Goal: Communication & Community: Participate in discussion

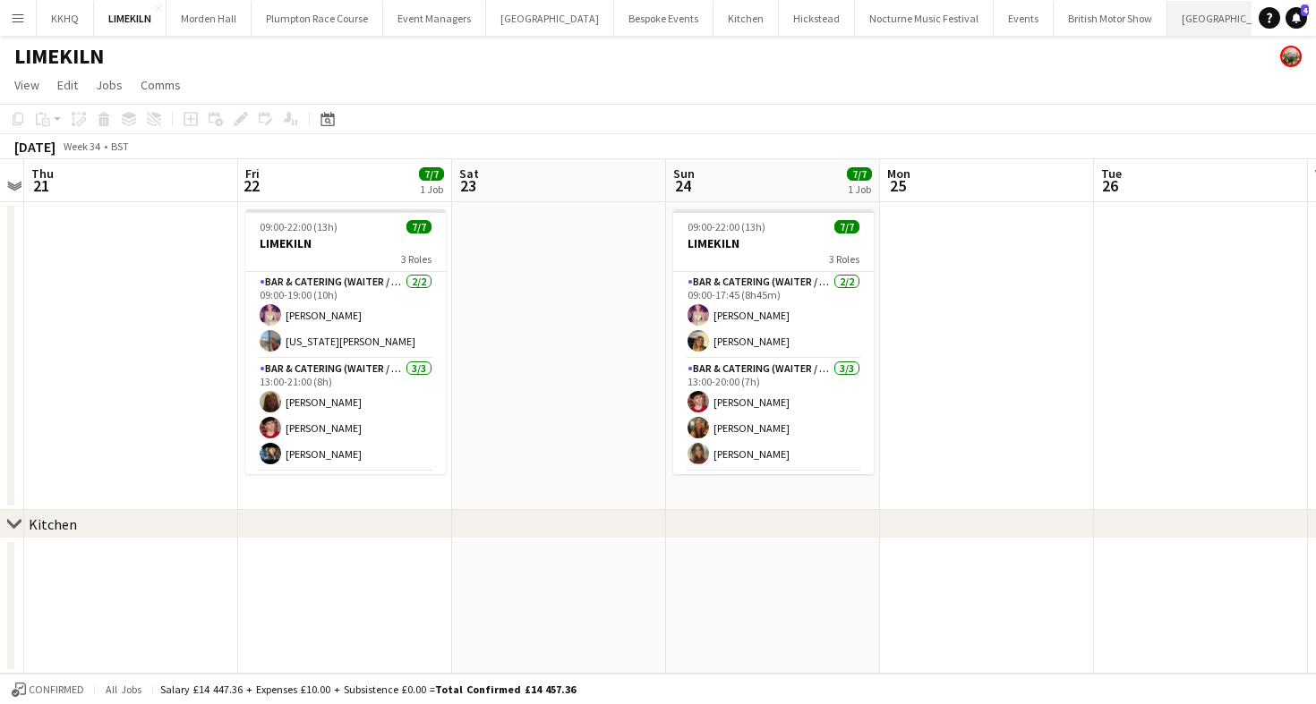
click at [1167, 24] on button "[GEOGRAPHIC_DATA] Close" at bounding box center [1231, 18] width 128 height 35
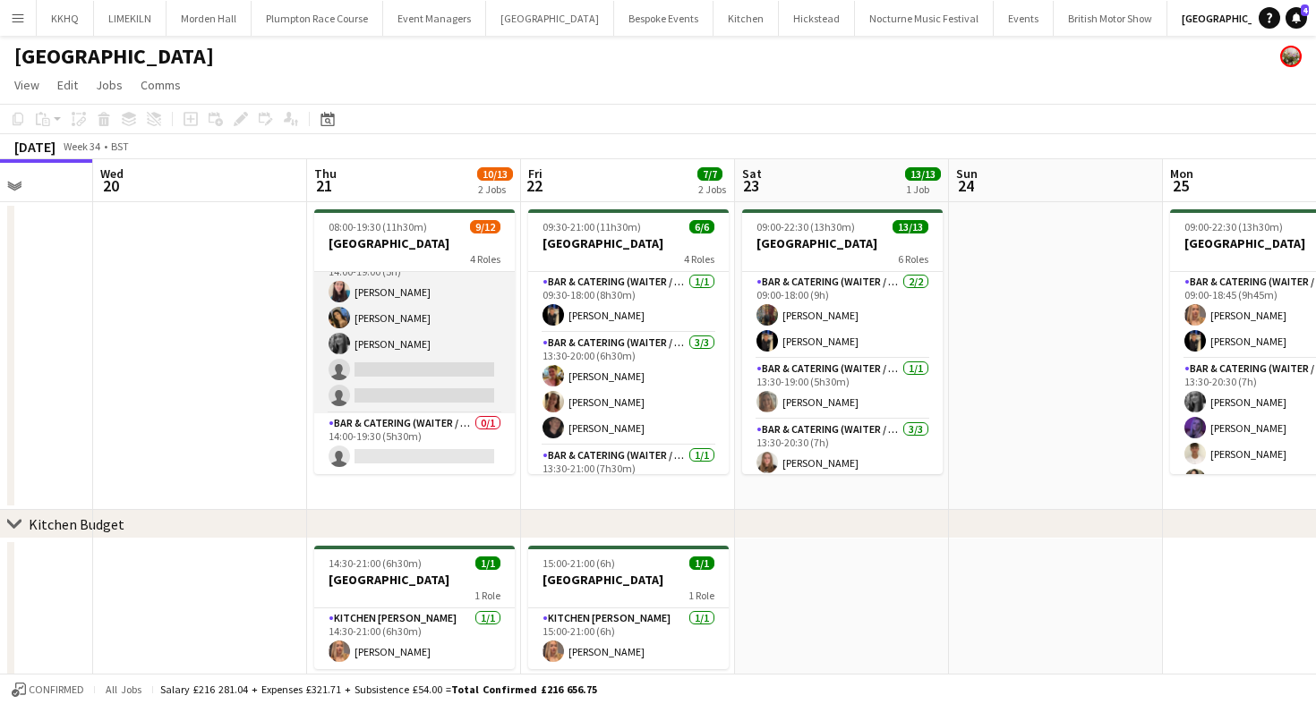
click at [461, 356] on app-card-role "Bar & Catering (Waiter / waitress) 2I [DATE] 14:00-19:00 (5h) [PERSON_NAME] [PE…" at bounding box center [414, 331] width 200 height 165
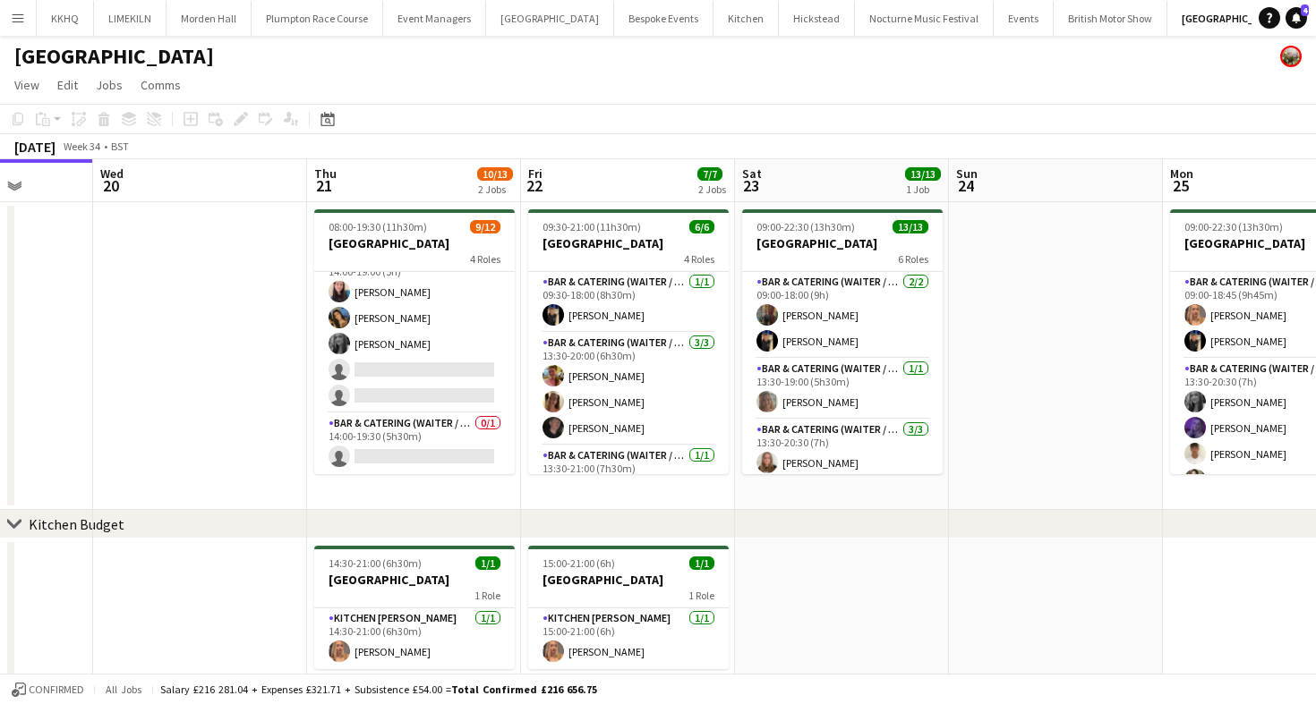
scroll to position [251, 0]
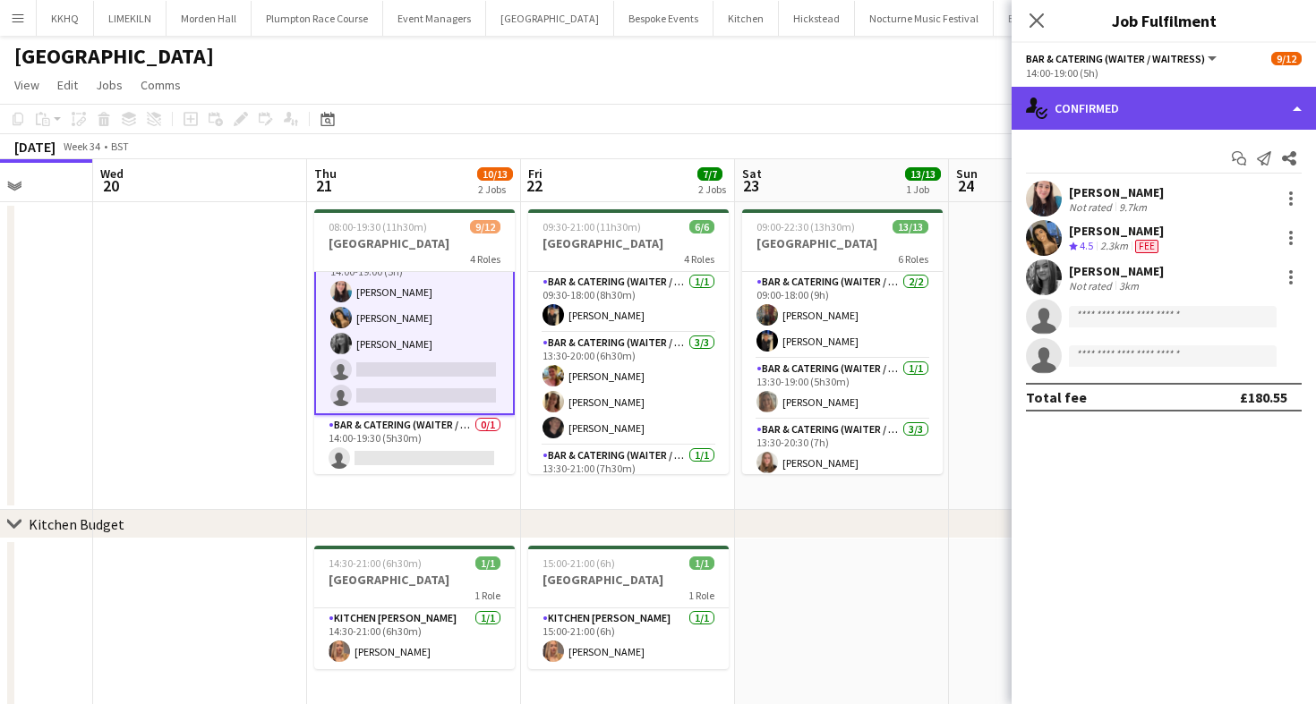
click at [1143, 108] on div "single-neutral-actions-check-2 Confirmed" at bounding box center [1163, 108] width 304 height 43
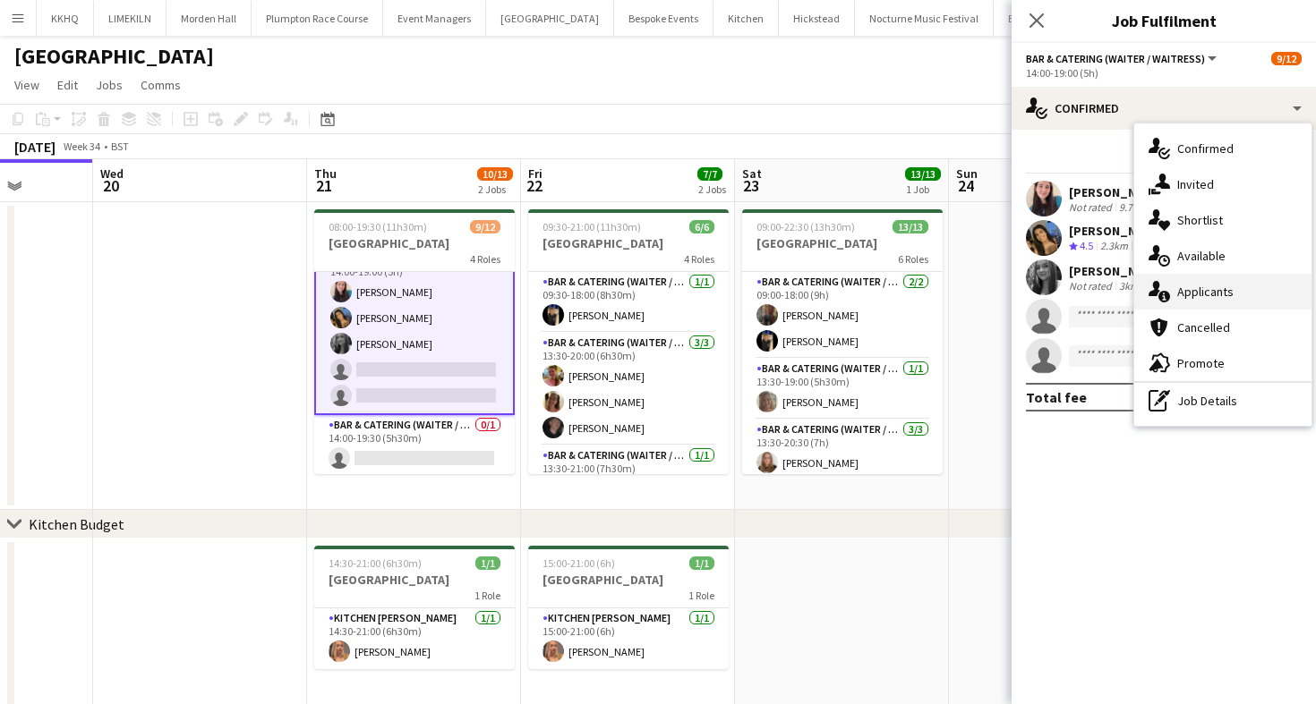
click at [1190, 289] on div "single-neutral-actions-information Applicants" at bounding box center [1222, 292] width 177 height 36
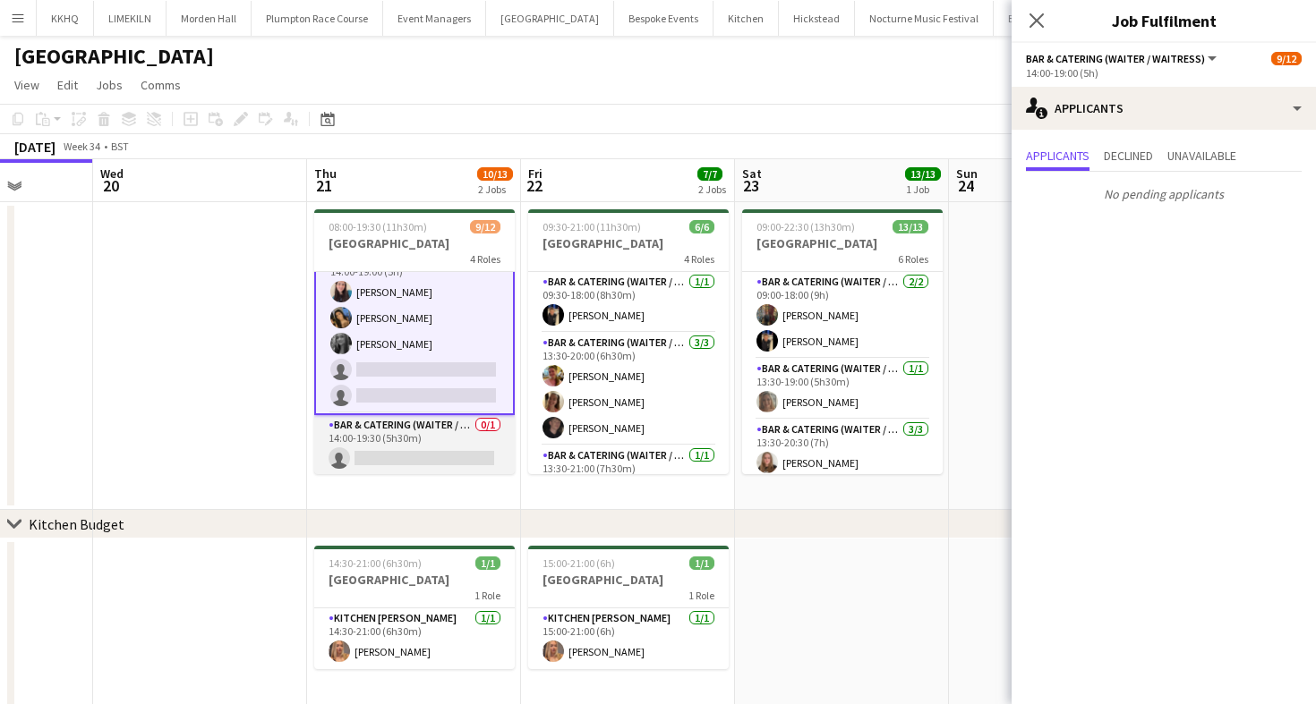
click at [468, 439] on app-card-role "Bar & Catering (Waiter / waitress) 0/1 14:00-19:30 (5h30m) single-neutral-actio…" at bounding box center [414, 445] width 200 height 61
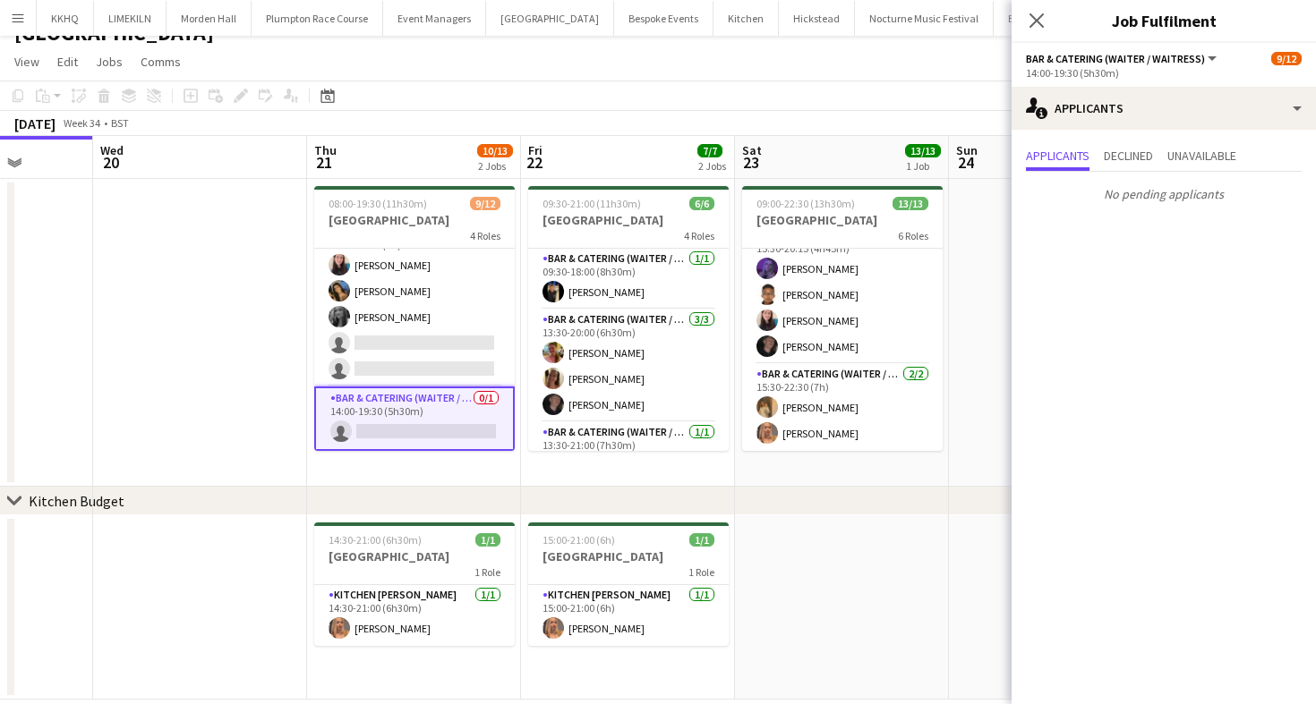
scroll to position [25, 0]
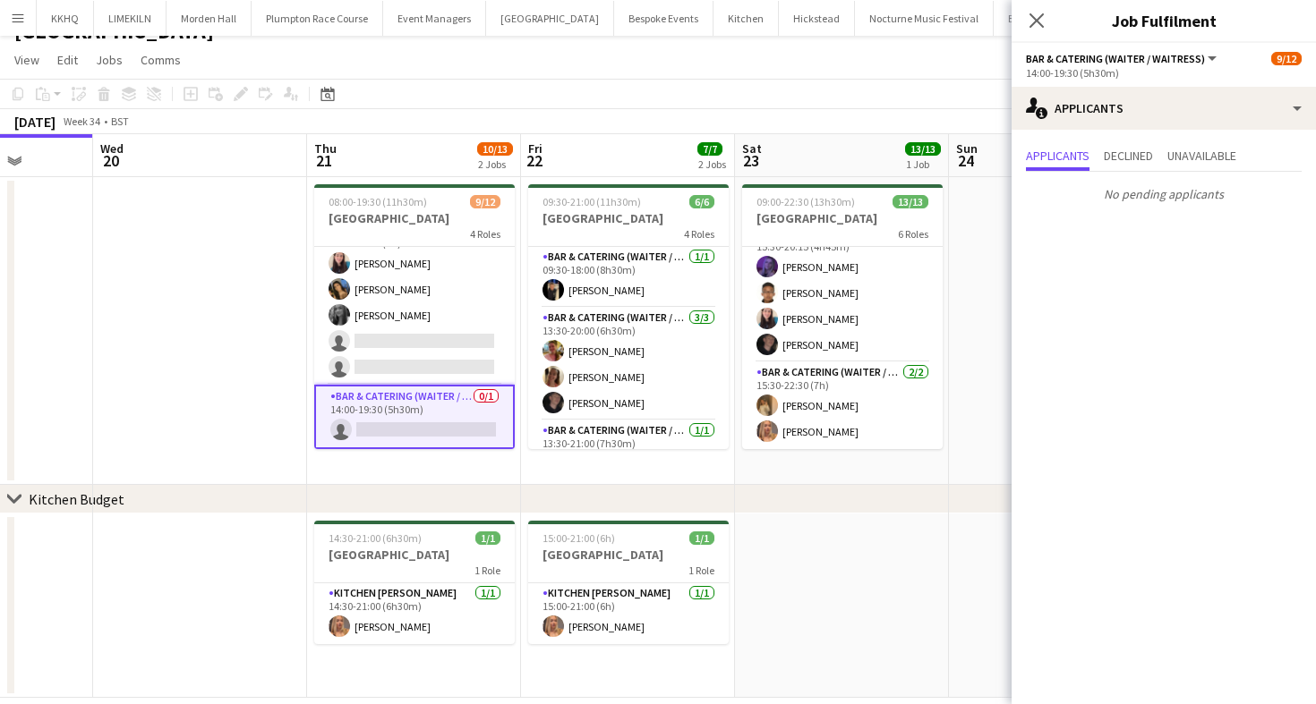
click at [795, 78] on app-board "[GEOGRAPHIC_DATA] View Day view expanded Day view collapsed Month view Date pic…" at bounding box center [658, 370] width 1316 height 718
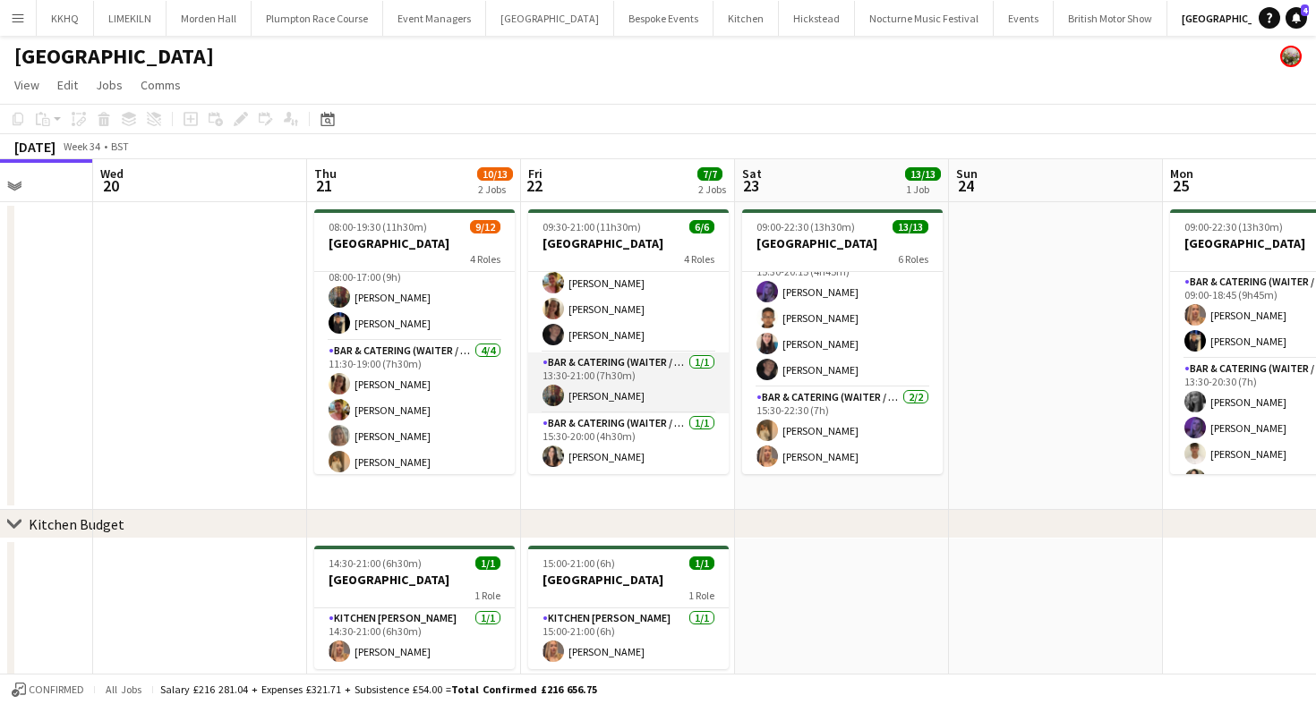
scroll to position [0, 0]
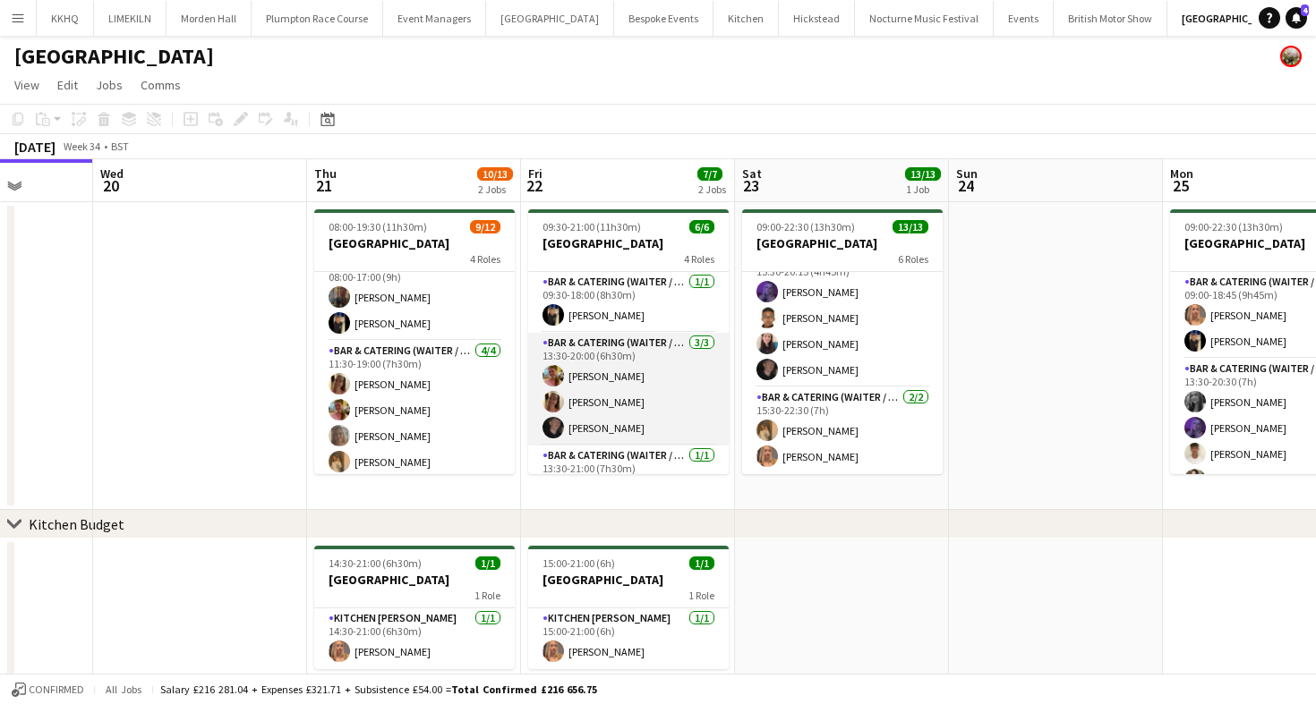
click at [592, 422] on app-card-role "Bar & Catering (Waiter / waitress) [DATE] 13:30-20:00 (6h30m) [PERSON_NAME] [PE…" at bounding box center [628, 389] width 200 height 113
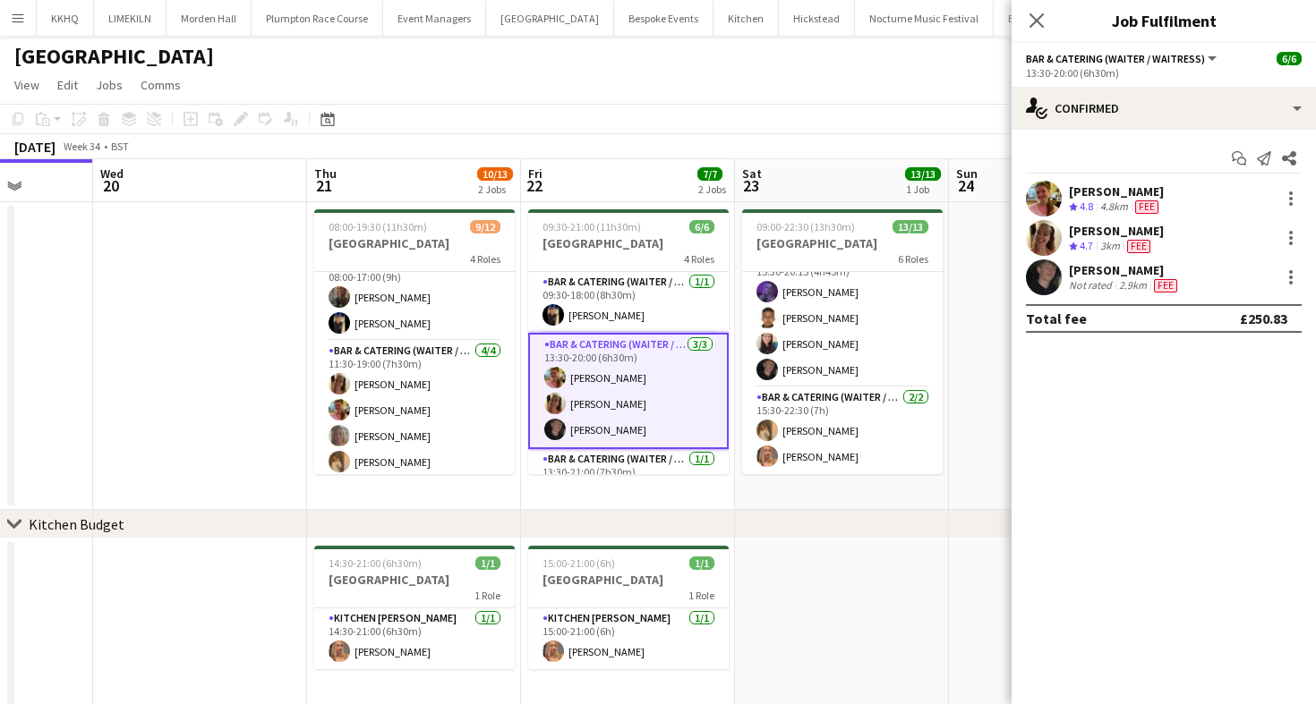
click at [639, 143] on div "[DATE] Week 34 • BST" at bounding box center [658, 146] width 1316 height 25
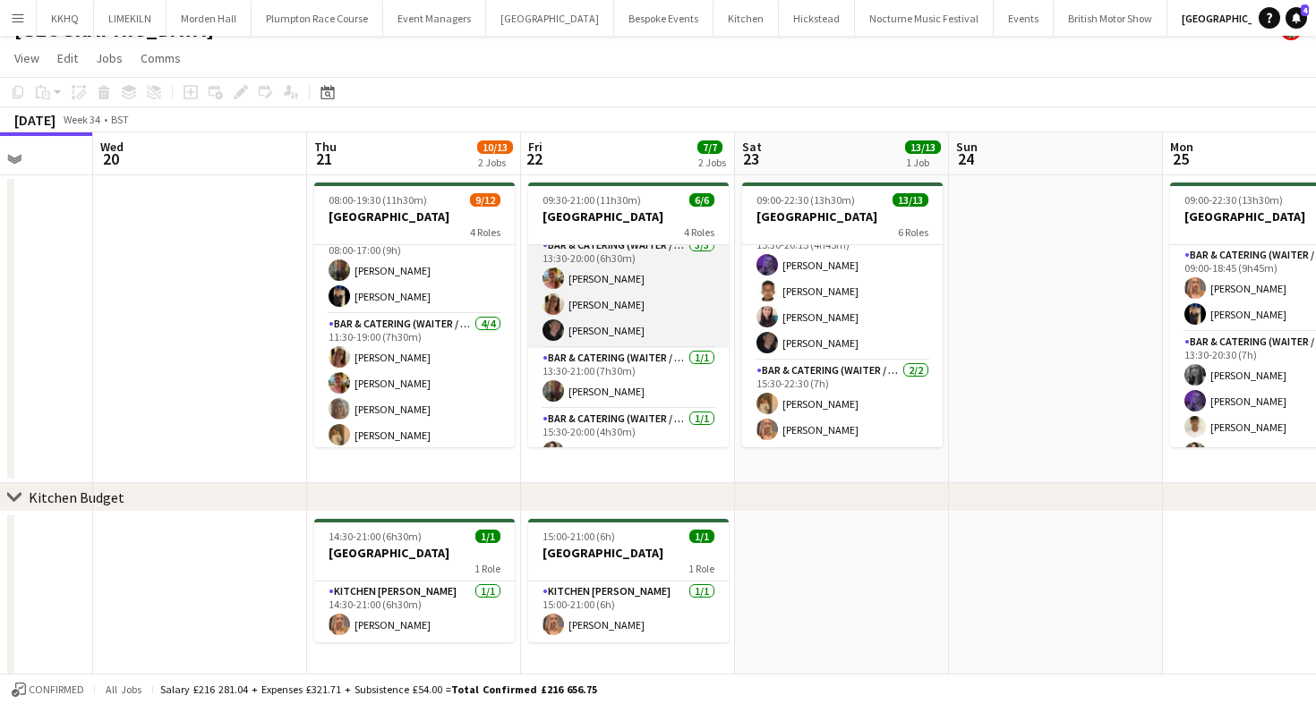
scroll to position [93, 0]
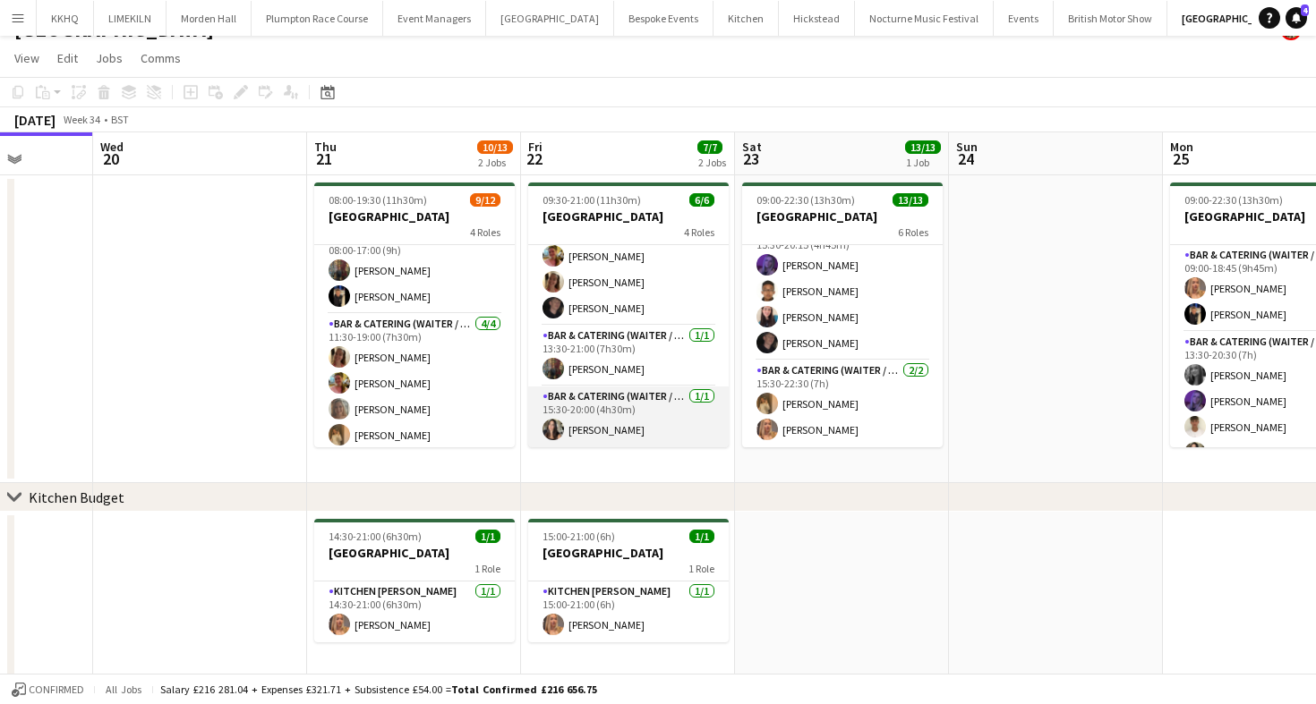
click at [584, 436] on app-card-role "Bar & Catering (Waiter / waitress) [DATE] 15:30-20:00 (4h30m) [PERSON_NAME]" at bounding box center [628, 417] width 200 height 61
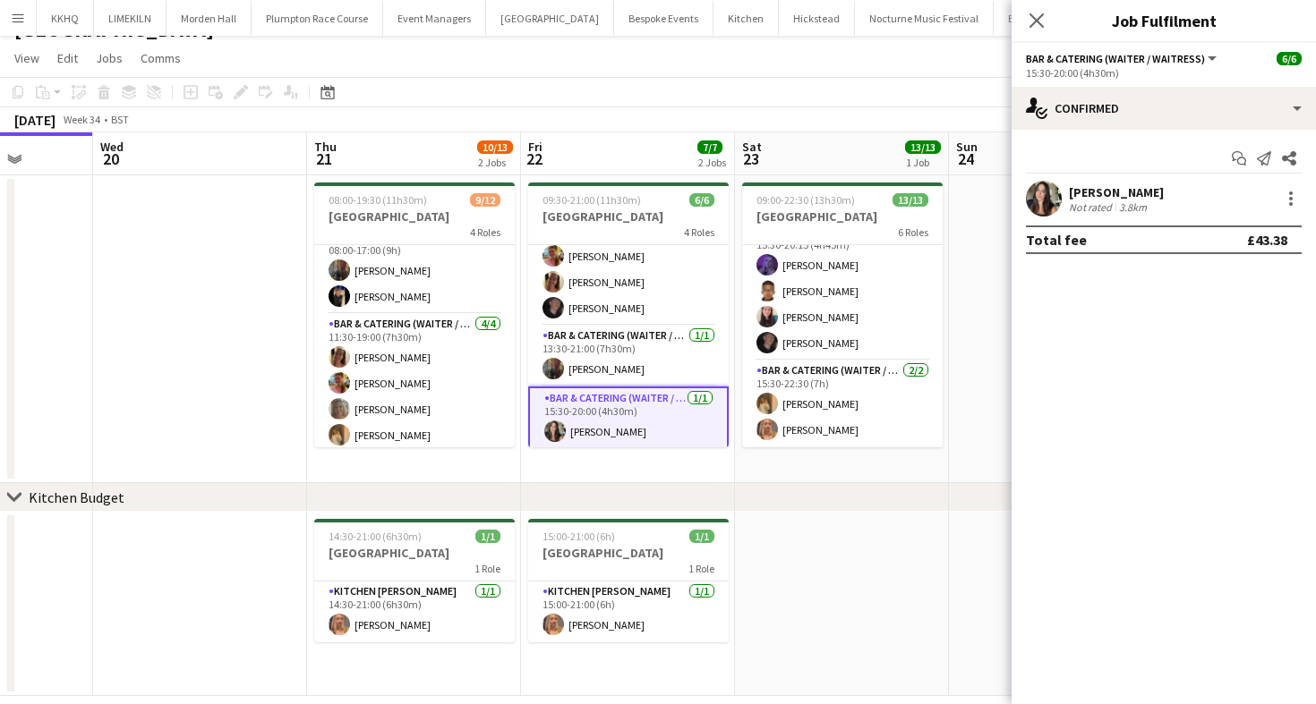
click at [1123, 203] on div "3.8km" at bounding box center [1132, 206] width 35 height 13
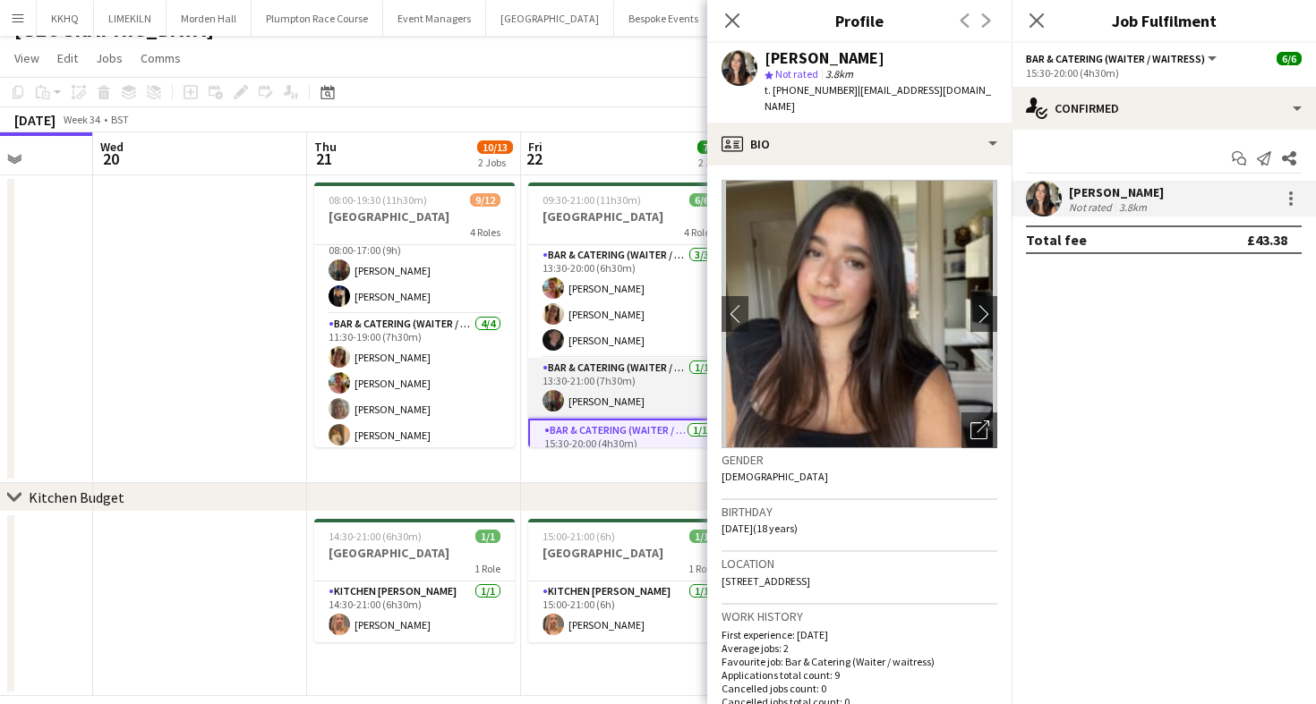
scroll to position [55, 0]
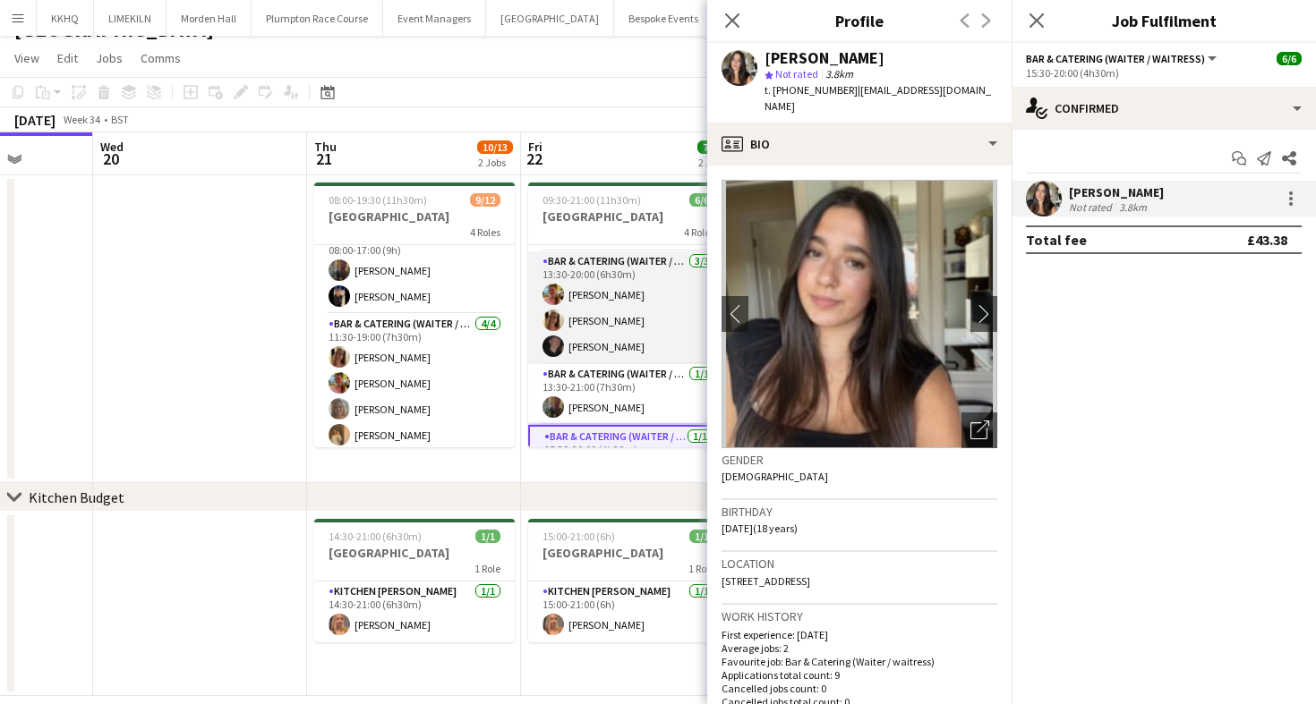
click at [590, 345] on app-card-role "Bar & Catering (Waiter / waitress) [DATE] 13:30-20:00 (6h30m) [PERSON_NAME] [PE…" at bounding box center [628, 308] width 200 height 113
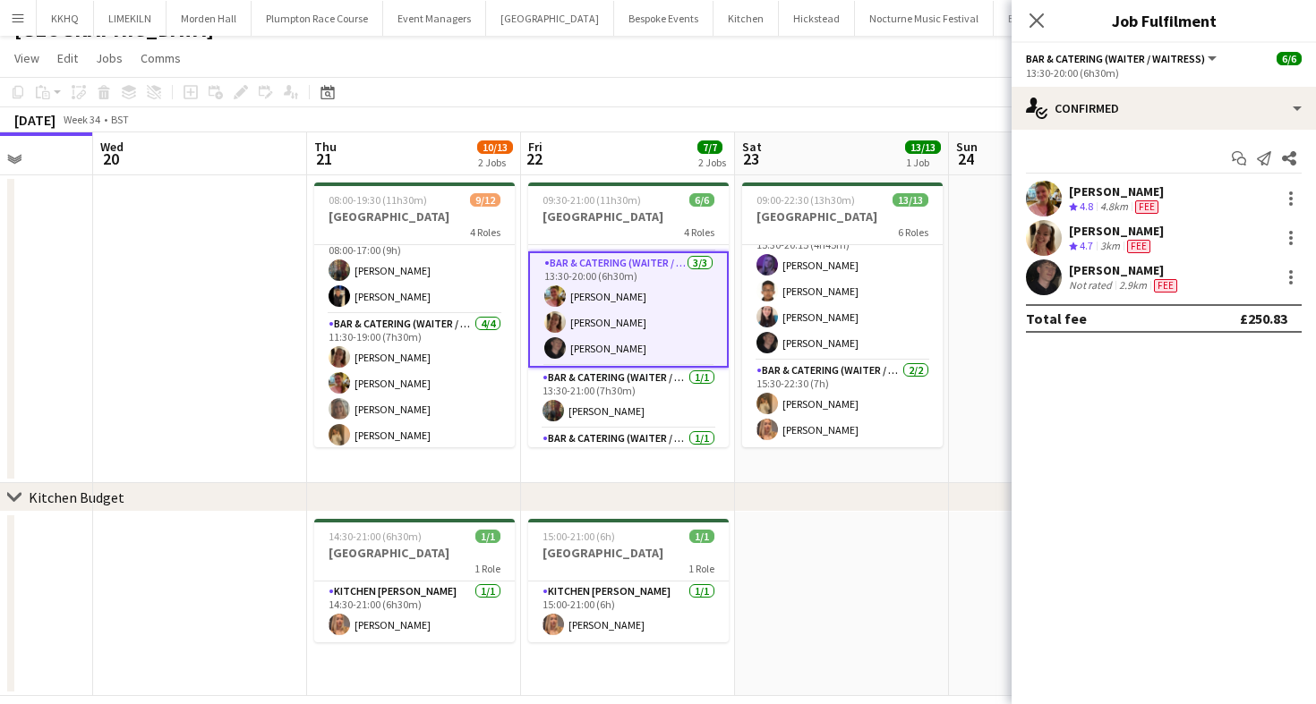
click at [1083, 268] on div "[PERSON_NAME]" at bounding box center [1125, 270] width 112 height 16
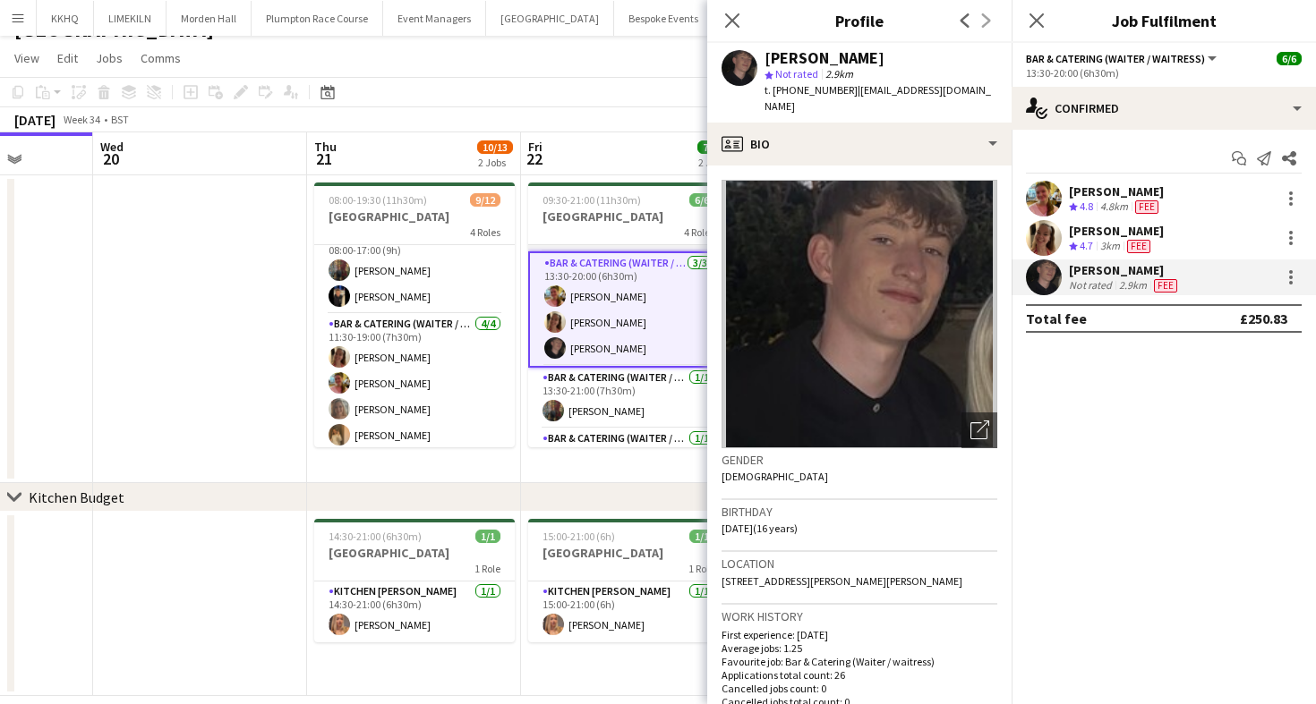
scroll to position [0, 783]
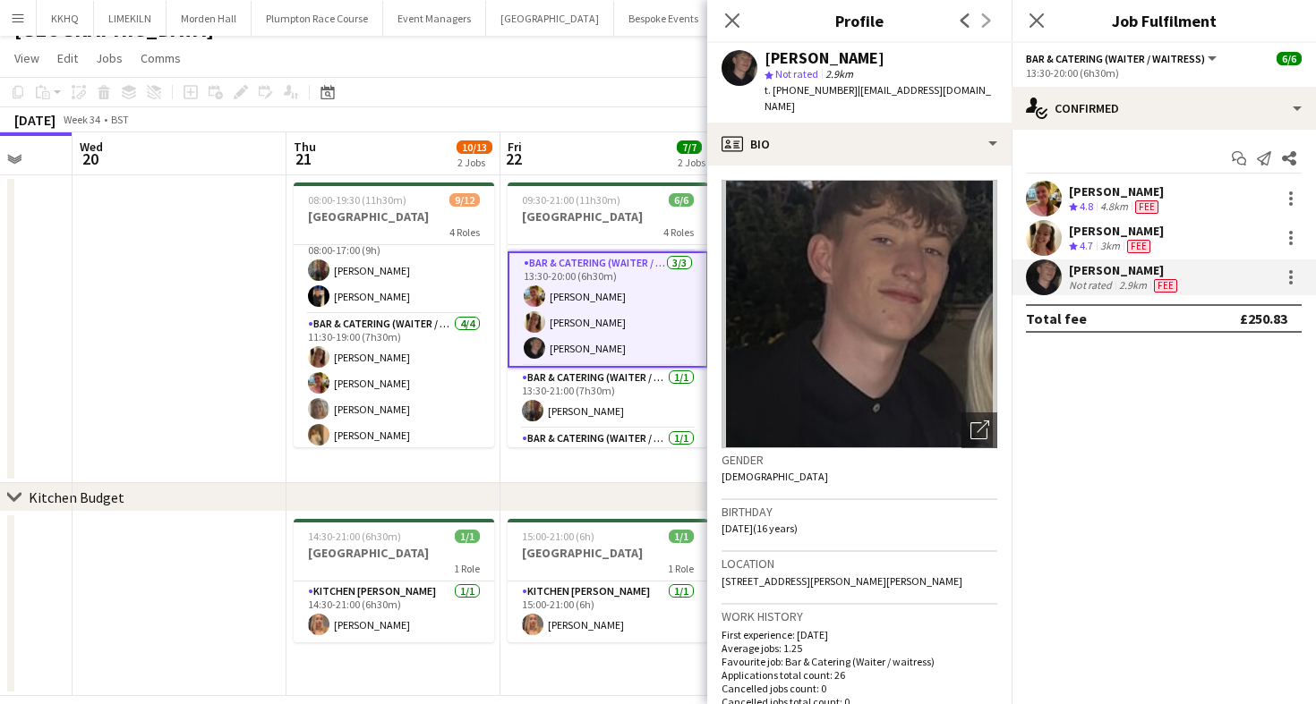
click at [584, 143] on app-board-header-date "Fri 22 7/7 2 Jobs" at bounding box center [607, 153] width 214 height 43
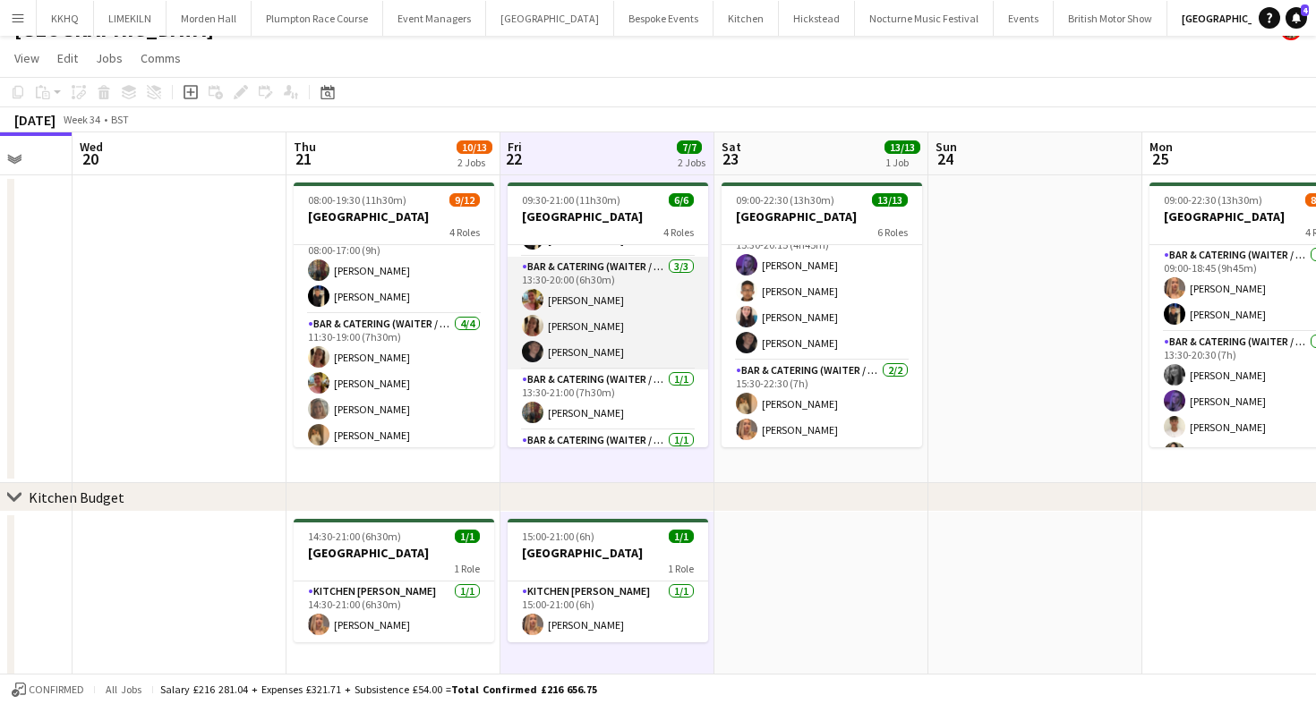
scroll to position [50, 0]
click at [573, 345] on app-card-role "Bar & Catering (Waiter / waitress) [DATE] 13:30-20:00 (6h30m) [PERSON_NAME] [PE…" at bounding box center [607, 312] width 200 height 113
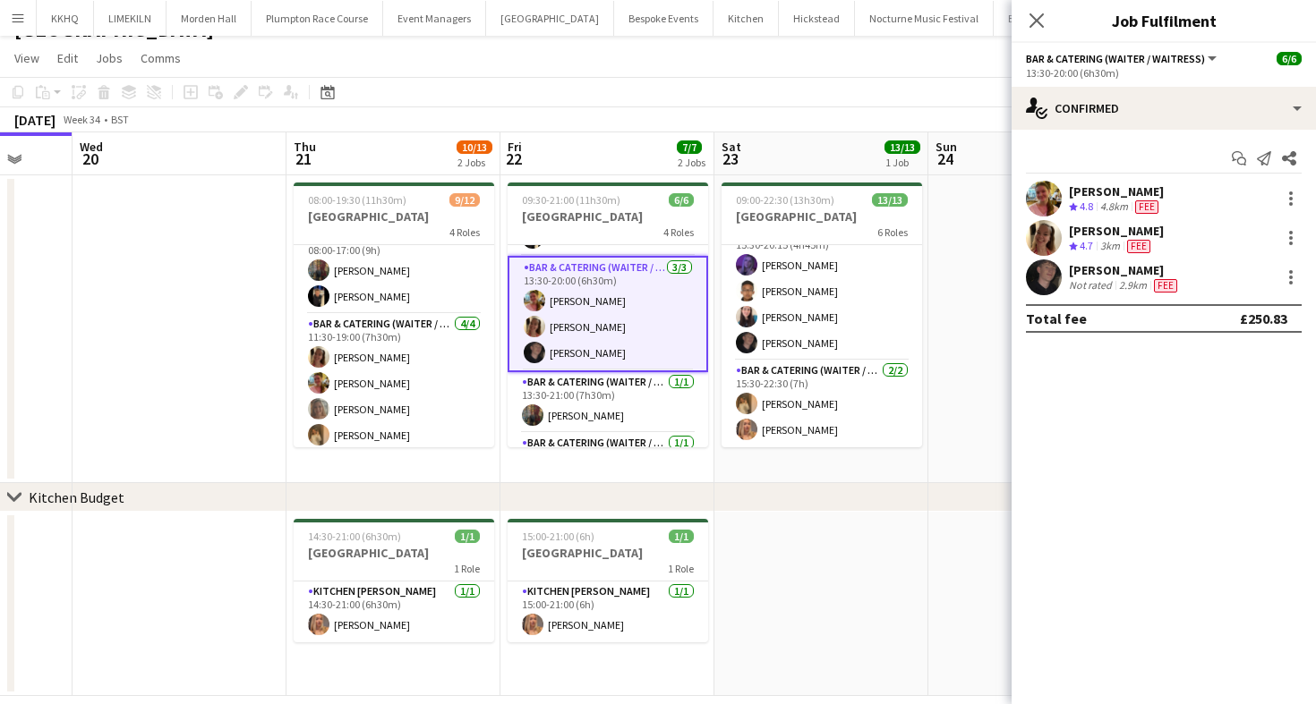
click at [804, 104] on app-toolbar "Copy Paste Paste Command V Paste with crew Command Shift V Paste linked Job [GE…" at bounding box center [658, 92] width 1316 height 30
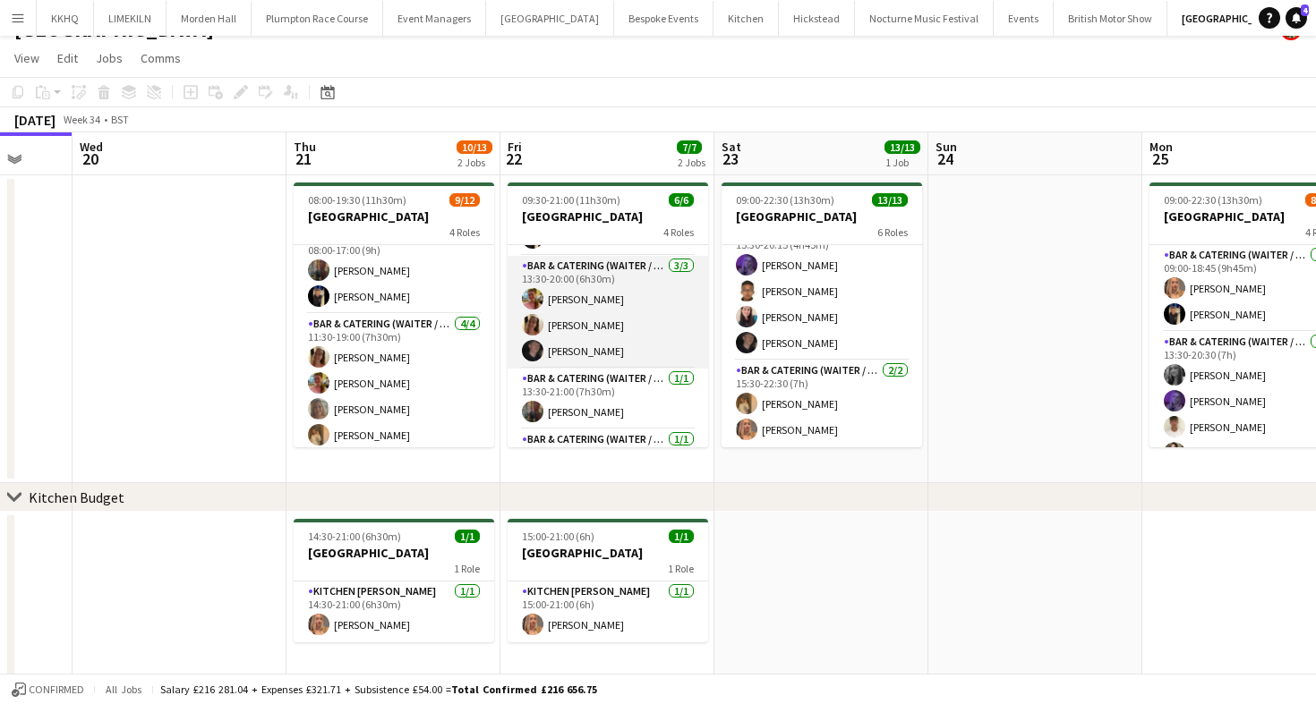
click at [585, 353] on app-card-role "Bar & Catering (Waiter / waitress) [DATE] 13:30-20:00 (6h30m) [PERSON_NAME] [PE…" at bounding box center [607, 312] width 200 height 113
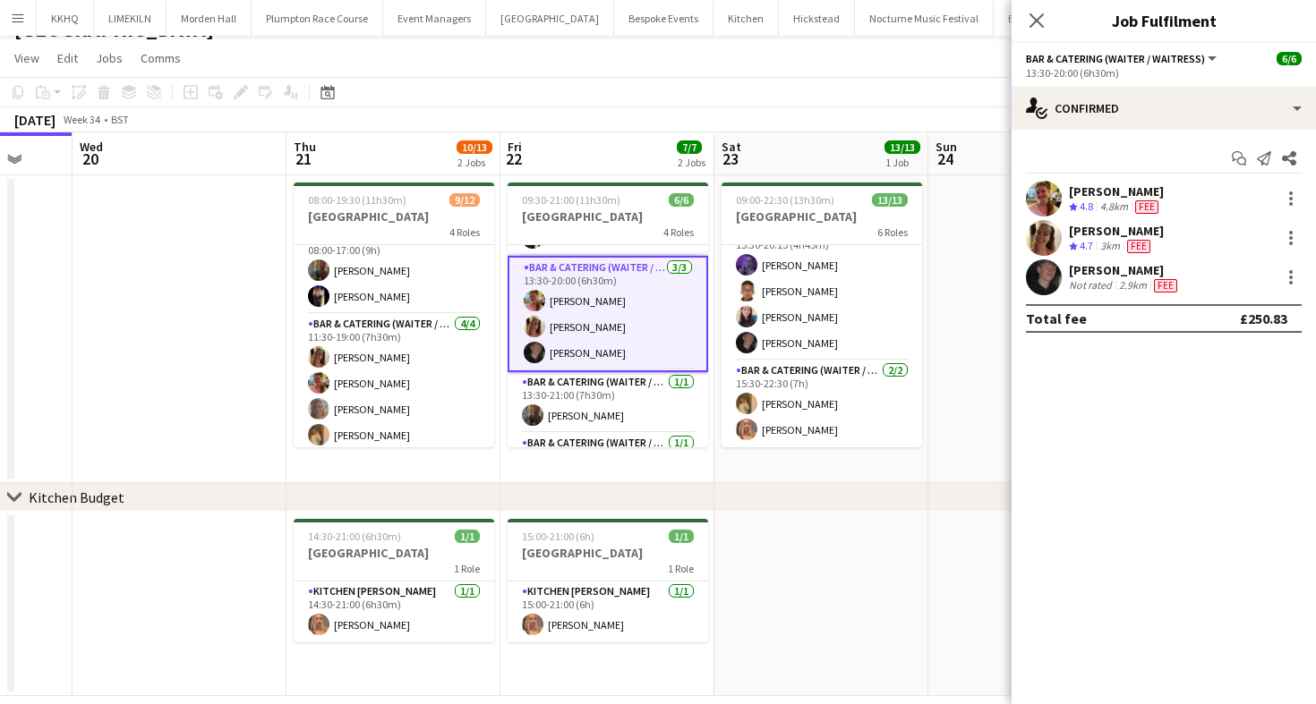
click at [1099, 281] on div "Not rated" at bounding box center [1092, 285] width 47 height 14
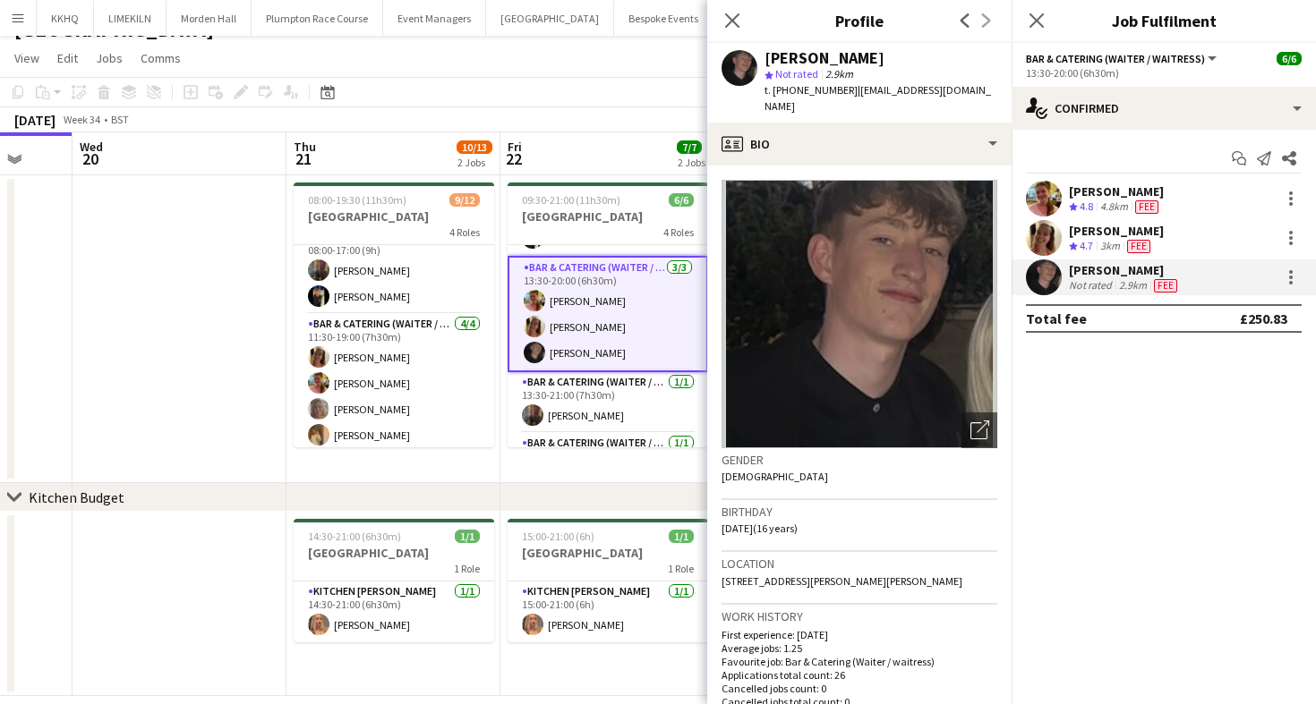
click at [584, 82] on app-toolbar "Copy Paste Paste Command V Paste with crew Command Shift V Paste linked Job [GE…" at bounding box center [658, 92] width 1316 height 30
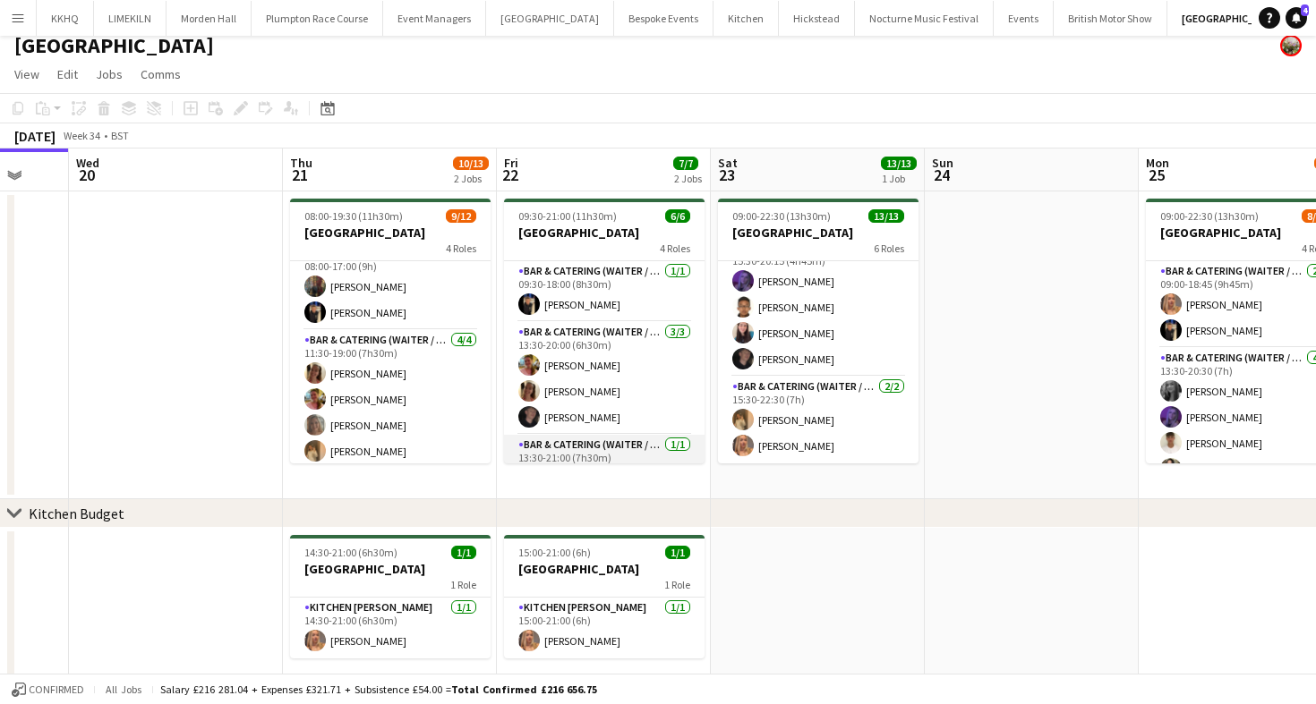
scroll to position [0, 0]
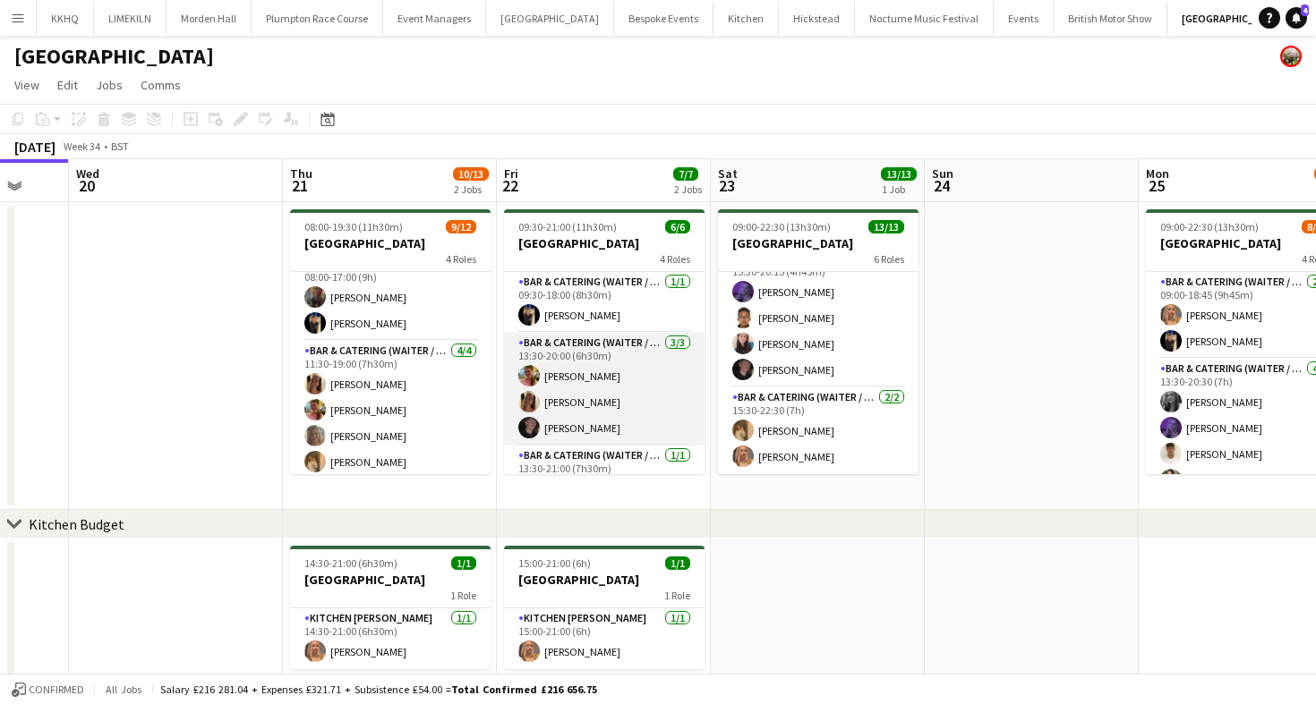
click at [561, 382] on app-card-role "Bar & Catering (Waiter / waitress) [DATE] 13:30-20:00 (6h30m) [PERSON_NAME] [PE…" at bounding box center [604, 389] width 200 height 113
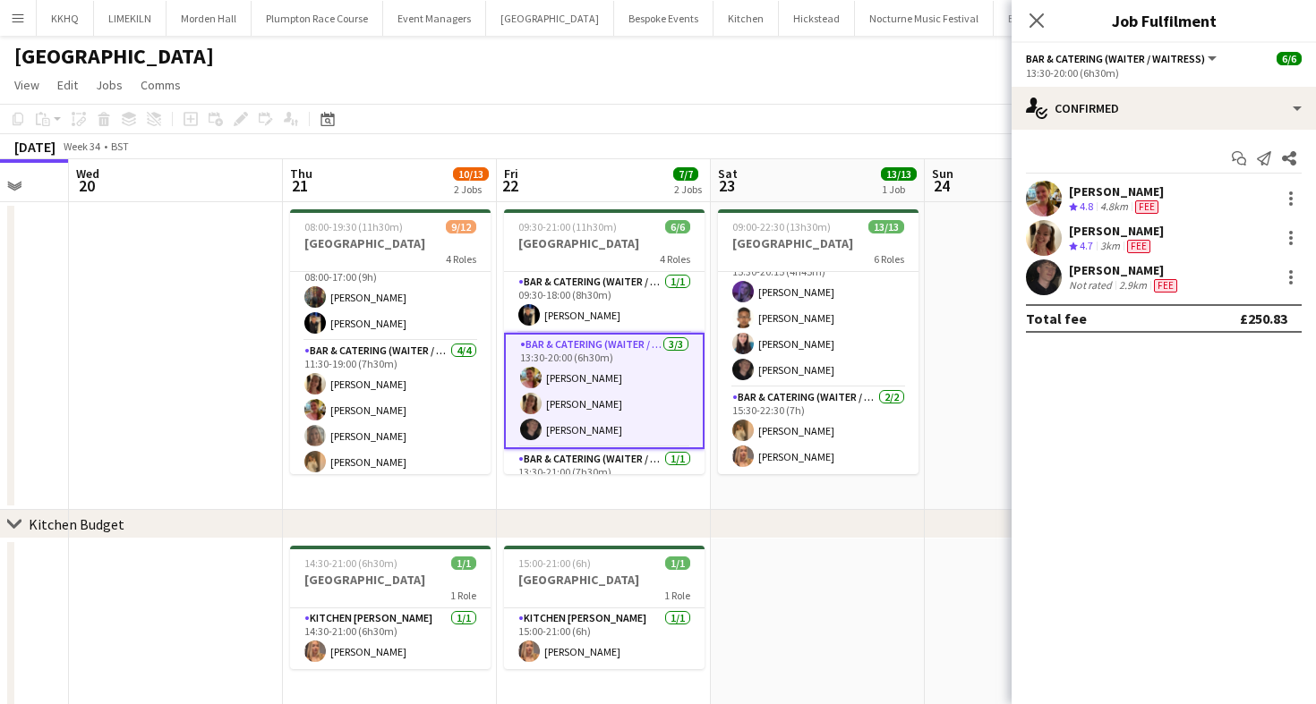
click at [1077, 200] on app-icon "Crew rating" at bounding box center [1073, 206] width 9 height 13
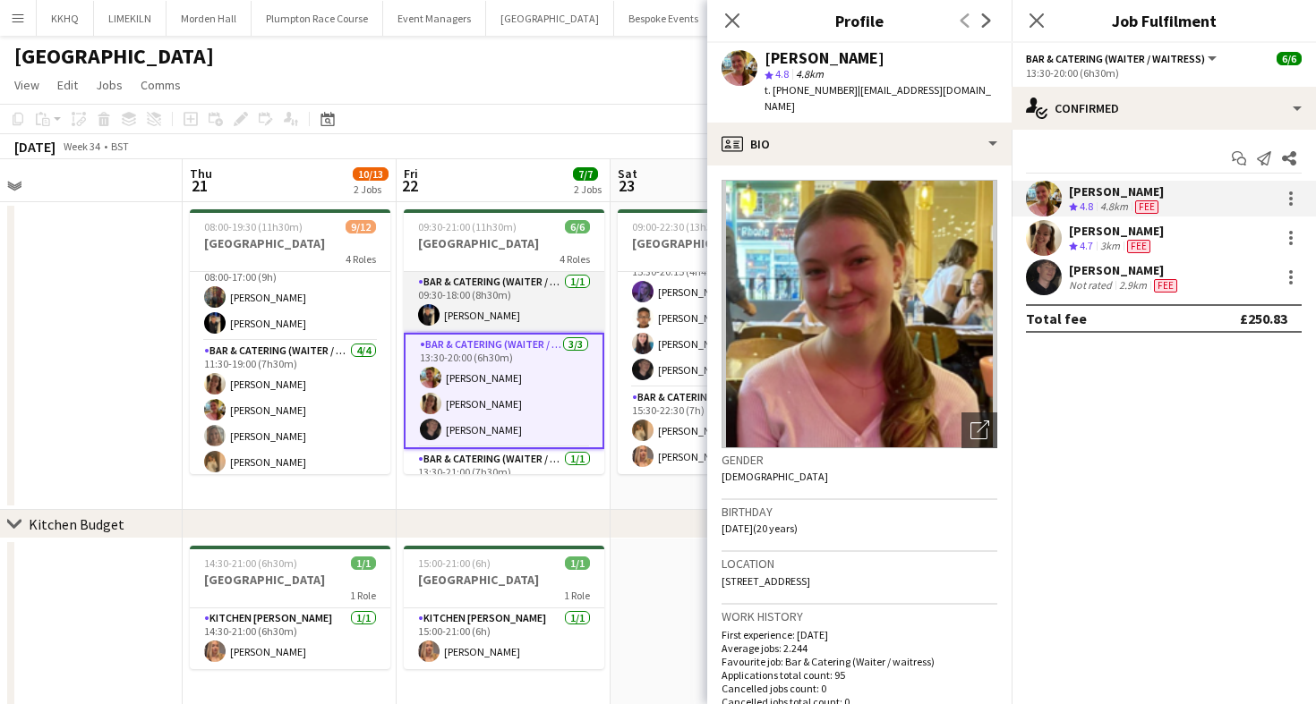
click at [478, 298] on app-card-role "Bar & Catering (Waiter / waitress) [DATE] 09:30-18:00 (8h30m) [PERSON_NAME]" at bounding box center [504, 302] width 200 height 61
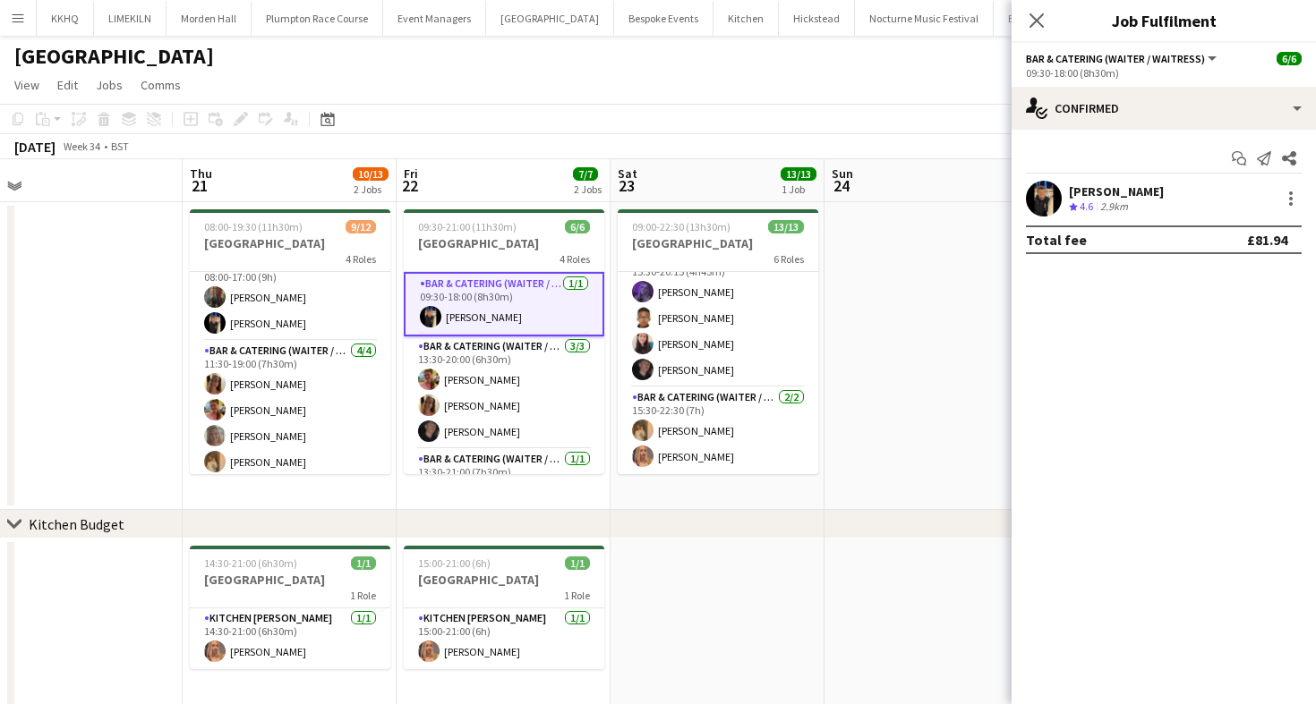
click at [1143, 197] on div "[PERSON_NAME]" at bounding box center [1116, 191] width 95 height 16
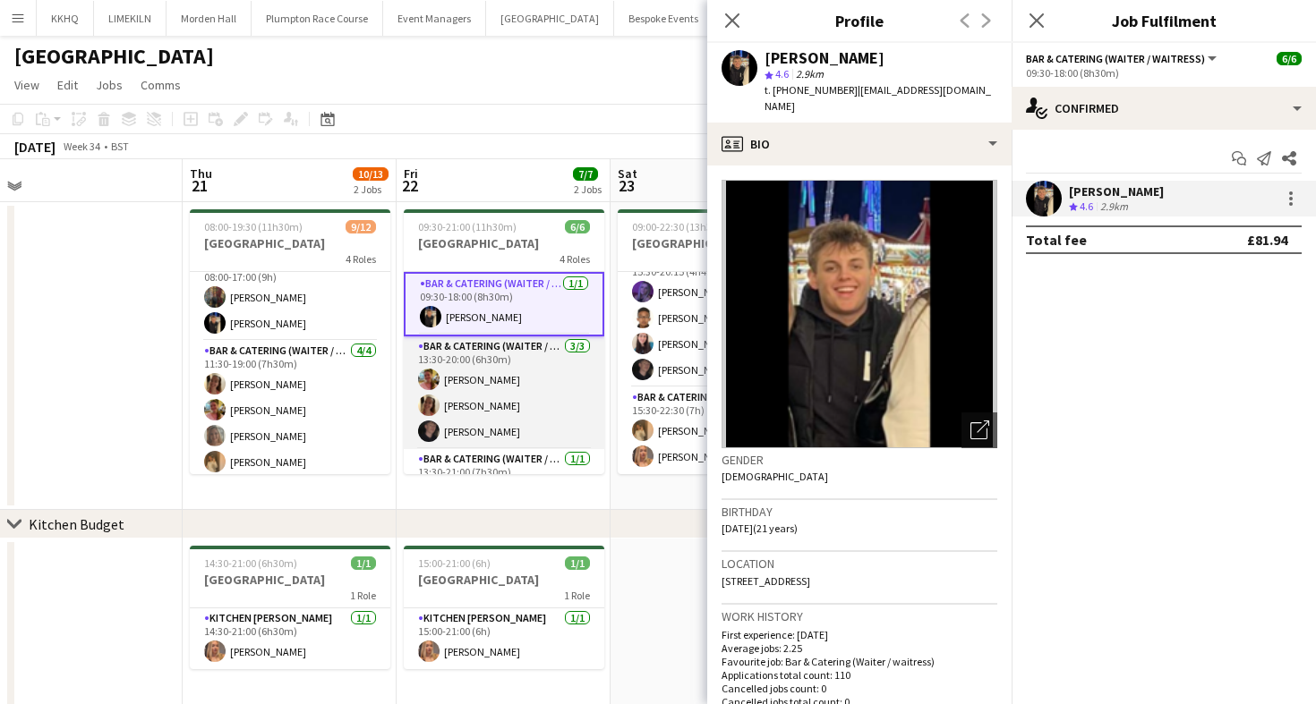
click at [493, 386] on app-card-role "Bar & Catering (Waiter / waitress) [DATE] 13:30-20:00 (6h30m) [PERSON_NAME] [PE…" at bounding box center [504, 393] width 200 height 113
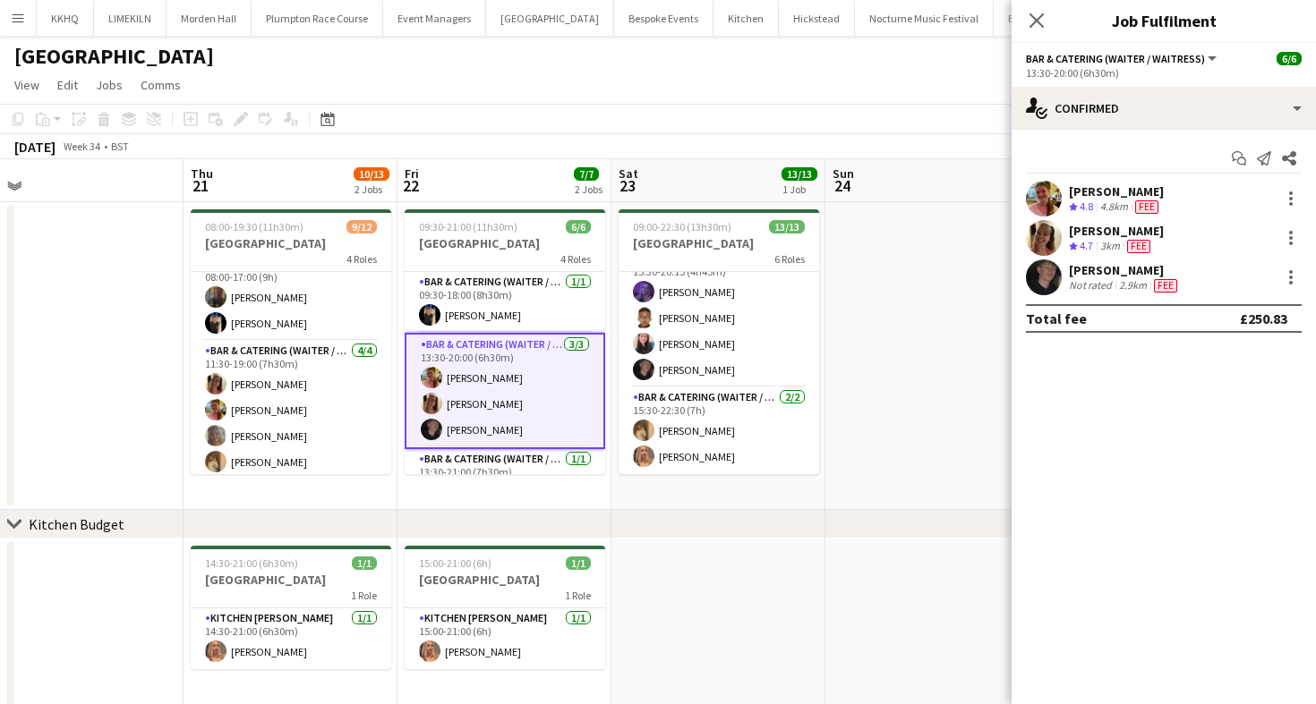
scroll to position [33, 0]
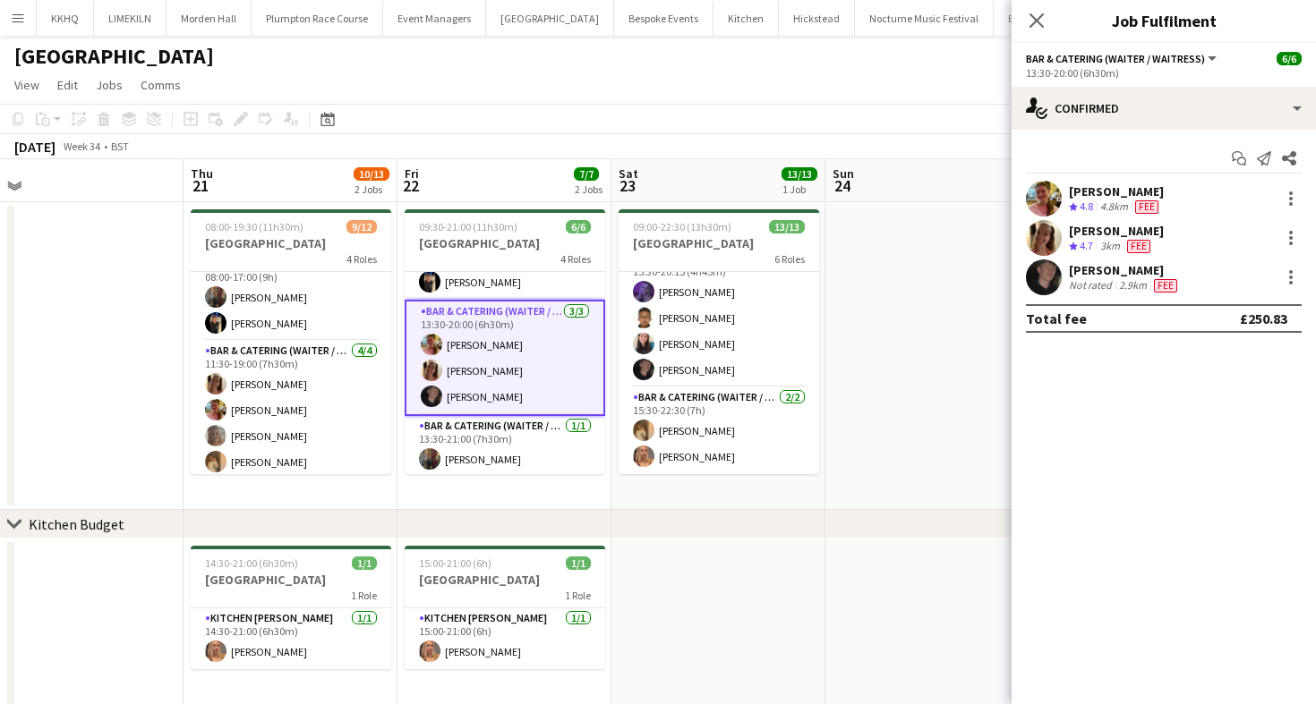
click at [1087, 233] on div "[PERSON_NAME]" at bounding box center [1116, 231] width 95 height 16
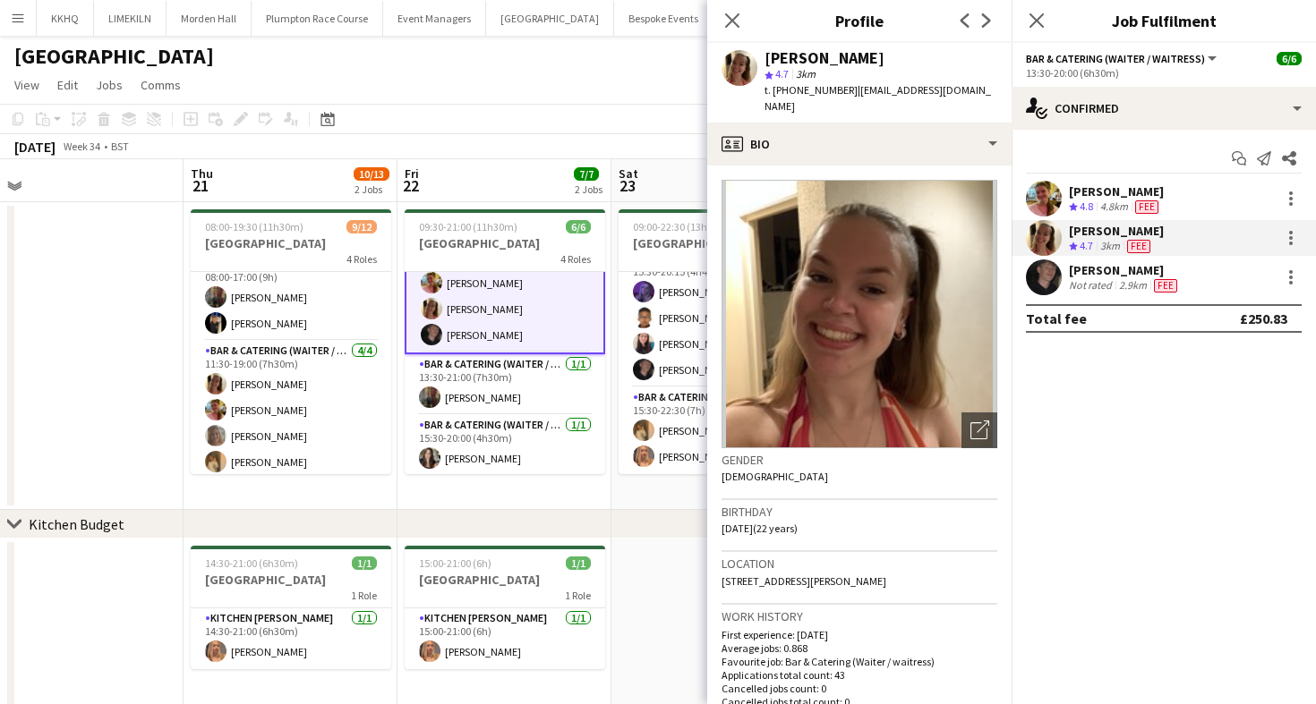
scroll to position [97, 0]
click at [546, 382] on app-card-role "Bar & Catering (Waiter / waitress) [DATE] 13:30-21:00 (7h30m) [PERSON_NAME]" at bounding box center [505, 383] width 200 height 61
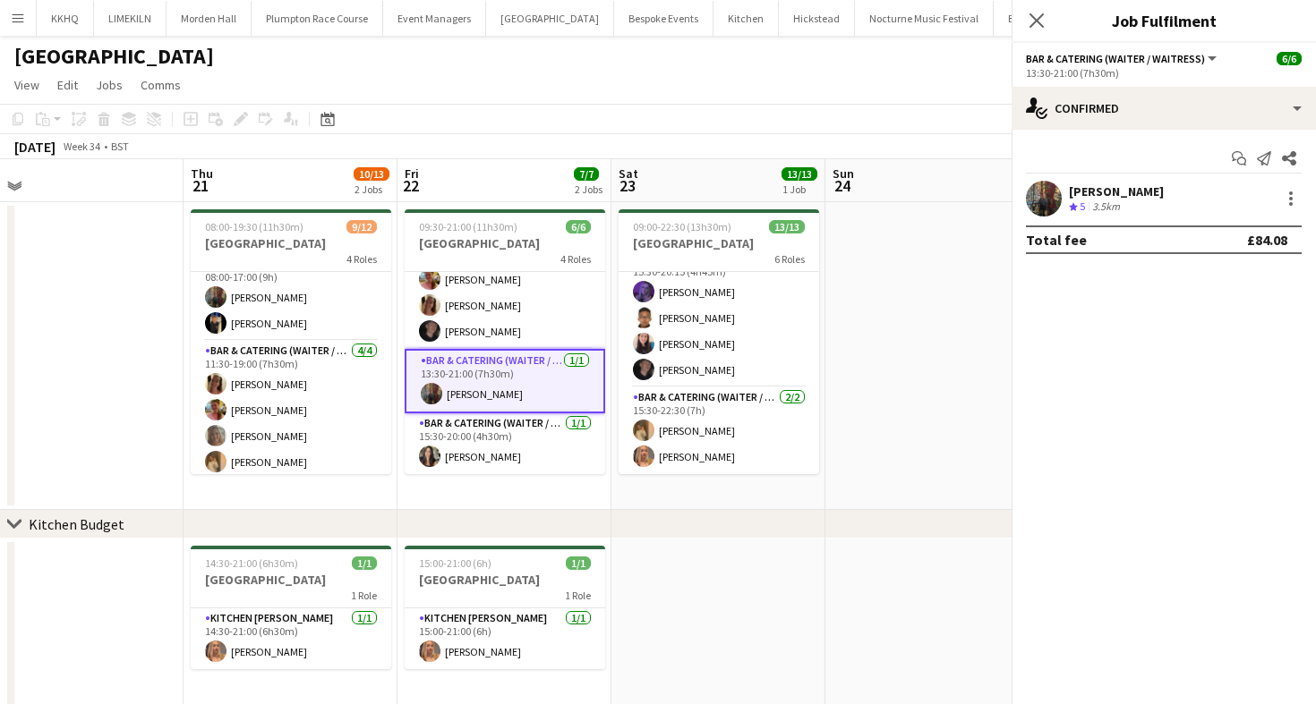
scroll to position [95, 0]
click at [1091, 178] on div "Start chat Send notification Share [PERSON_NAME] Crew rating 5 3.5km Total fee …" at bounding box center [1163, 199] width 304 height 139
click at [1070, 193] on div "[PERSON_NAME]" at bounding box center [1116, 191] width 95 height 16
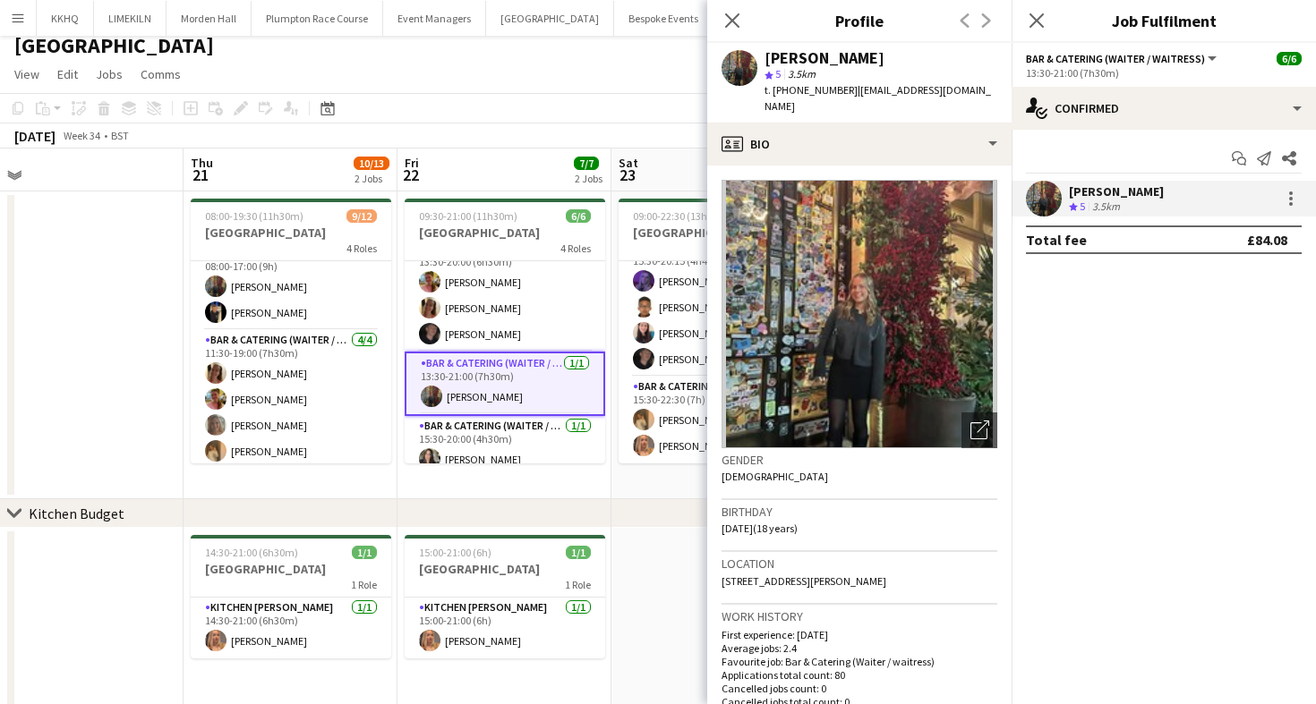
scroll to position [97, 0]
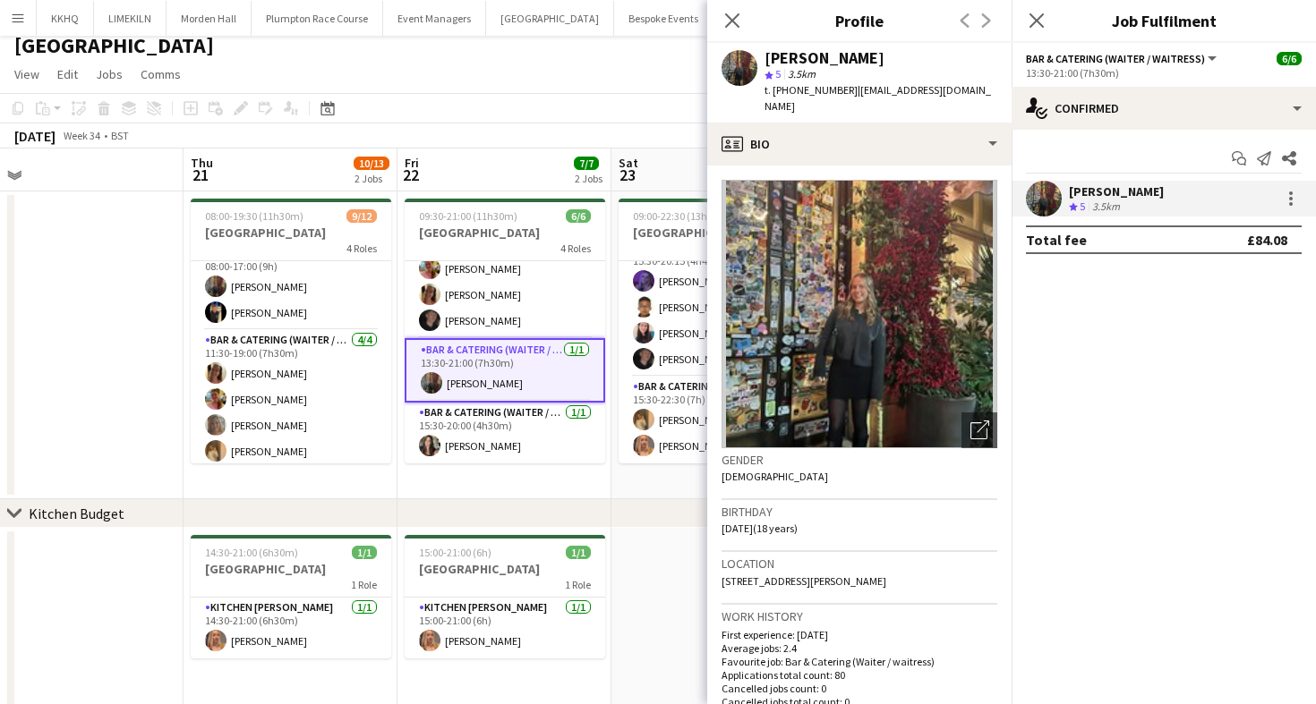
click at [635, 93] on app-toolbar "Copy Paste Paste Command V Paste with crew Command Shift V Paste linked Job [GE…" at bounding box center [658, 108] width 1316 height 30
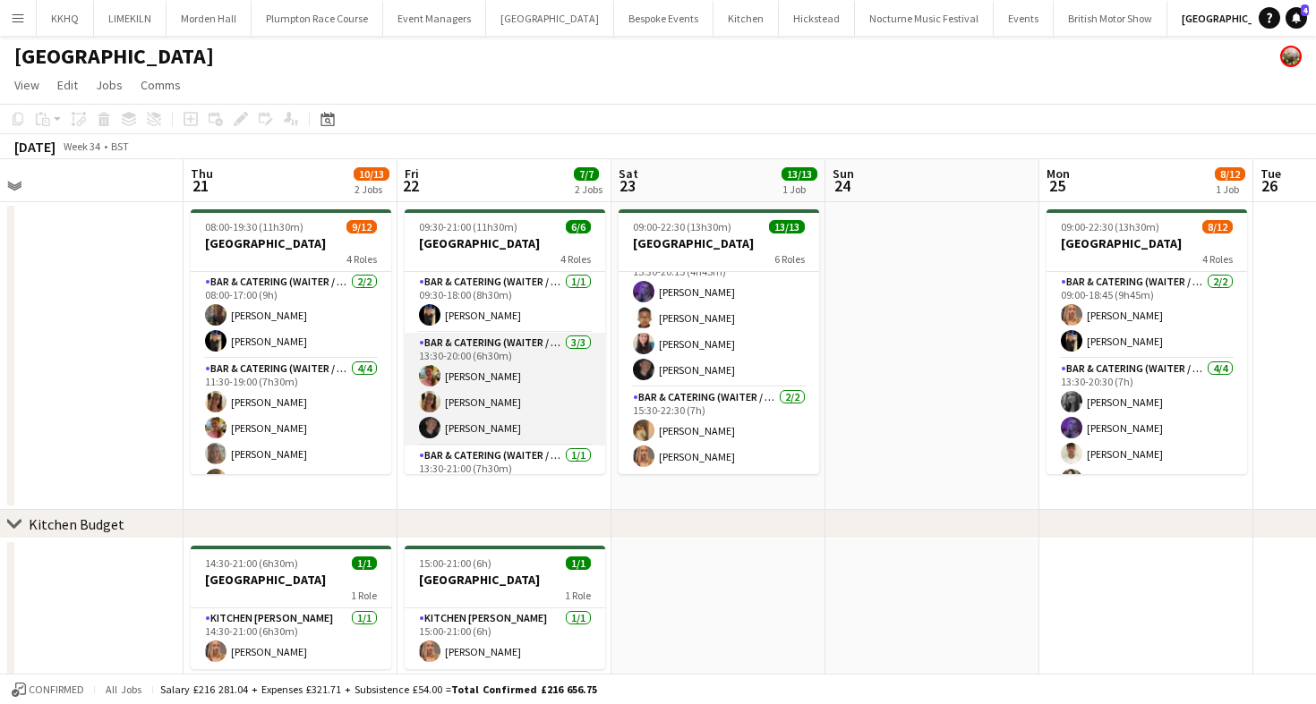
scroll to position [93, 0]
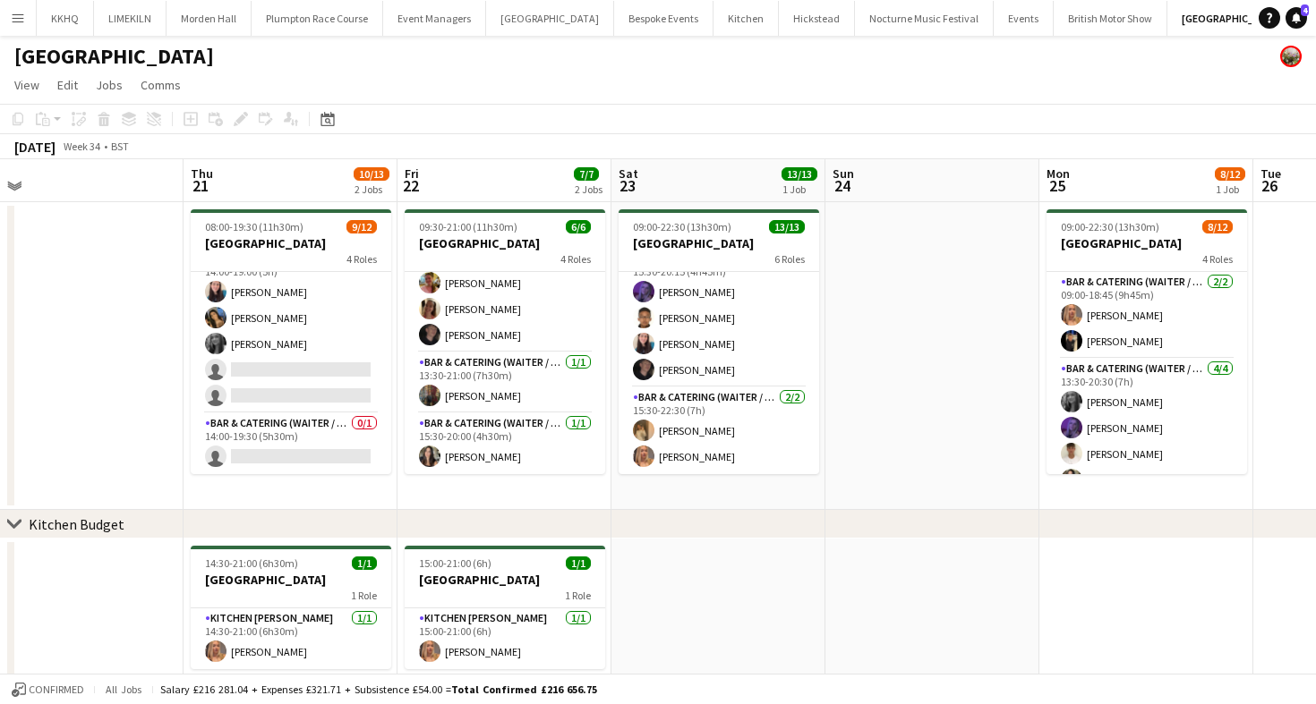
click at [311, 380] on app-card-role "Bar & Catering (Waiter / waitress) 2I [DATE] 14:00-19:00 (5h) [PERSON_NAME] [PE…" at bounding box center [291, 331] width 200 height 165
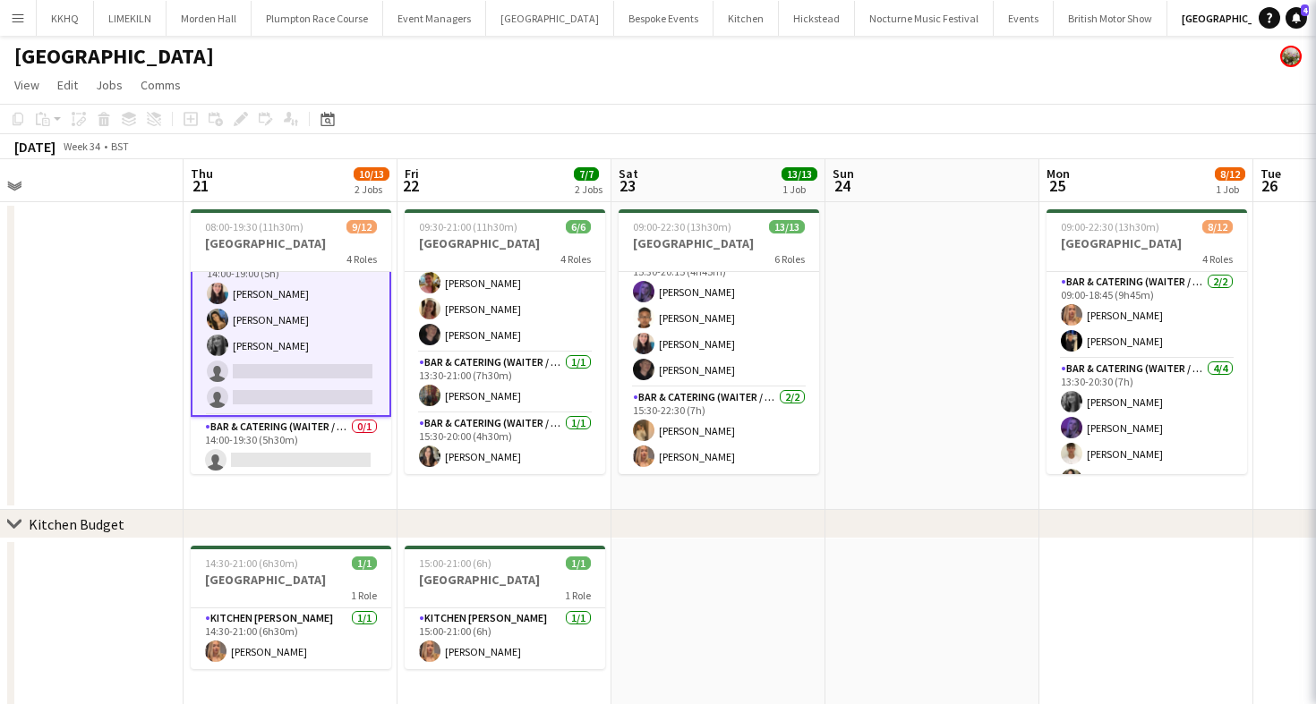
scroll to position [251, 0]
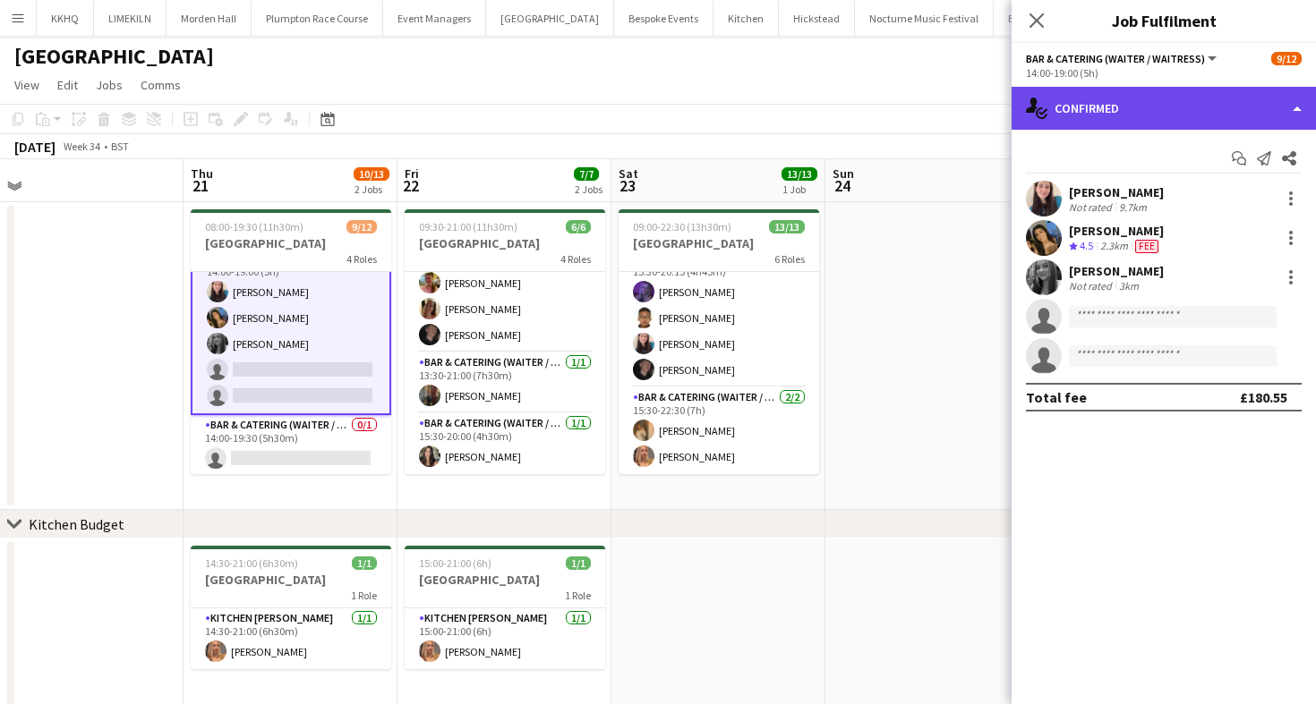
click at [1119, 98] on div "single-neutral-actions-check-2 Confirmed" at bounding box center [1163, 108] width 304 height 43
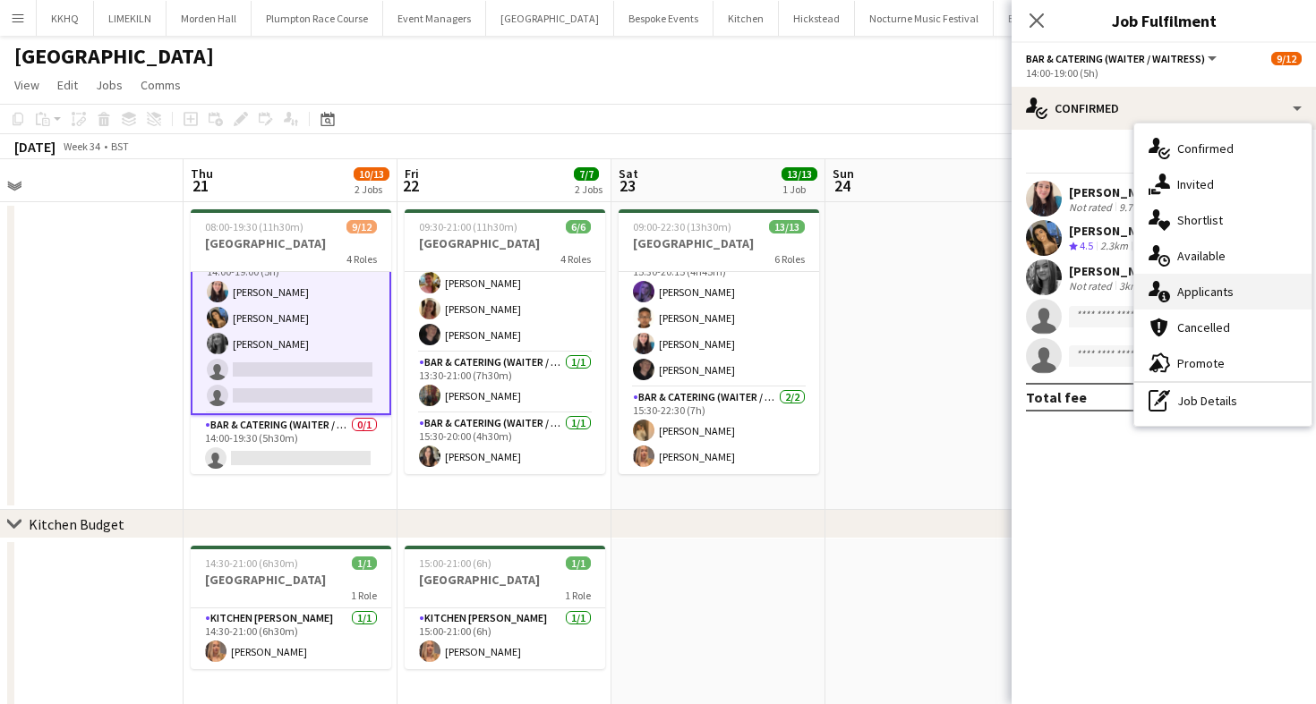
click at [1201, 300] on div "single-neutral-actions-information Applicants" at bounding box center [1222, 292] width 177 height 36
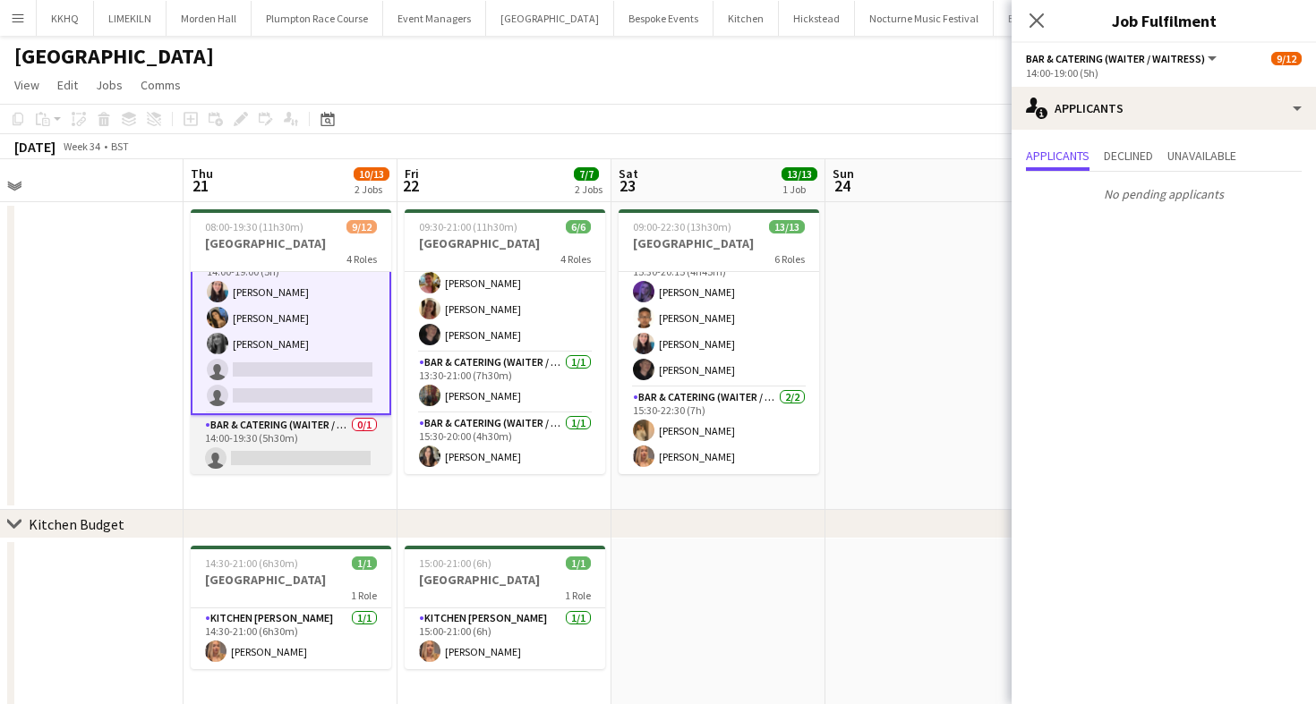
click at [260, 431] on app-card-role "Bar & Catering (Waiter / waitress) 0/1 14:00-19:30 (5h30m) single-neutral-actio…" at bounding box center [291, 445] width 200 height 61
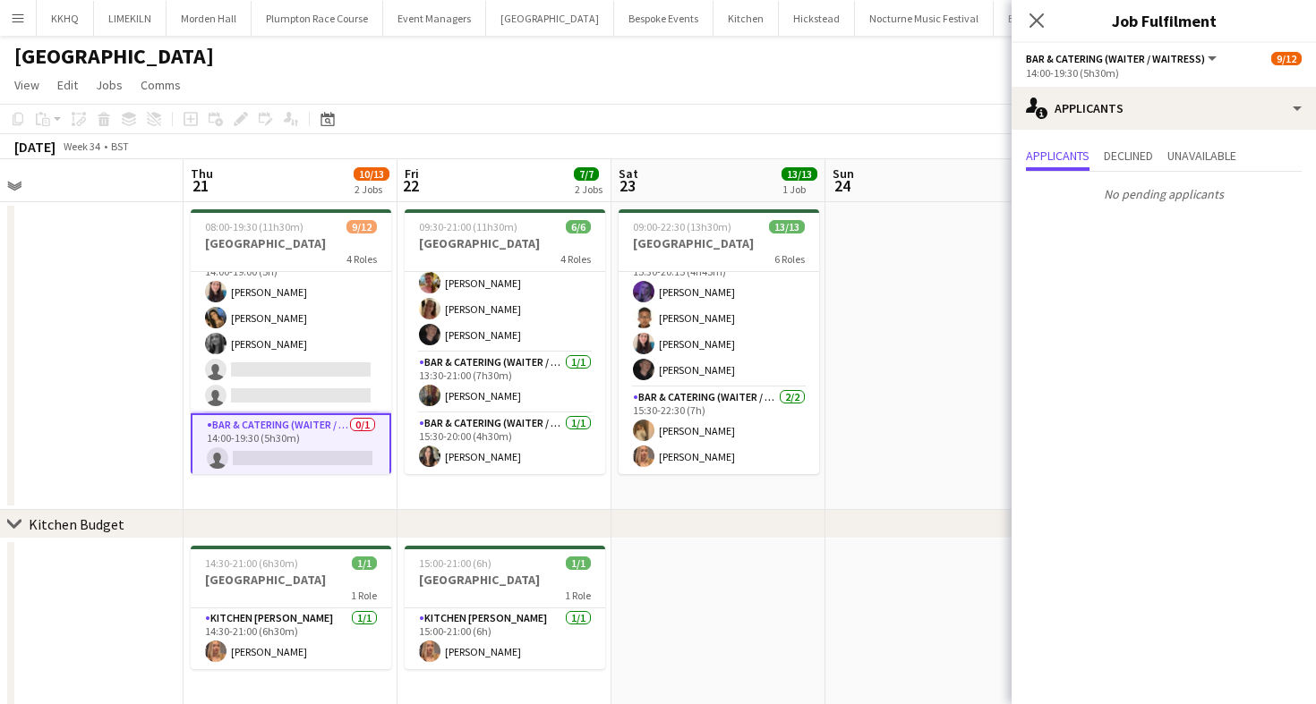
click at [828, 123] on app-toolbar "Copy Paste Paste Command V Paste with crew Command Shift V Paste linked Job [GE…" at bounding box center [658, 119] width 1316 height 30
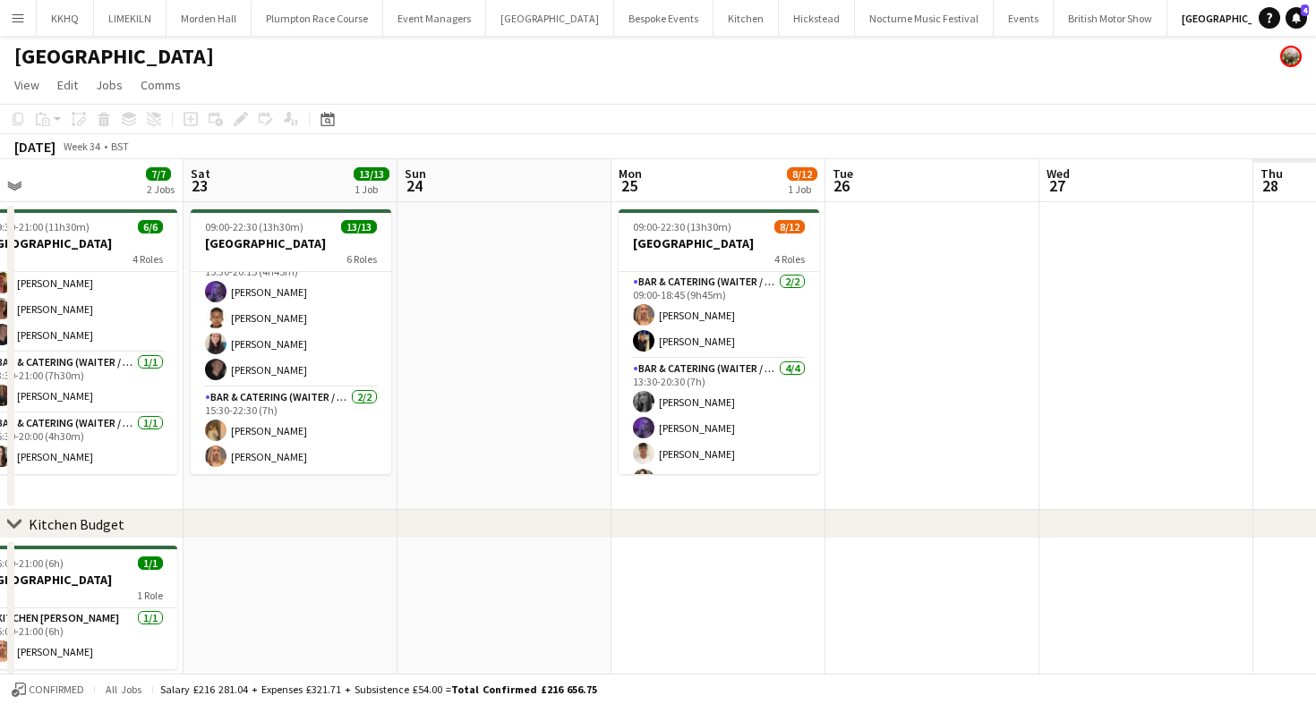
scroll to position [0, 637]
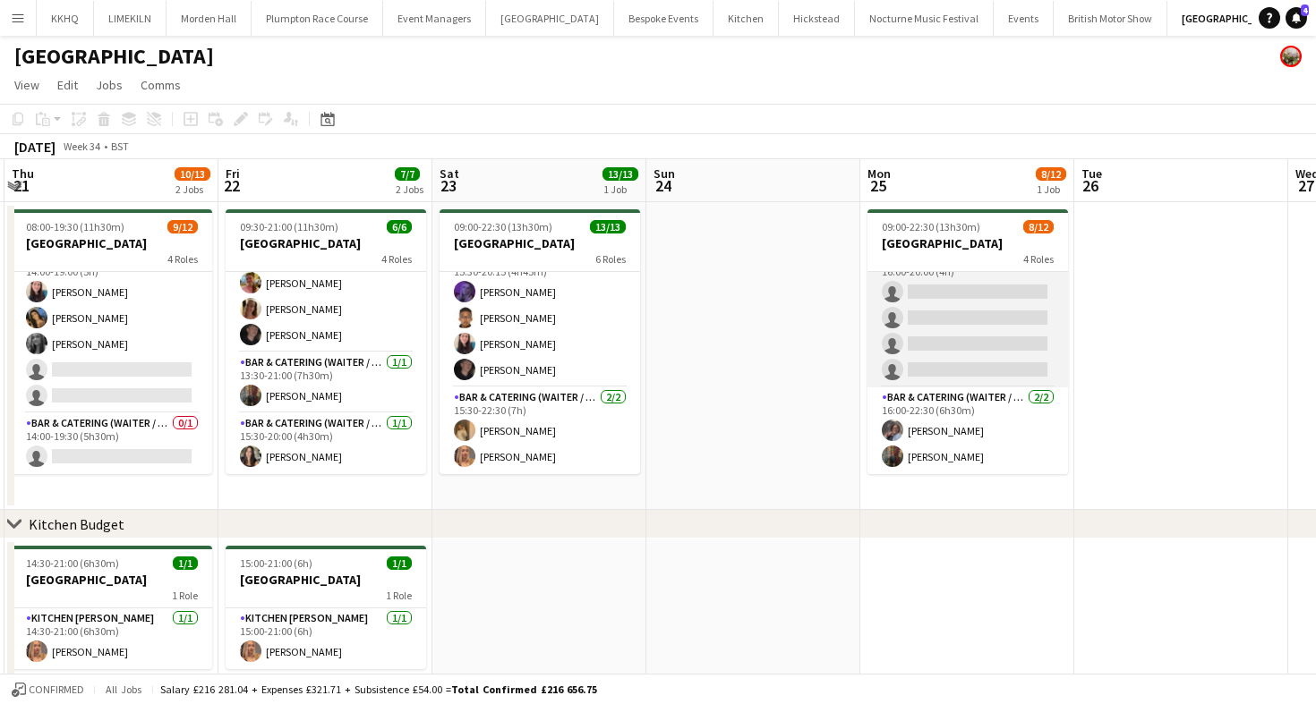
click at [959, 383] on app-card-role "Bar & Catering (Waiter / waitress) 9A 0/4 16:00-20:00 (4h) single-neutral-actio…" at bounding box center [967, 318] width 200 height 139
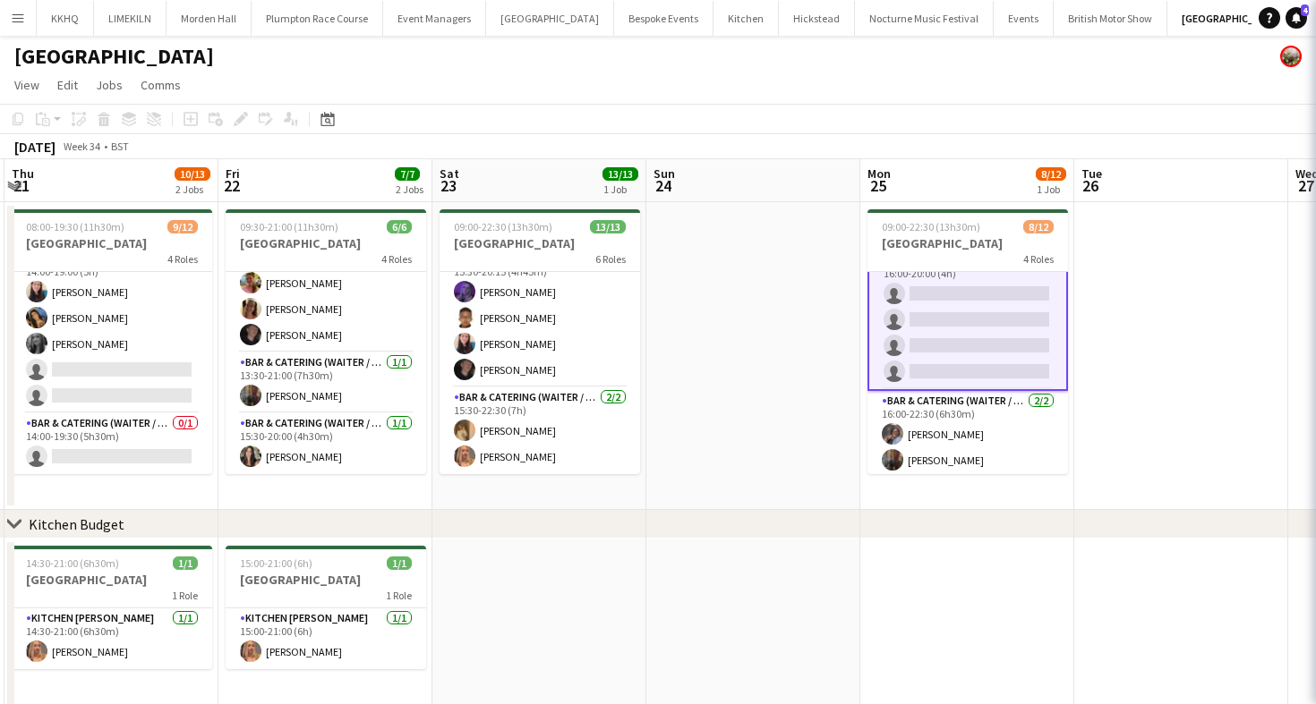
scroll to position [251, 0]
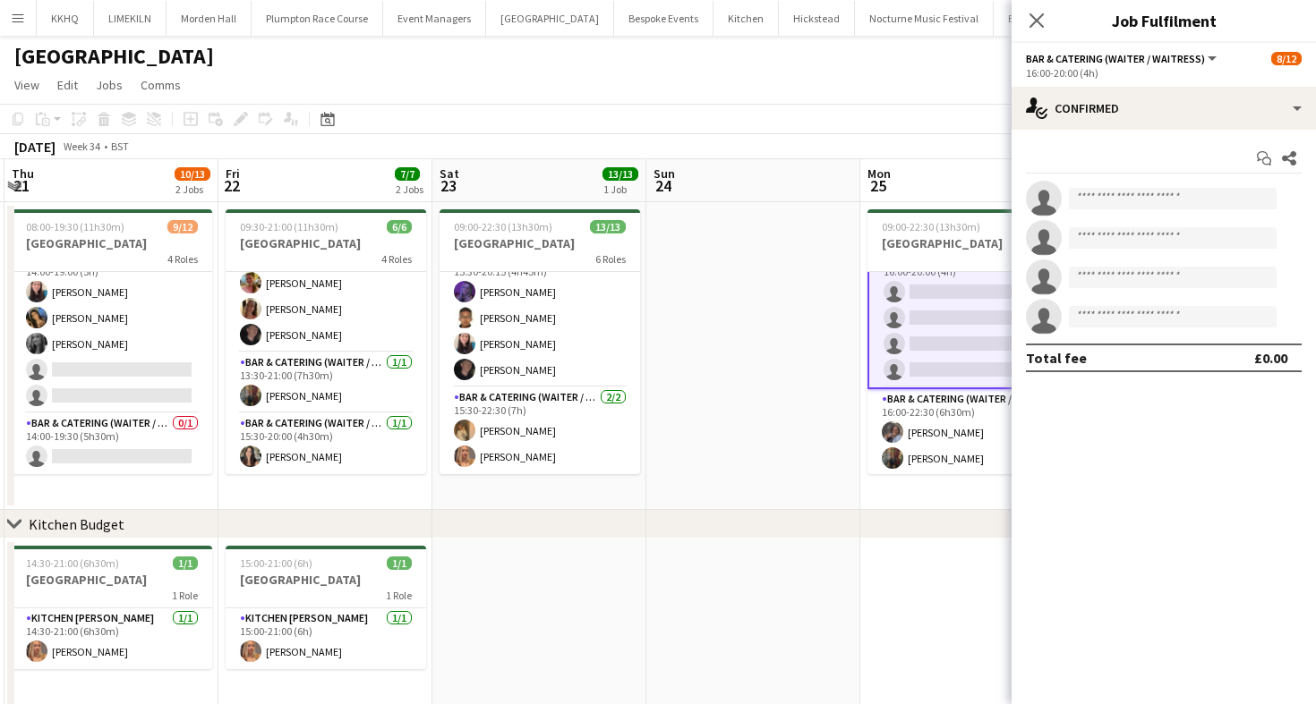
click at [1195, 131] on div "Start chat Share single-neutral-actions single-neutral-actions single-neutral-a…" at bounding box center [1163, 258] width 304 height 257
click at [1172, 132] on div "Start chat Share single-neutral-actions single-neutral-actions single-neutral-a…" at bounding box center [1163, 258] width 304 height 257
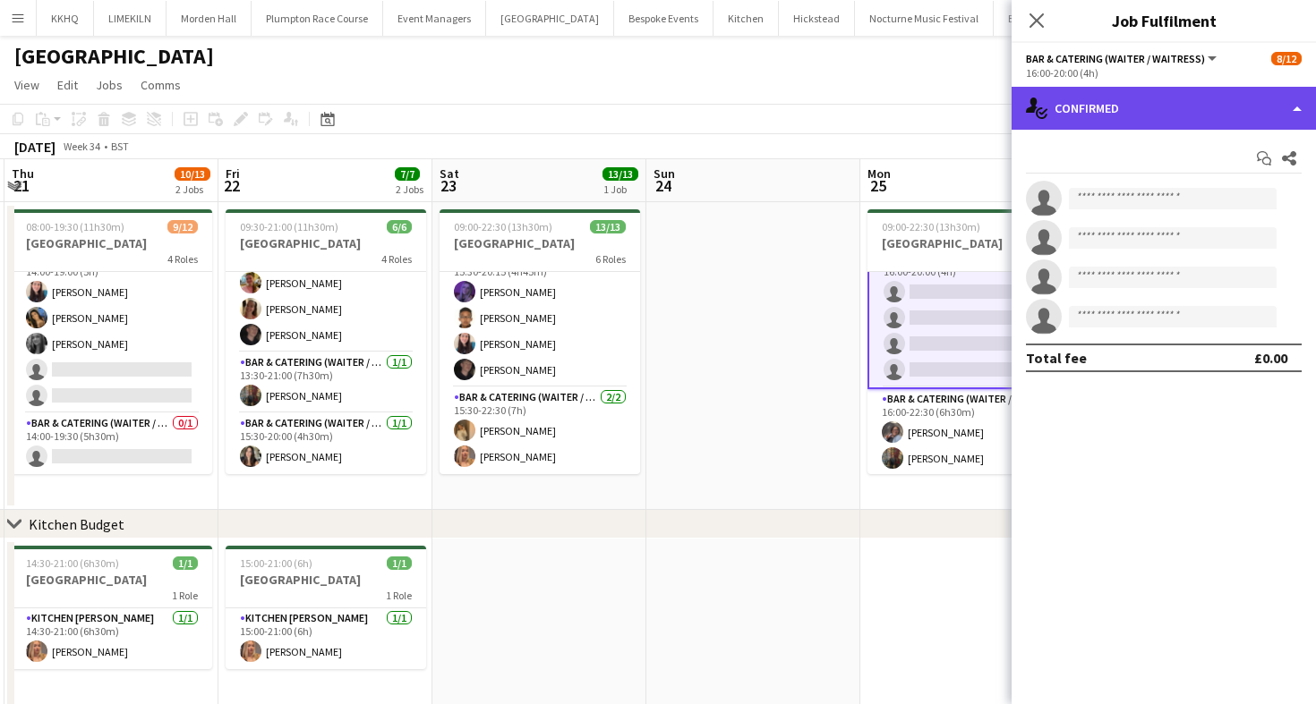
click at [1176, 113] on div "single-neutral-actions-check-2 Confirmed" at bounding box center [1163, 108] width 304 height 43
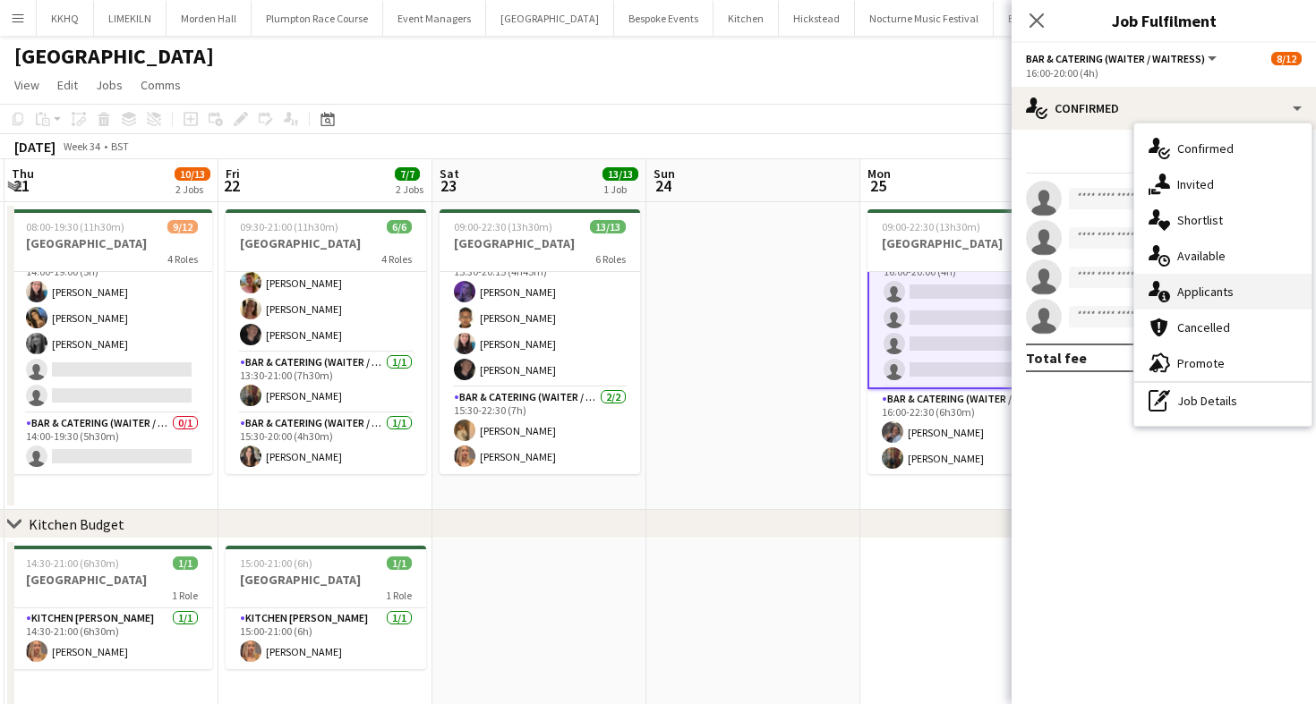
click at [1221, 294] on div "single-neutral-actions-information Applicants" at bounding box center [1222, 292] width 177 height 36
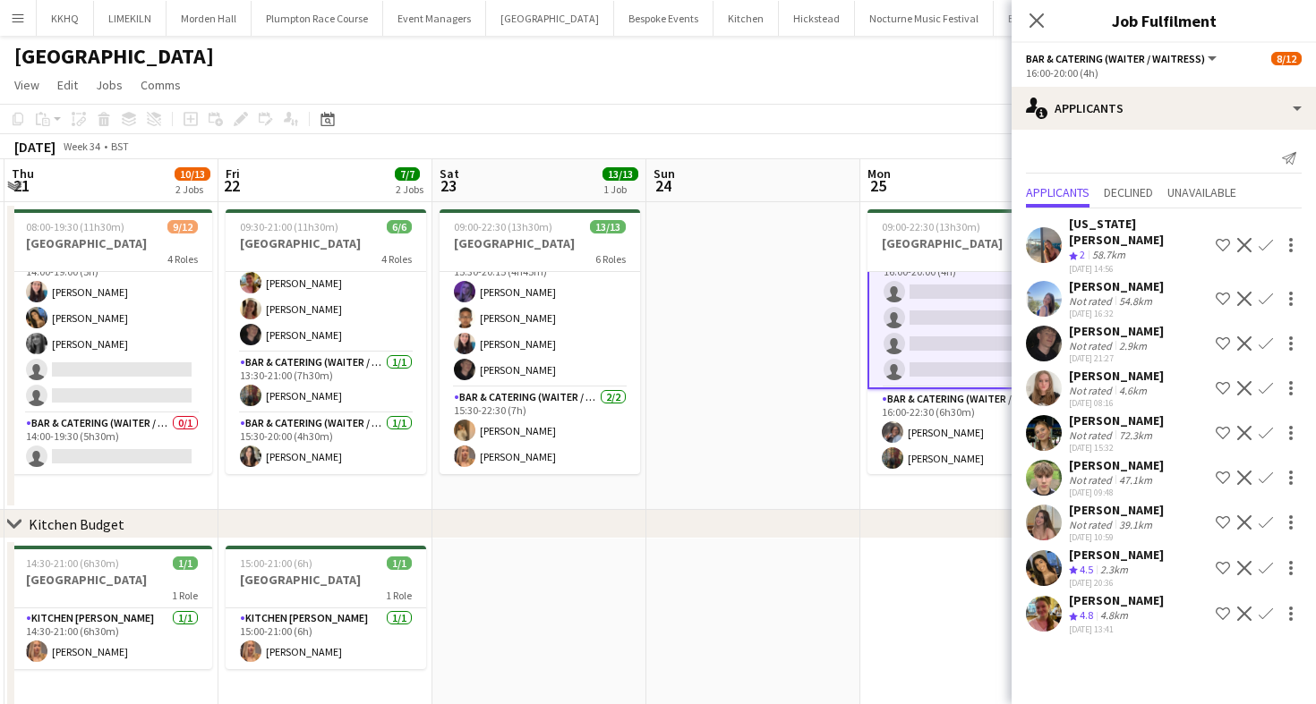
click at [846, 107] on app-toolbar "Copy Paste Paste Command V Paste with crew Command Shift V Paste linked Job [GE…" at bounding box center [658, 119] width 1316 height 30
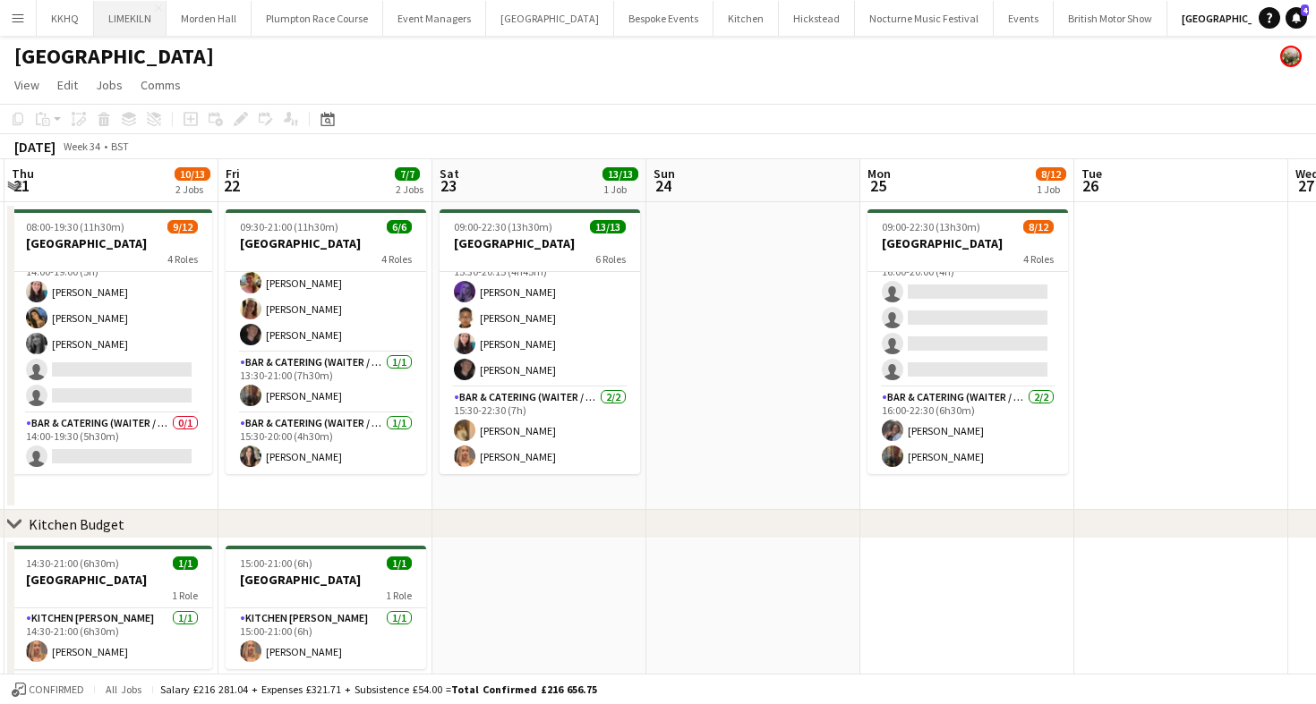
click at [108, 16] on button "LIMEKILN Close" at bounding box center [130, 18] width 72 height 35
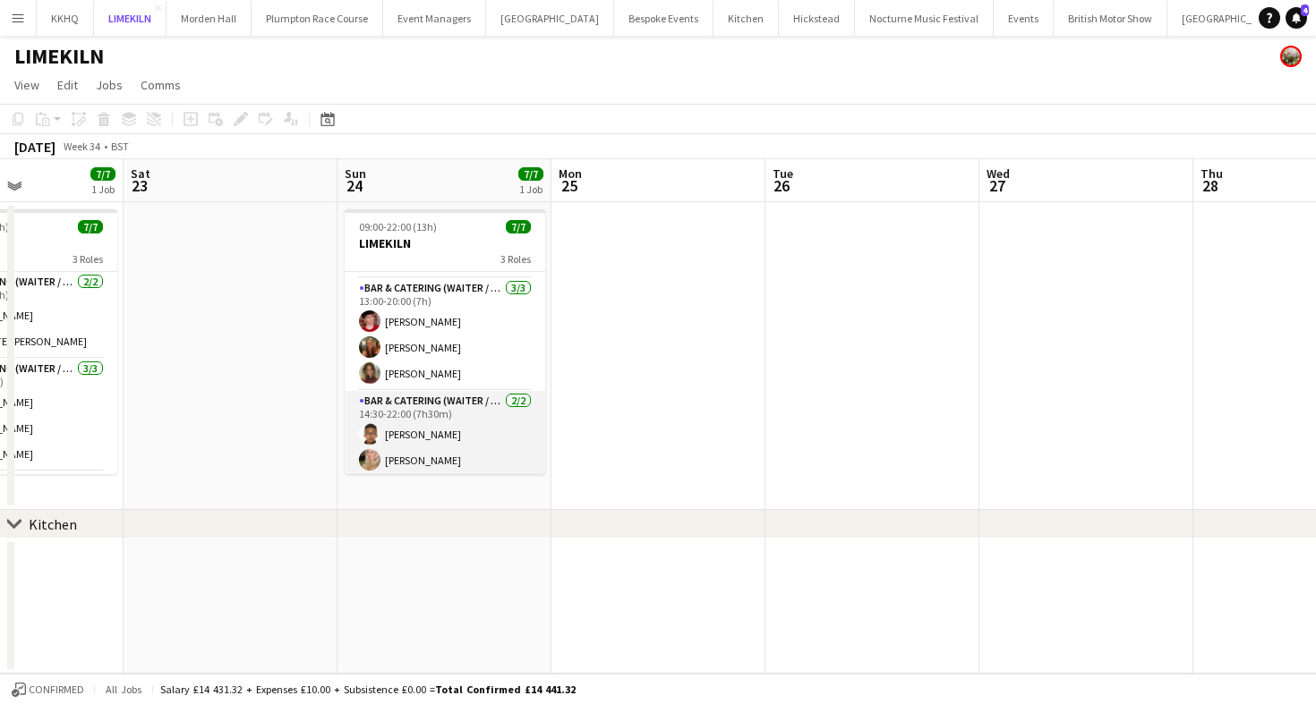
scroll to position [84, 0]
click at [475, 438] on app-card-role "Bar & Catering (Waiter / waitress) [DATE] 14:30-22:00 (7h30m) [PERSON_NAME] [PE…" at bounding box center [445, 431] width 200 height 87
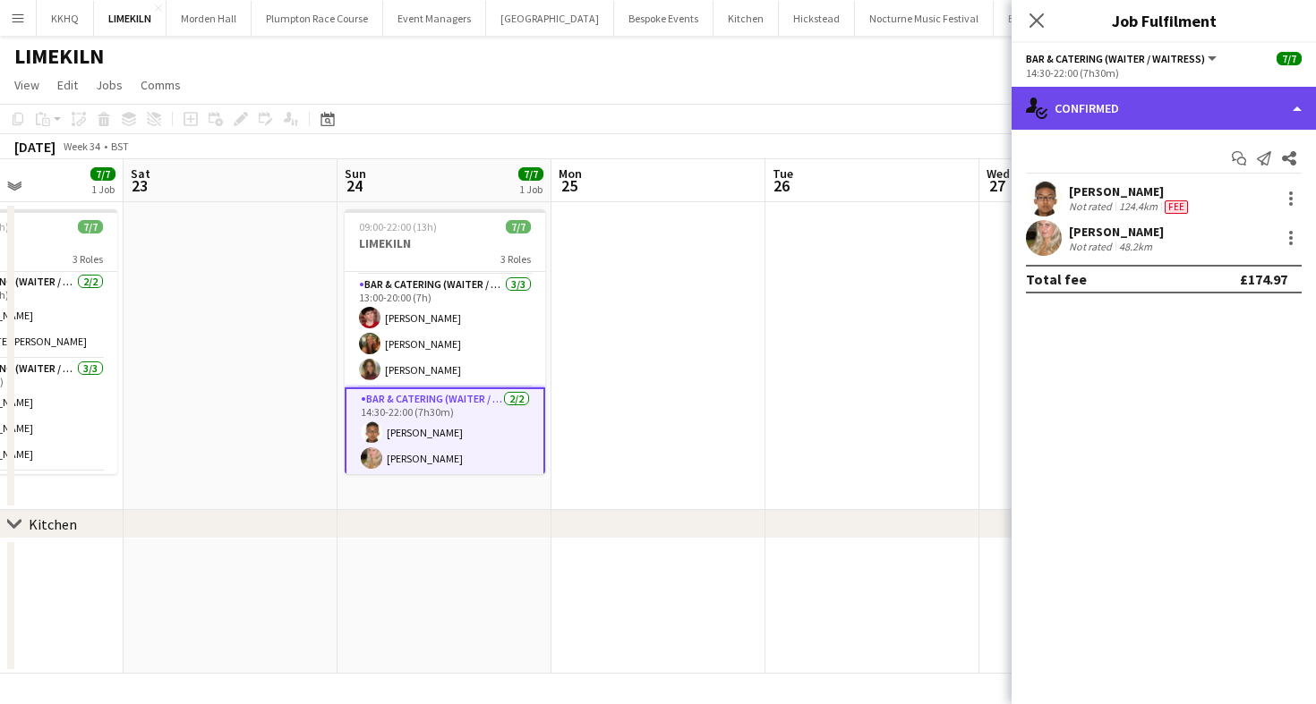
click at [1140, 100] on div "single-neutral-actions-check-2 Confirmed" at bounding box center [1163, 108] width 304 height 43
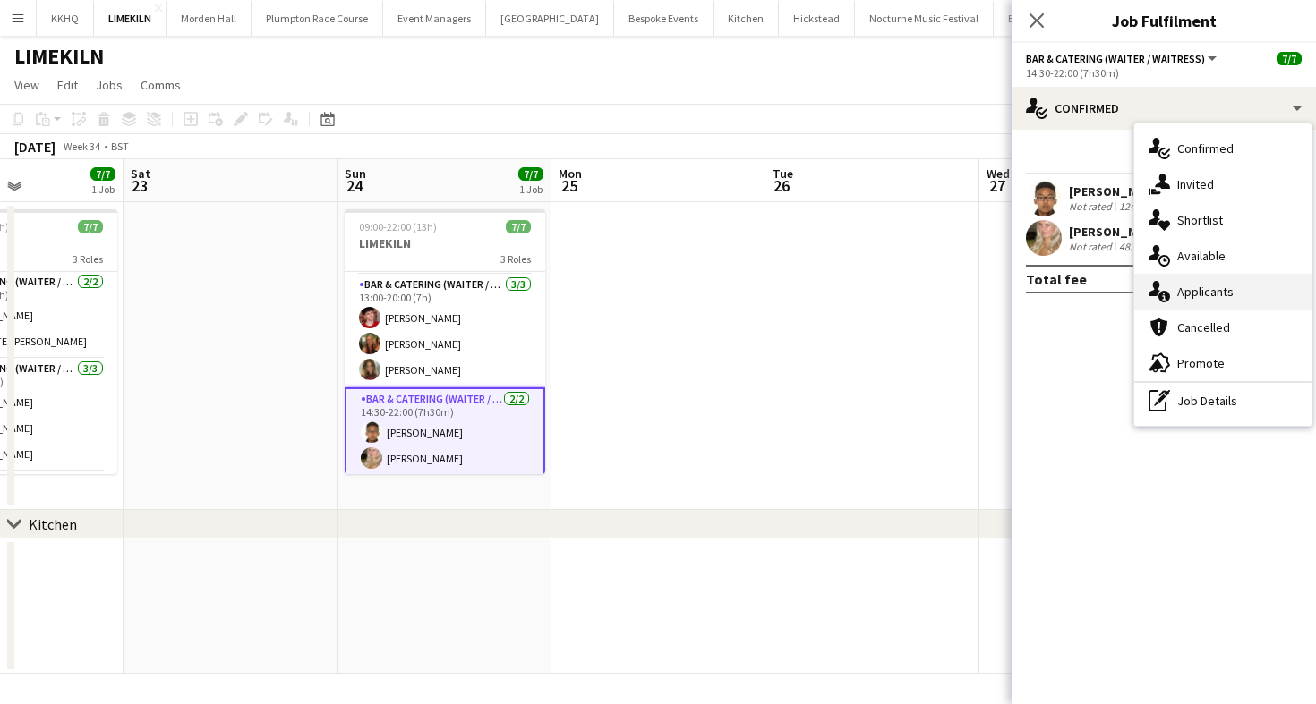
click at [1196, 277] on div "single-neutral-actions-information Applicants" at bounding box center [1222, 292] width 177 height 36
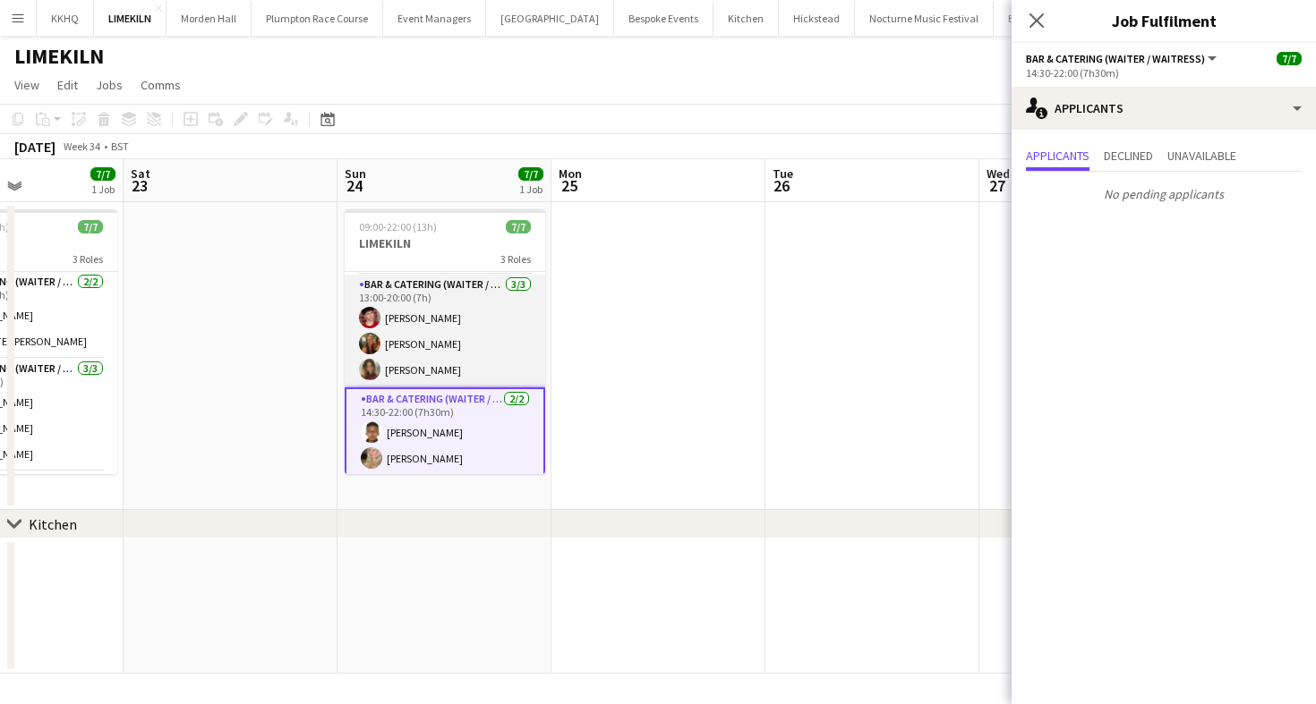
click at [360, 319] on app-user-avatar at bounding box center [369, 317] width 21 height 21
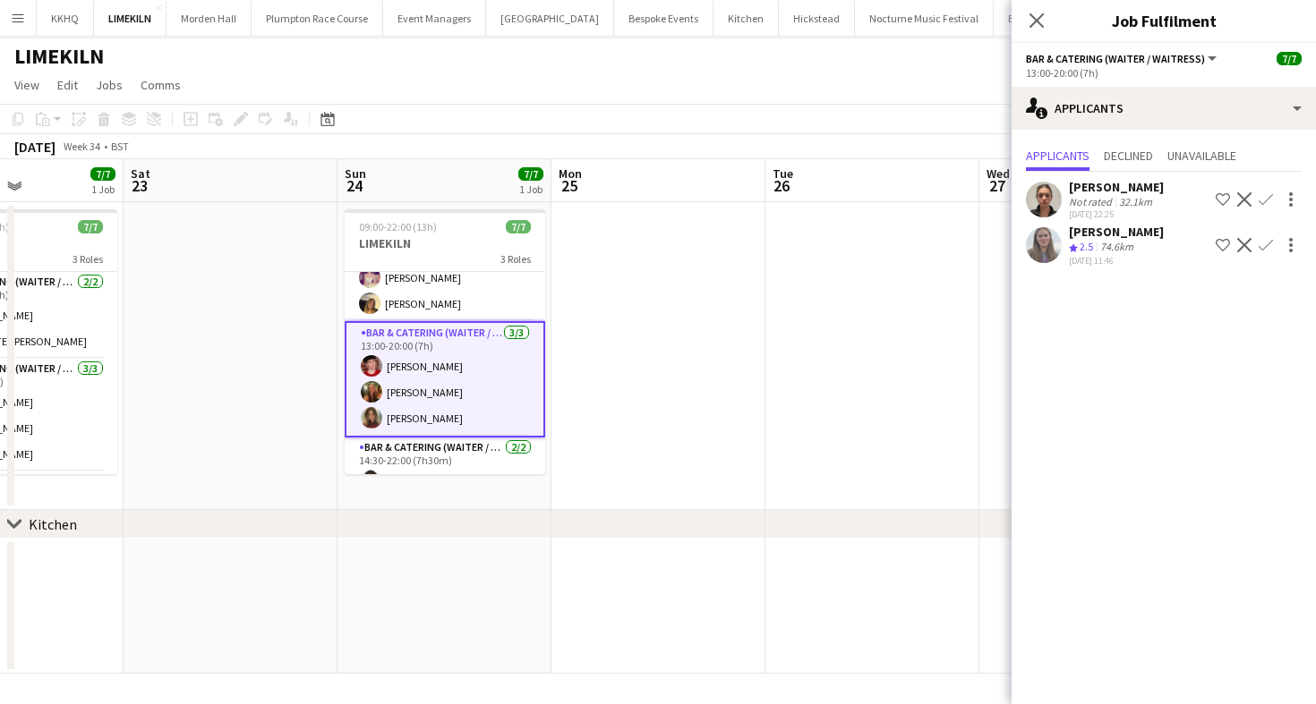
scroll to position [0, 0]
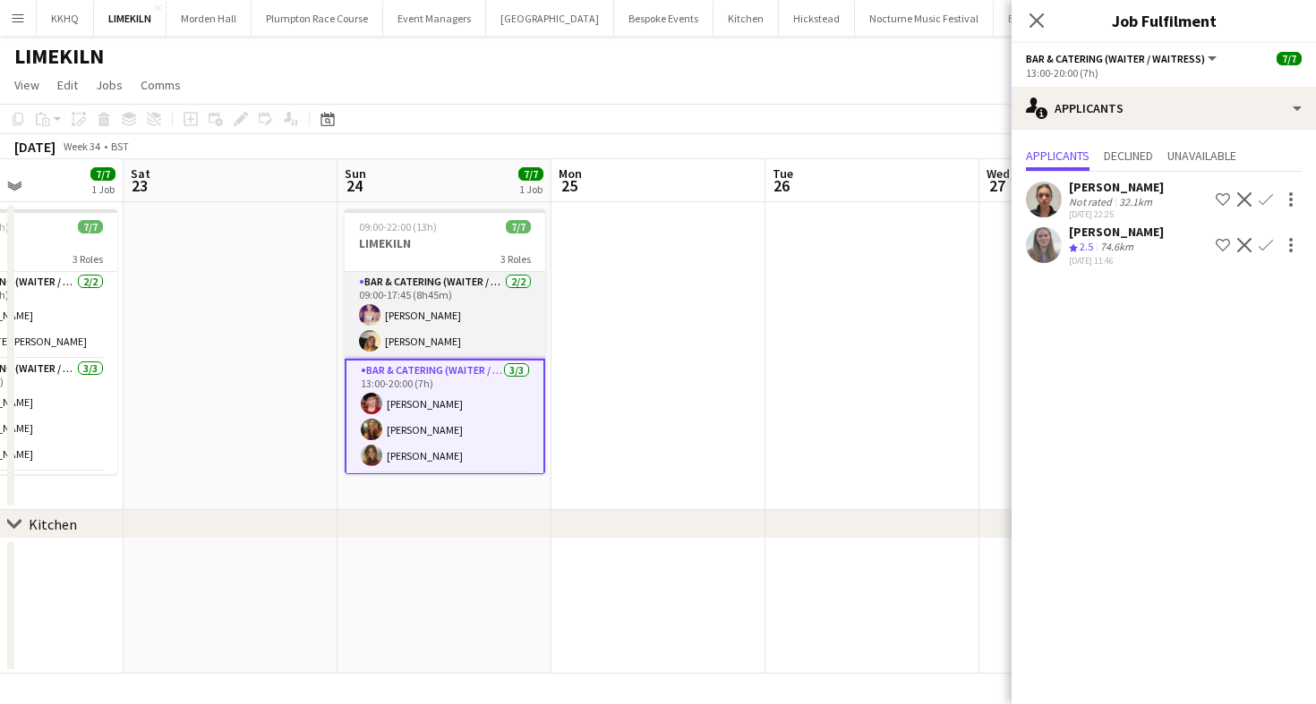
click at [458, 305] on app-card-role "Bar & Catering (Waiter / waitress) [DATE] 09:00-17:45 (8h45m) [PERSON_NAME] [PE…" at bounding box center [445, 315] width 200 height 87
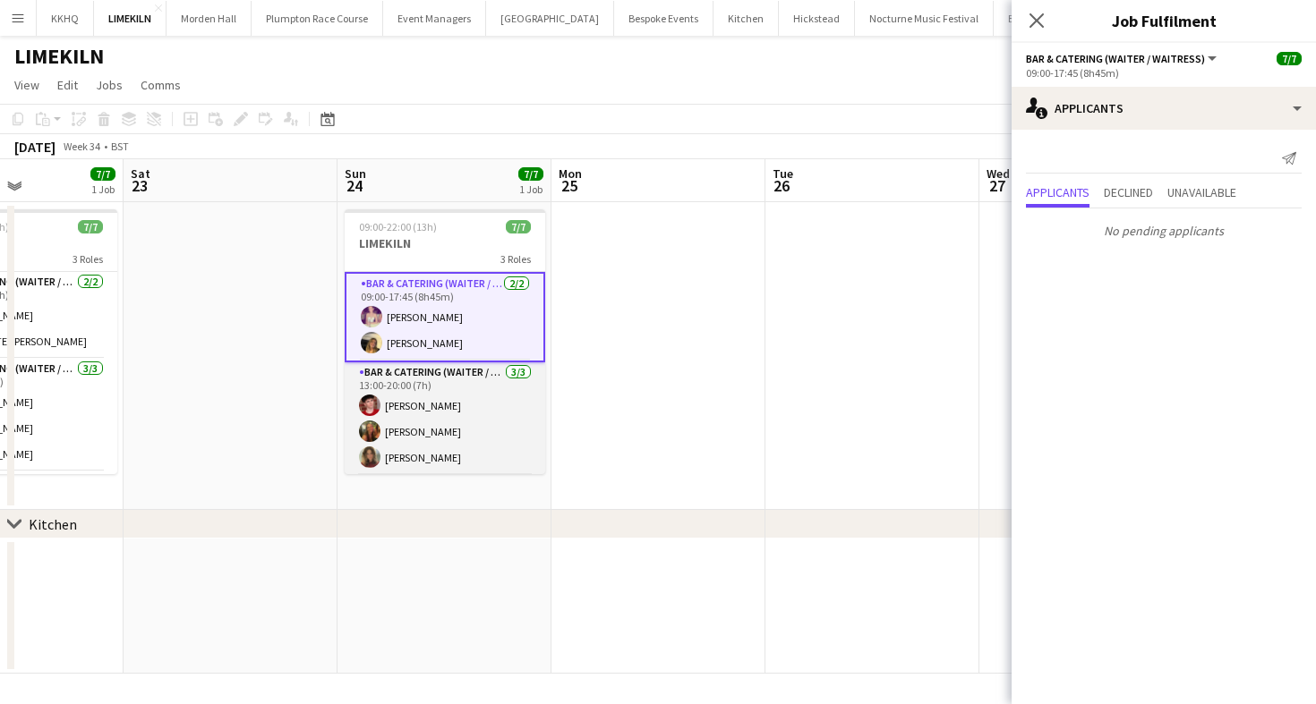
scroll to position [88, 0]
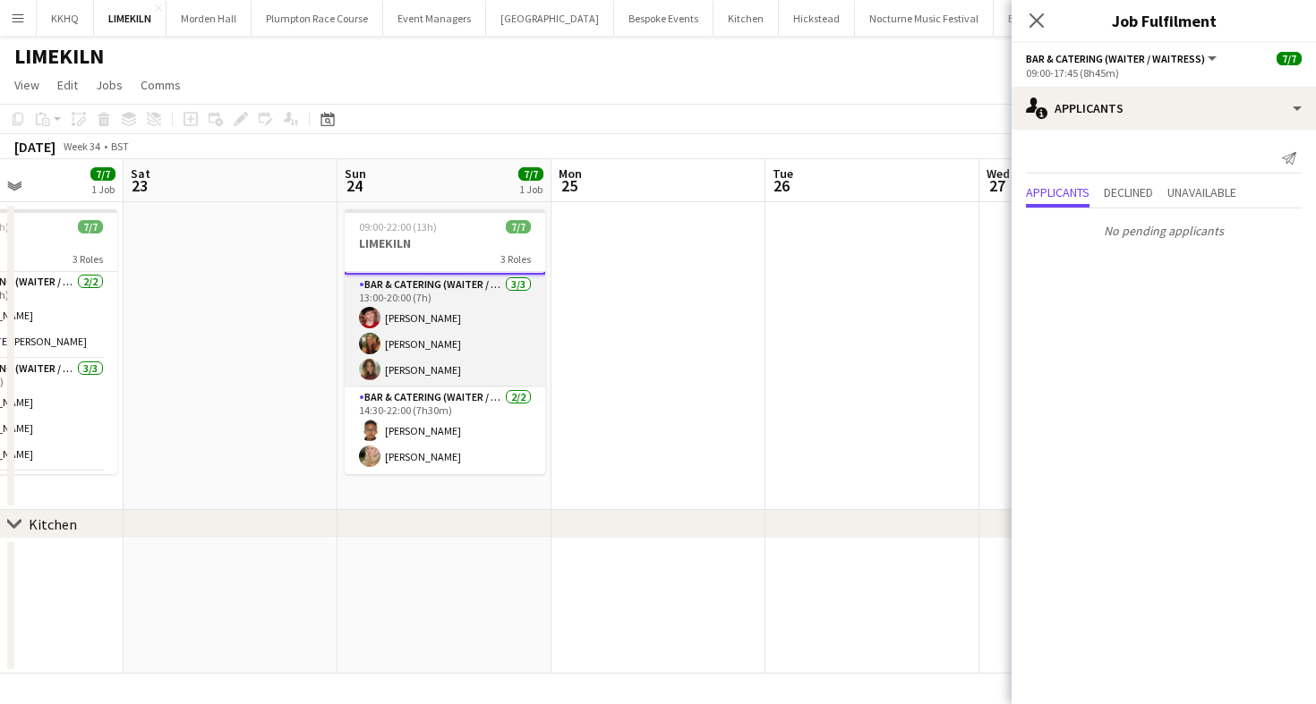
click at [425, 318] on app-card-role "Bar & Catering (Waiter / waitress) [DATE] 13:00-20:00 (7h) [PERSON_NAME] [PERSO…" at bounding box center [445, 331] width 200 height 113
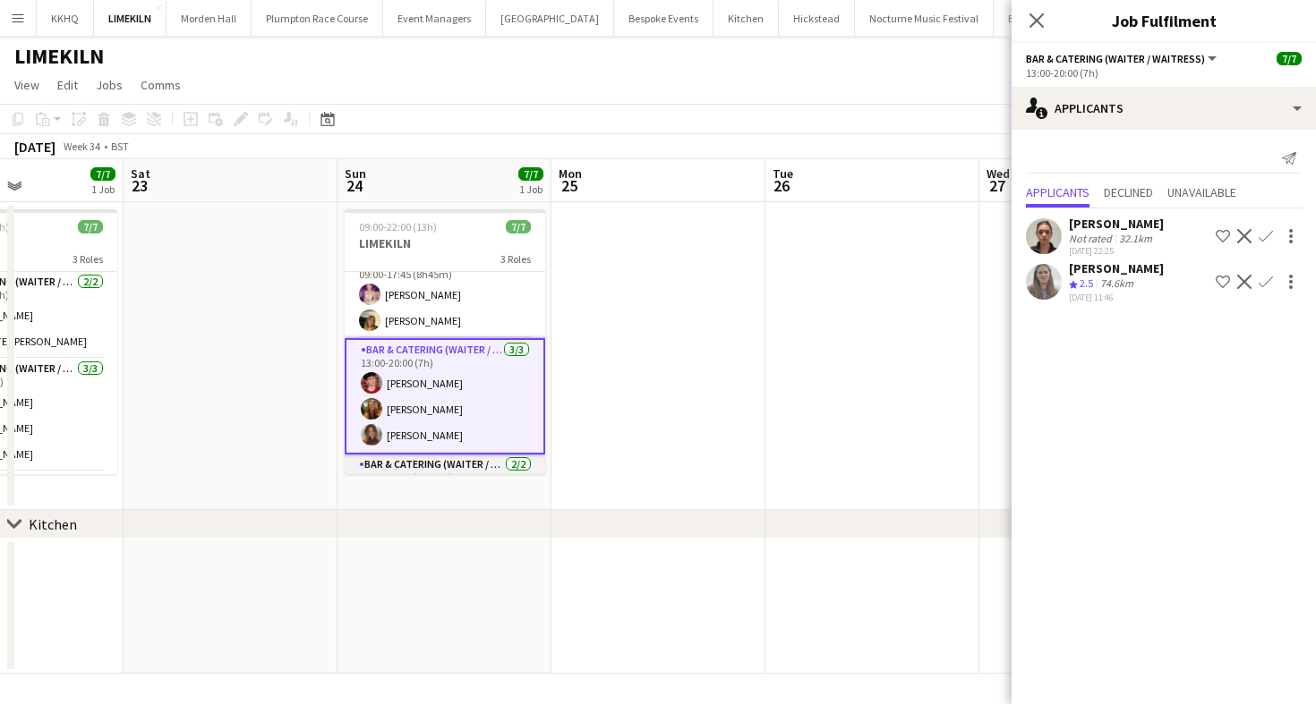
scroll to position [17, 0]
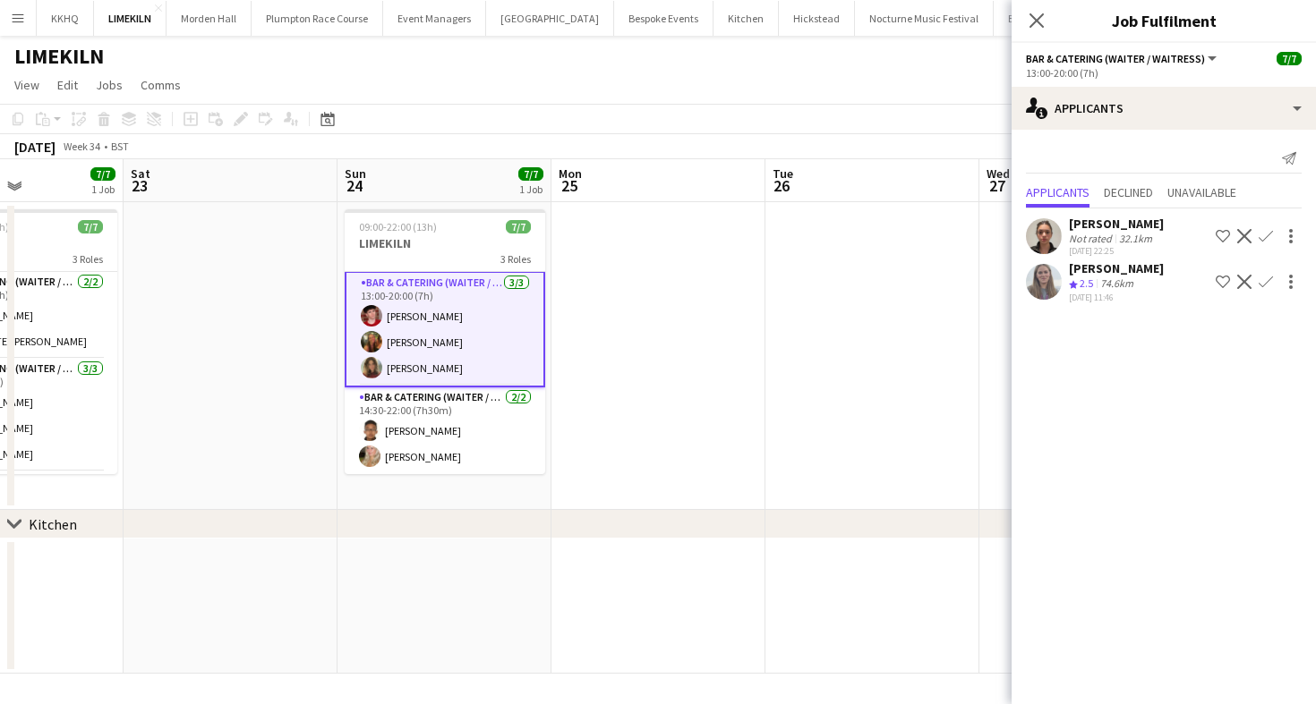
click at [566, 169] on span "Mon" at bounding box center [569, 174] width 23 height 16
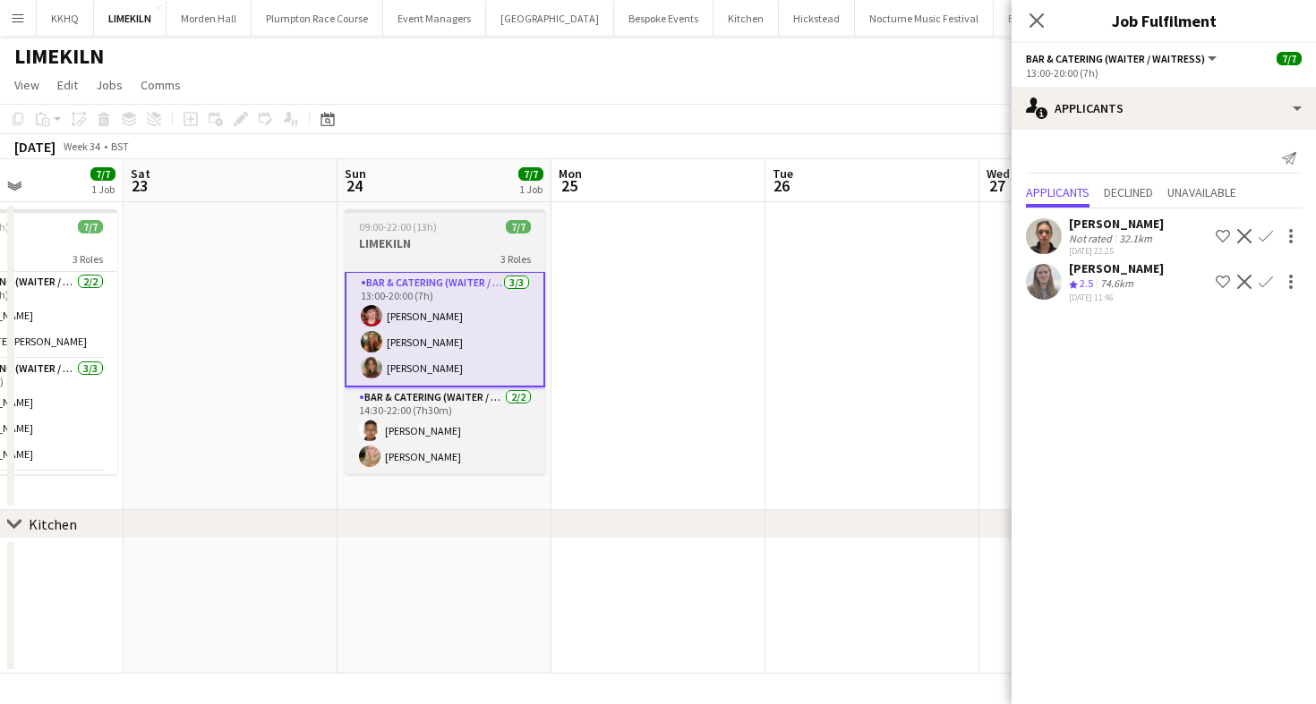
scroll to position [84, 0]
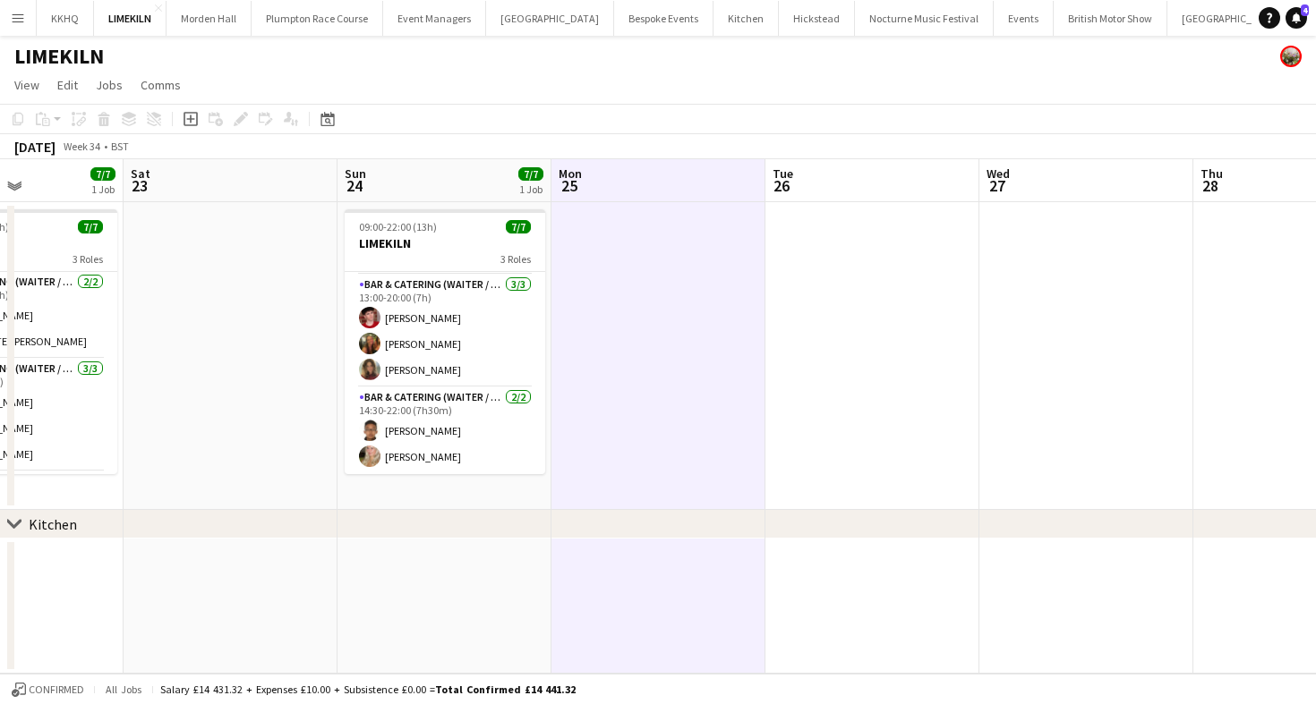
click at [533, 114] on app-toolbar "Copy Paste Paste Command V Paste with crew Command Shift V Paste linked Job [GE…" at bounding box center [658, 119] width 1316 height 30
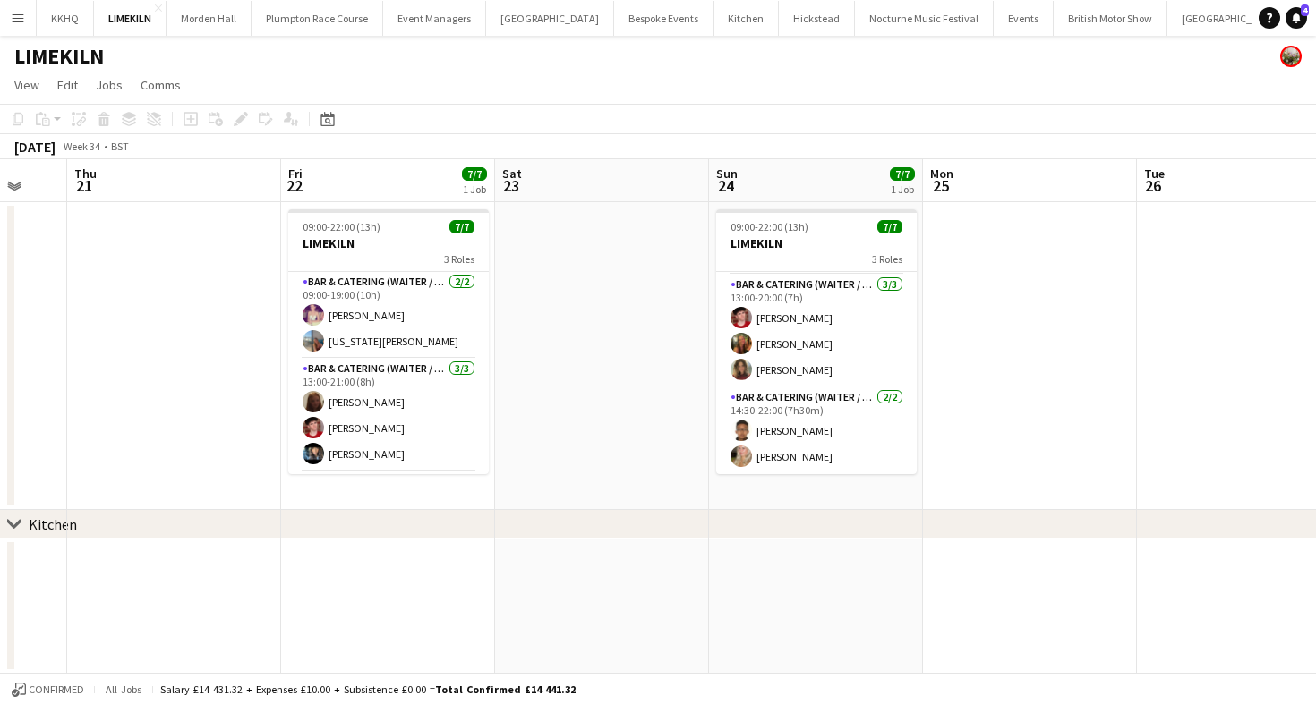
scroll to position [0, 889]
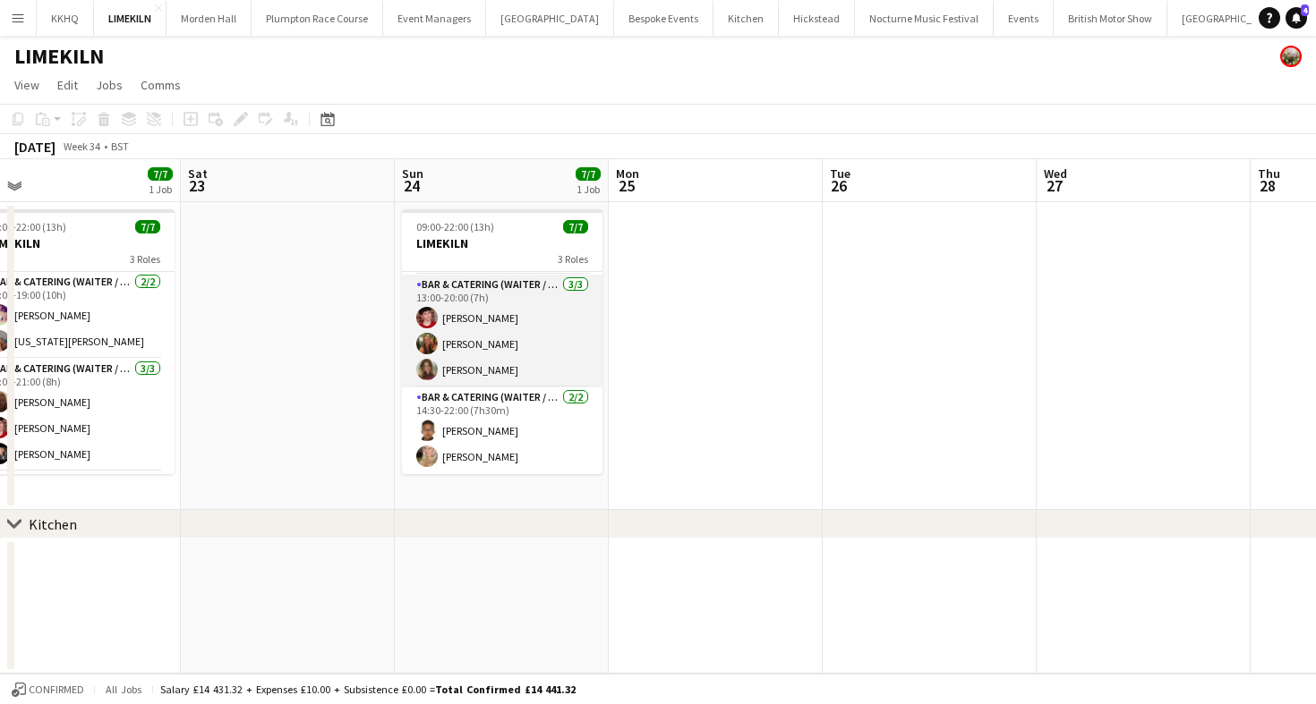
click at [489, 289] on app-card-role "Bar & Catering (Waiter / waitress) [DATE] 13:00-20:00 (7h) [PERSON_NAME] [PERSO…" at bounding box center [502, 331] width 200 height 113
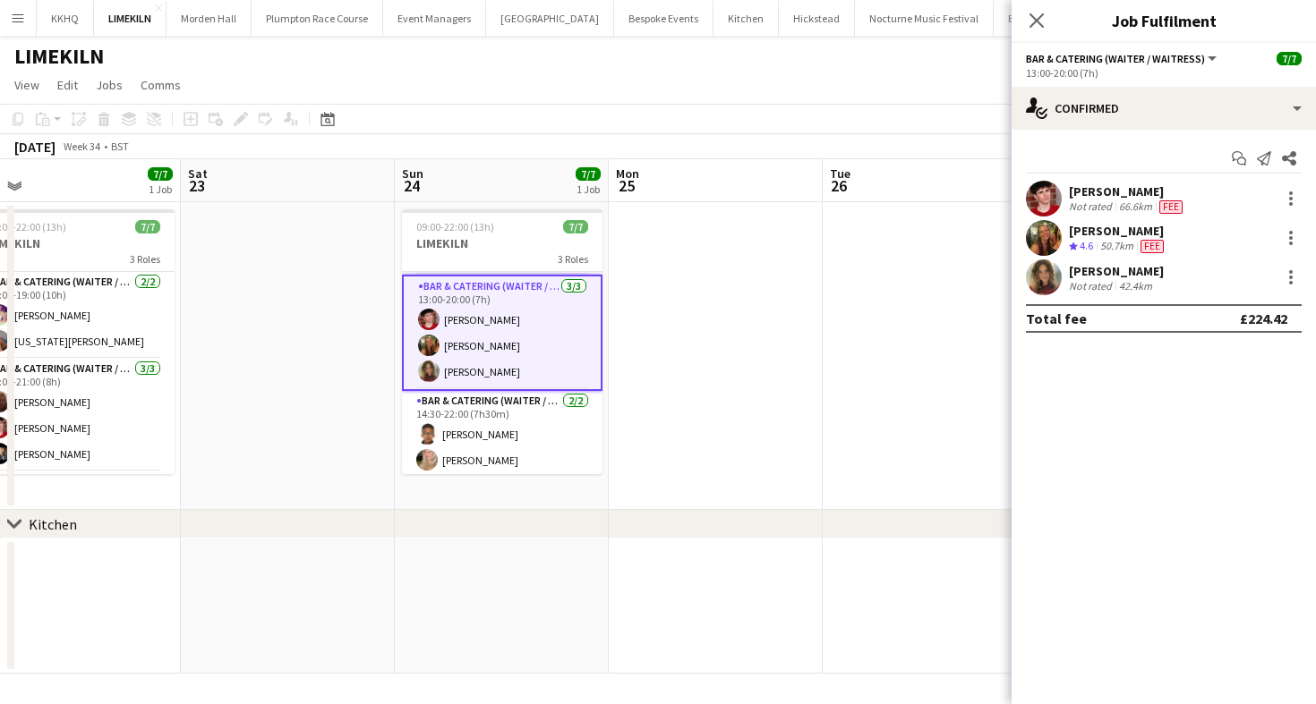
click at [1086, 283] on div "Not rated" at bounding box center [1092, 285] width 47 height 13
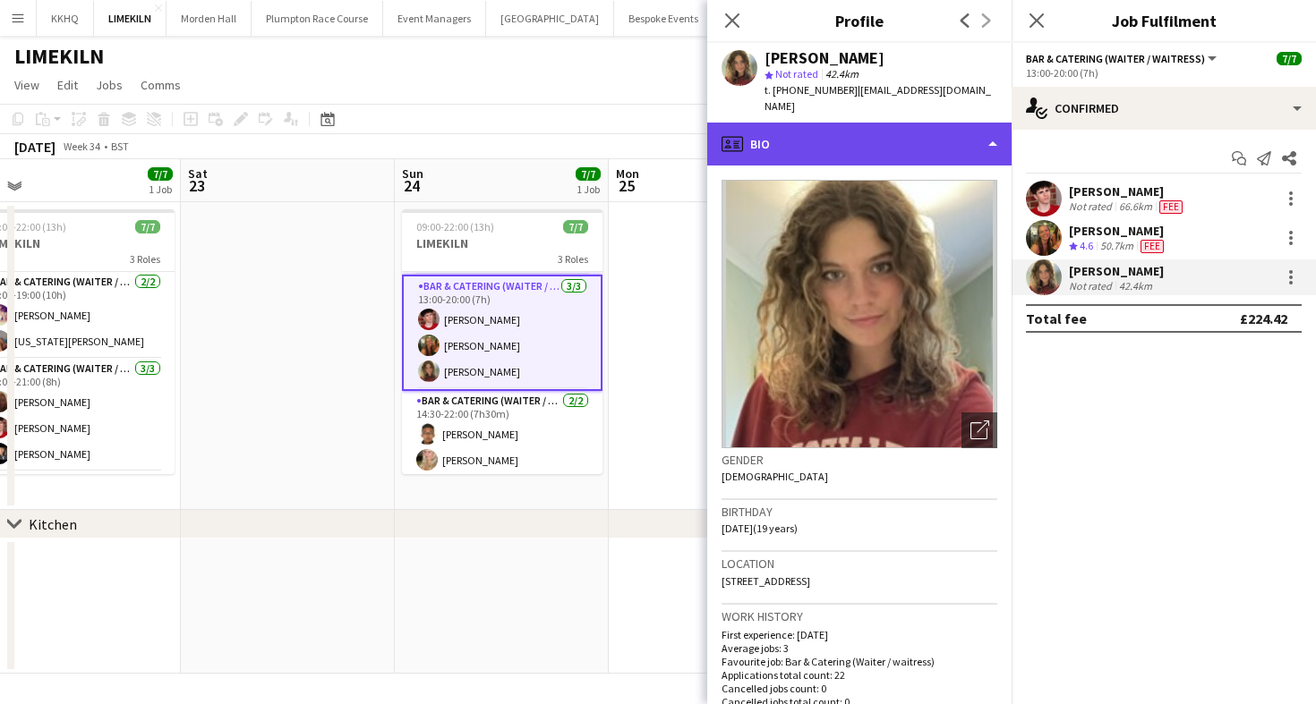
click at [792, 123] on div "profile Bio" at bounding box center [859, 144] width 304 height 43
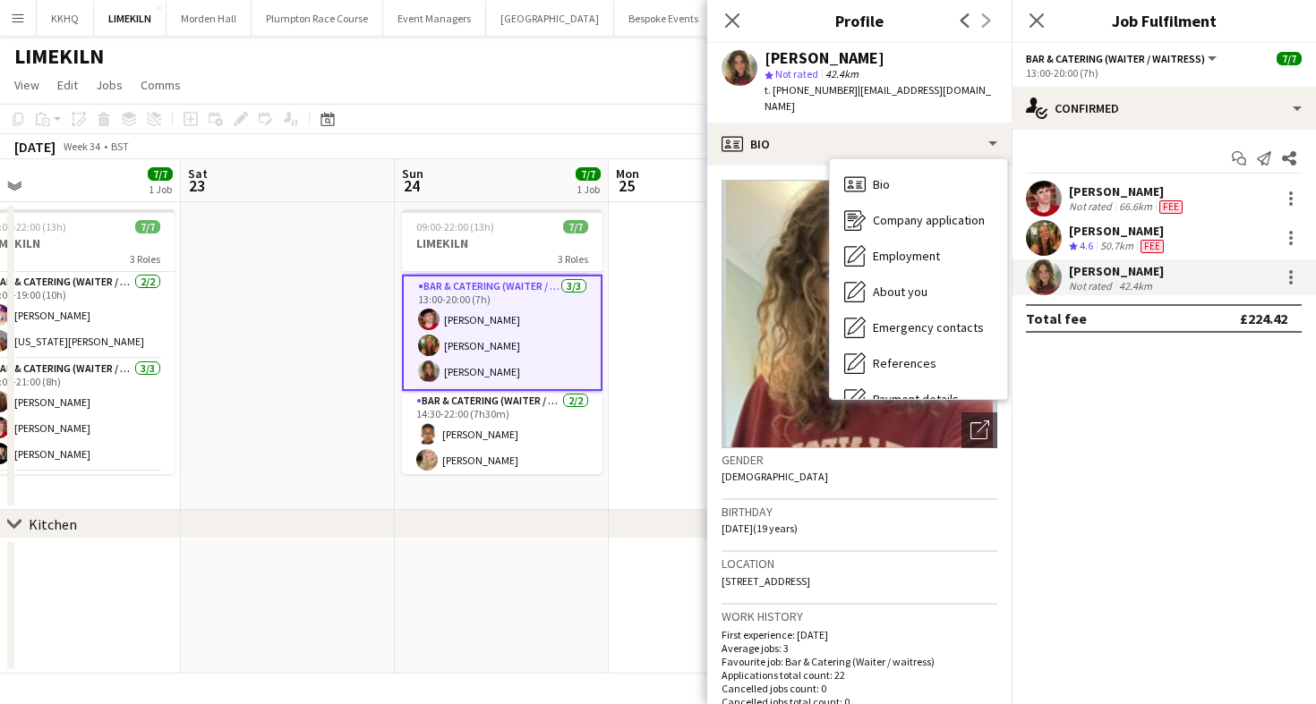
click at [690, 121] on app-toolbar "Copy Paste Paste Command V Paste with crew Command Shift V Paste linked Job [GE…" at bounding box center [658, 119] width 1316 height 30
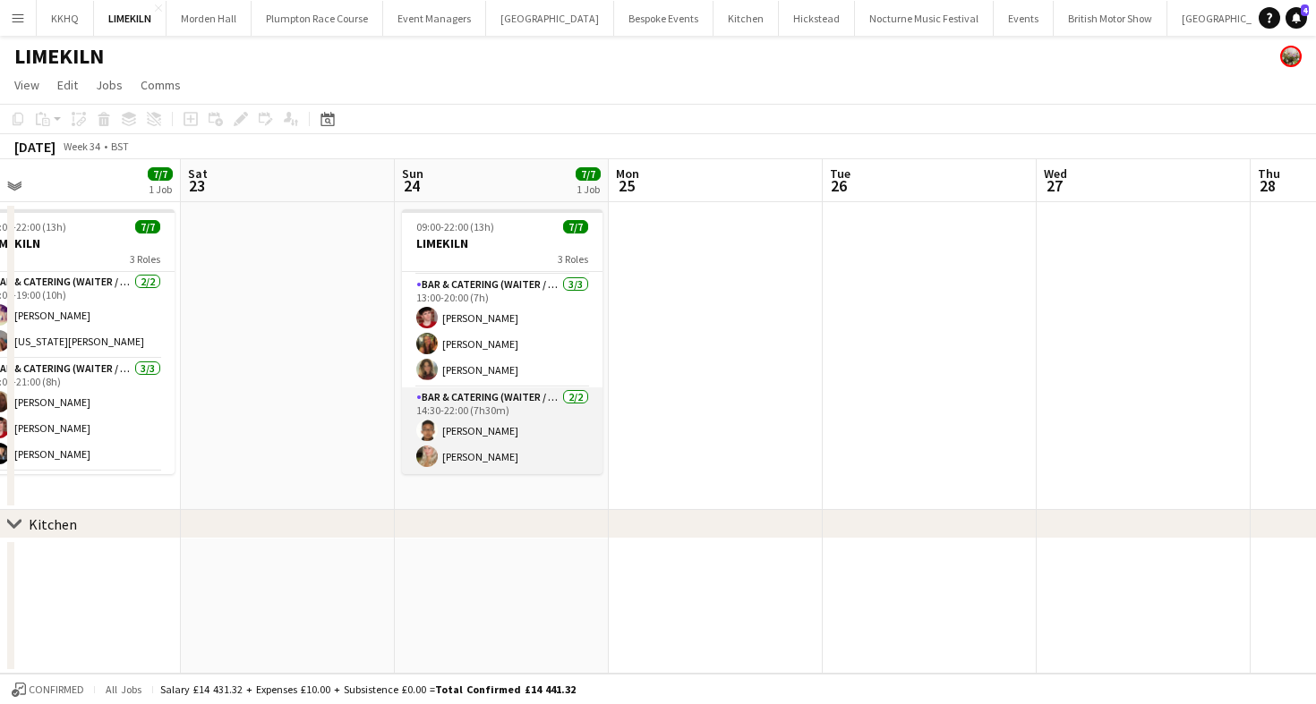
click at [484, 397] on app-card-role "Bar & Catering (Waiter / waitress) [DATE] 14:30-22:00 (7h30m) [PERSON_NAME] [PE…" at bounding box center [502, 431] width 200 height 87
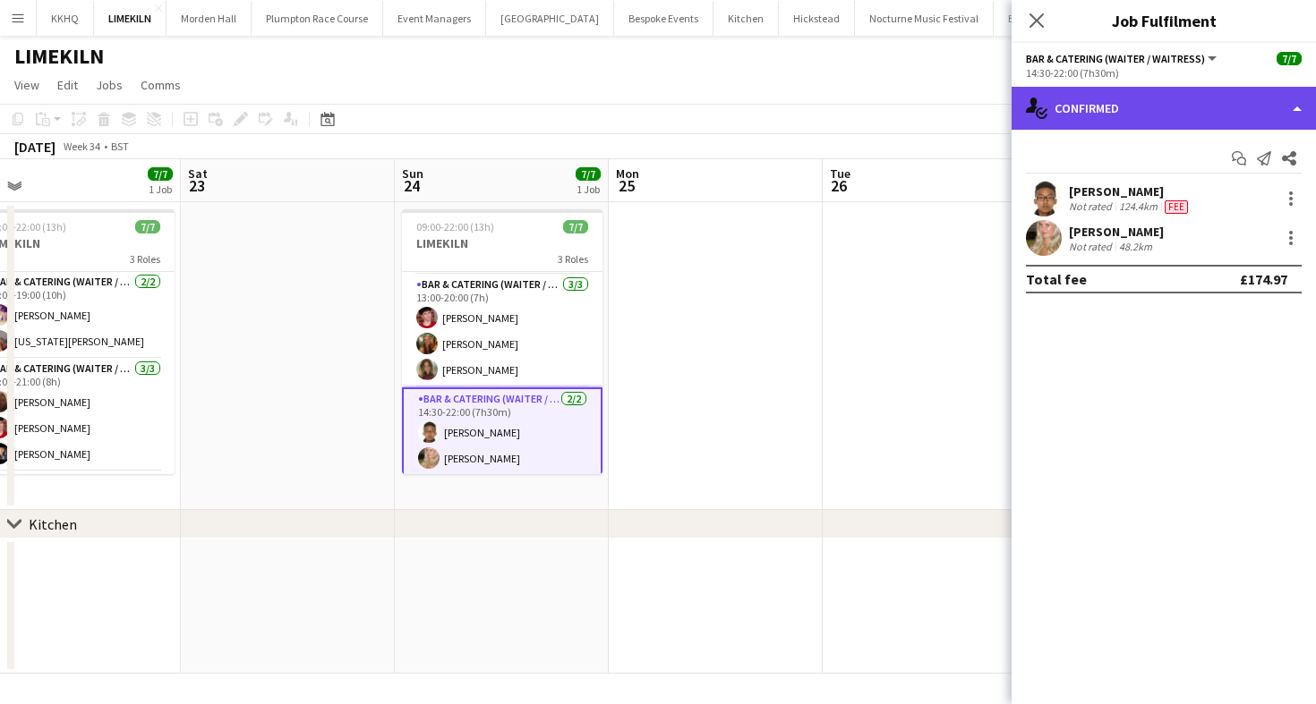
click at [1224, 127] on div "single-neutral-actions-check-2 Confirmed" at bounding box center [1163, 108] width 304 height 43
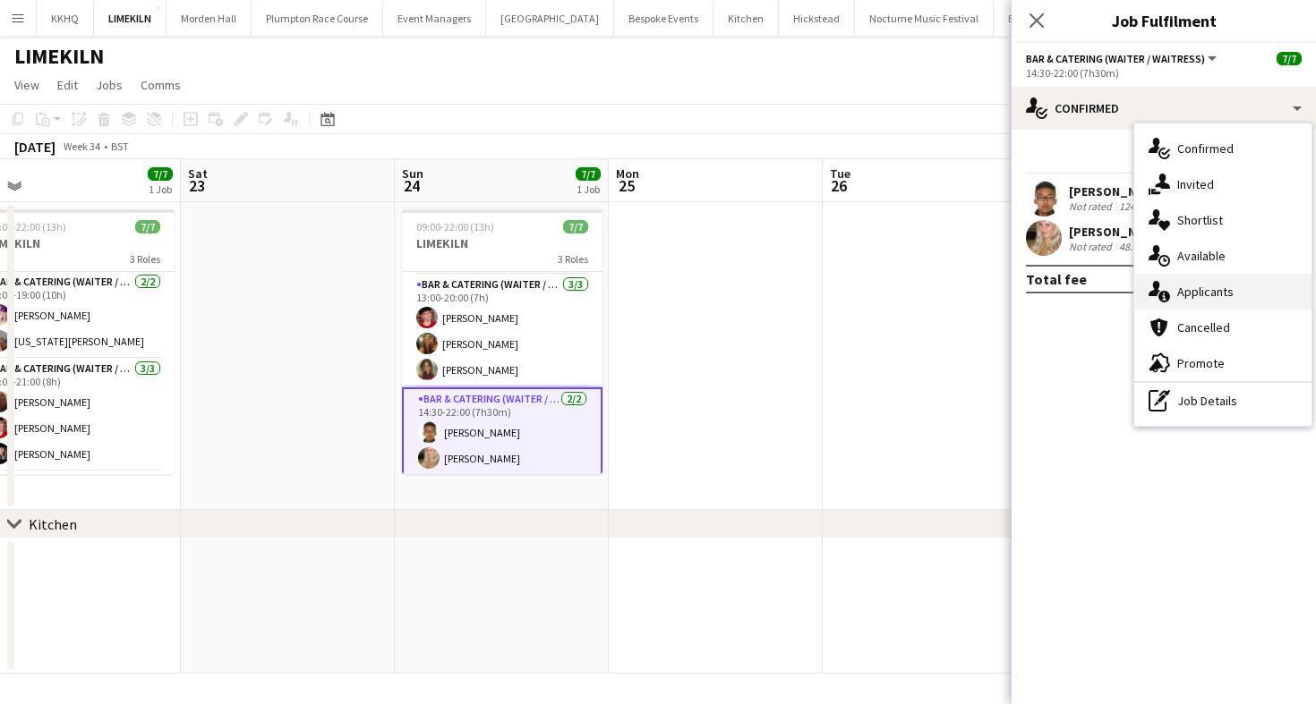
click at [1226, 300] on div "single-neutral-actions-information Applicants" at bounding box center [1222, 292] width 177 height 36
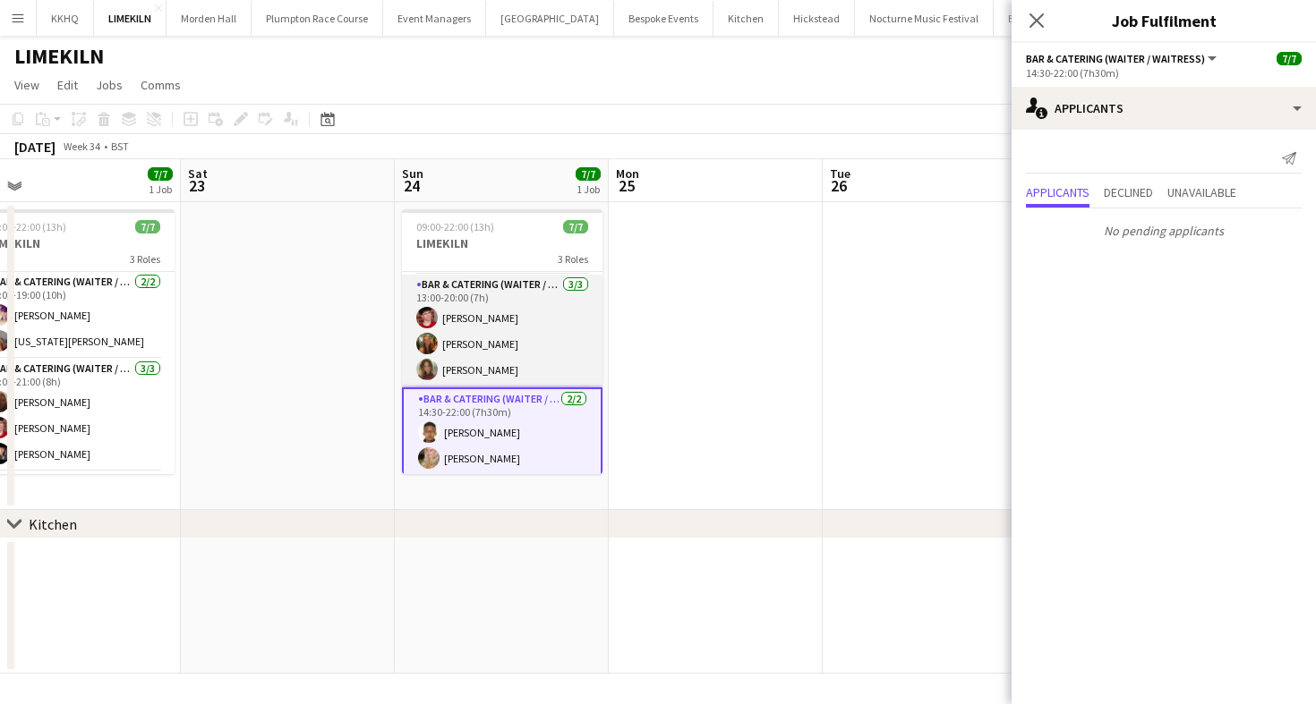
click at [533, 320] on app-card-role "Bar & Catering (Waiter / waitress) [DATE] 13:00-20:00 (7h) [PERSON_NAME] [PERSO…" at bounding box center [502, 331] width 200 height 113
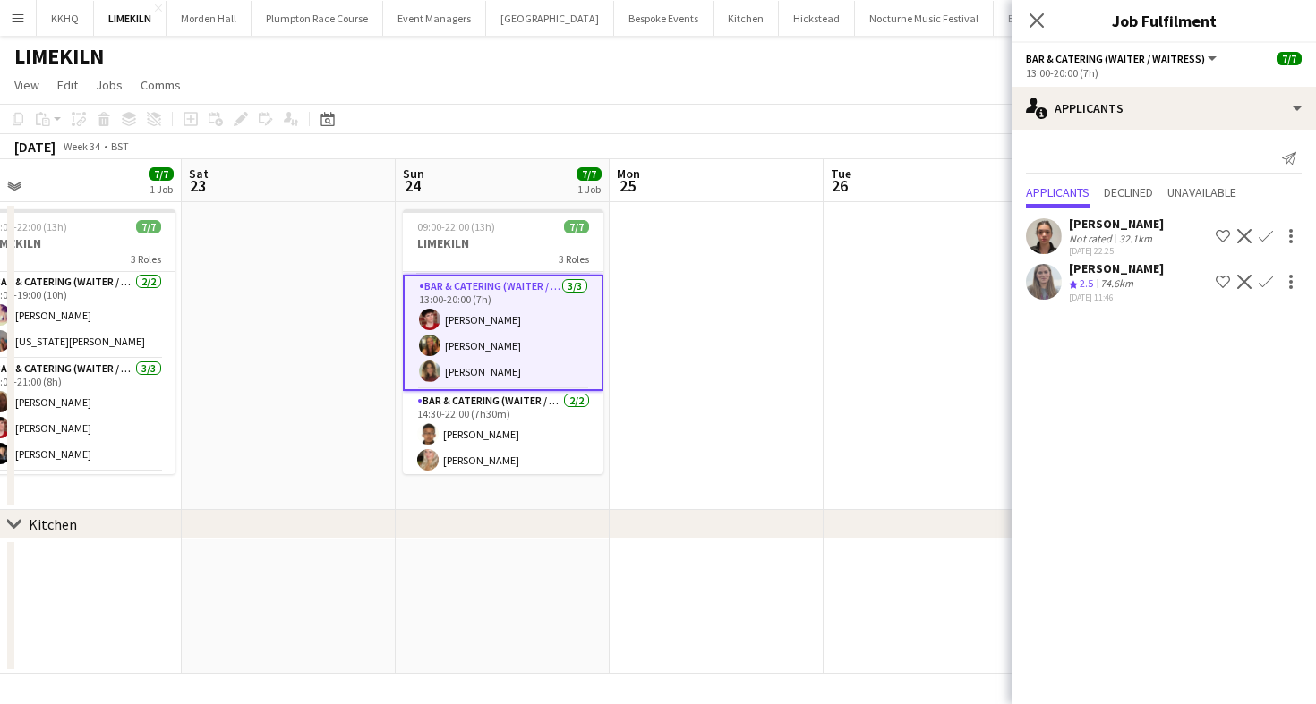
scroll to position [0, 0]
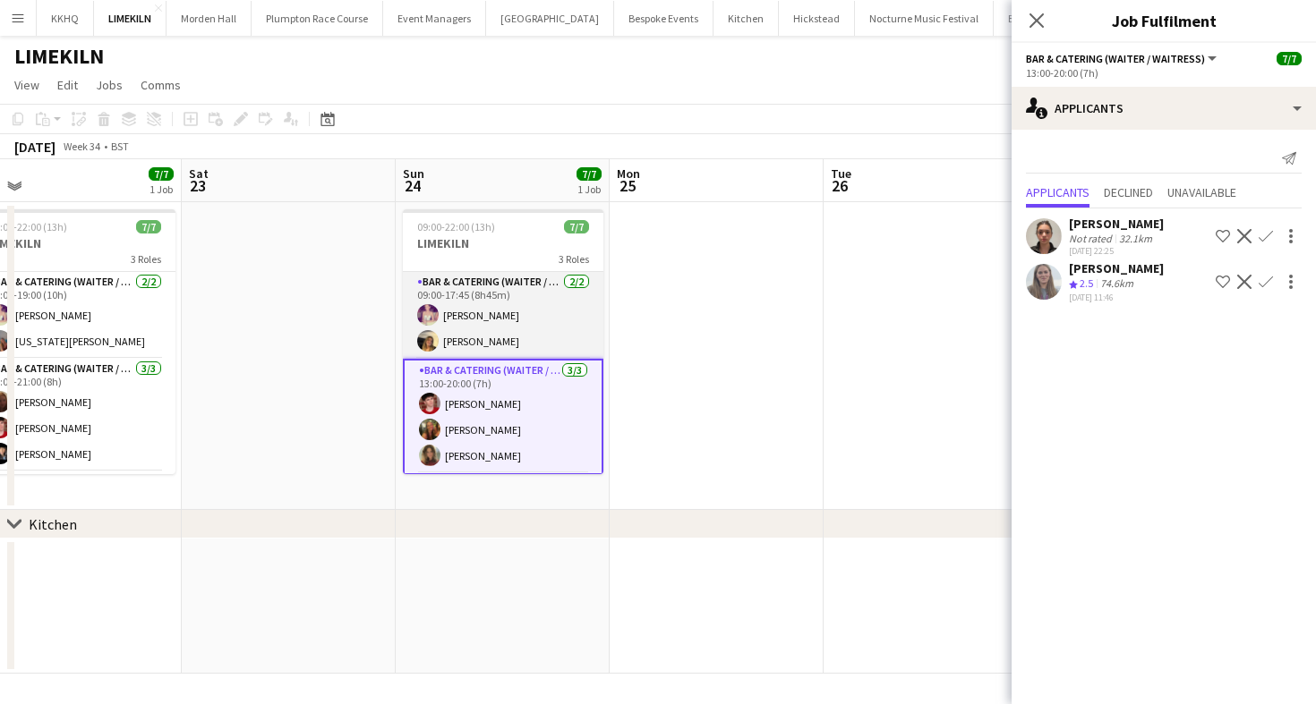
click at [522, 311] on app-card-role "Bar & Catering (Waiter / waitress) [DATE] 09:00-17:45 (8h45m) [PERSON_NAME] [PE…" at bounding box center [503, 315] width 200 height 87
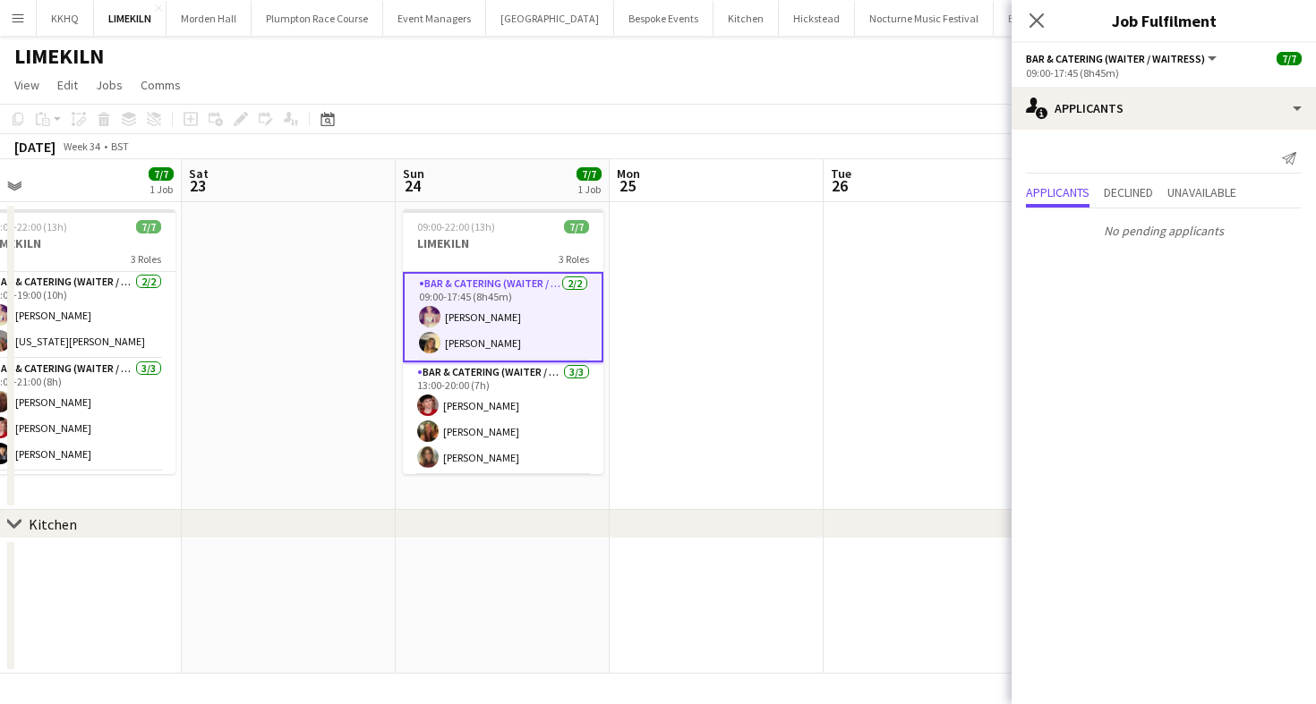
click at [665, 107] on app-toolbar "Copy Paste Paste Command V Paste with crew Command Shift V Paste linked Job [GE…" at bounding box center [658, 119] width 1316 height 30
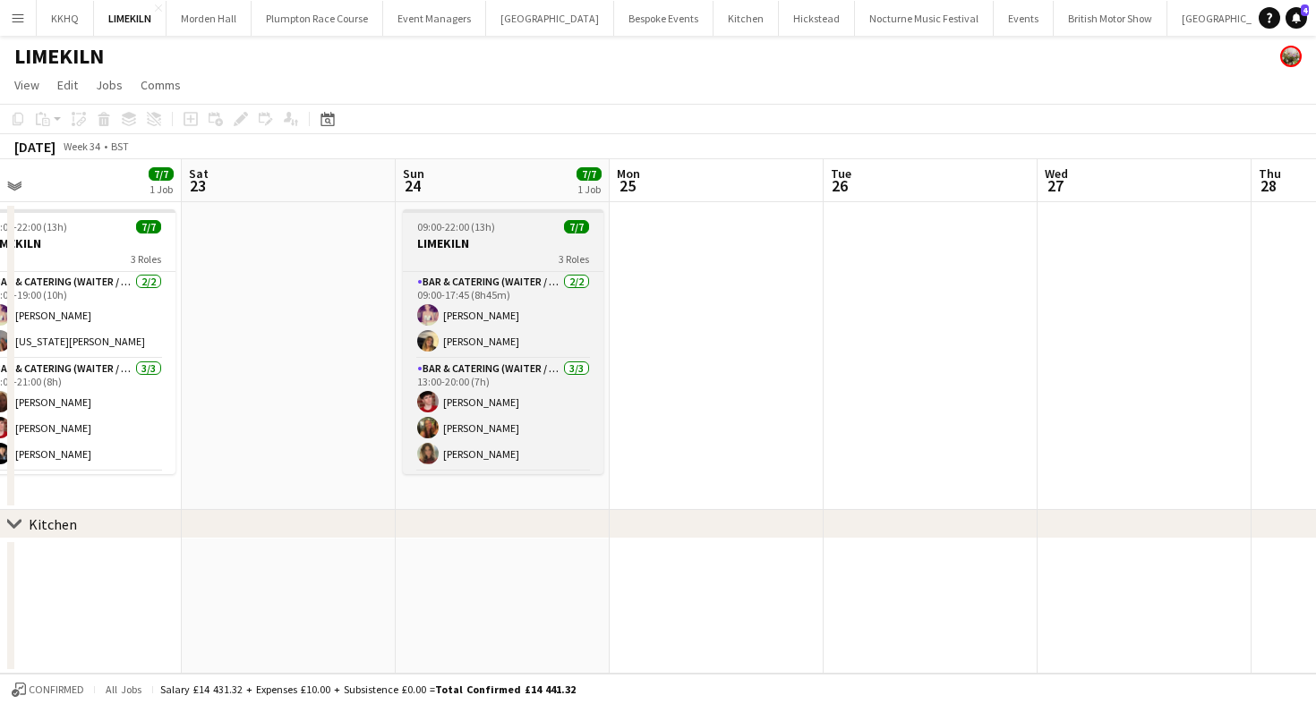
click at [476, 271] on div "Bar & Catering (Waiter / waitress) [DATE] 09:00-17:45 (8h45m) [PERSON_NAME] [PE…" at bounding box center [503, 372] width 200 height 203
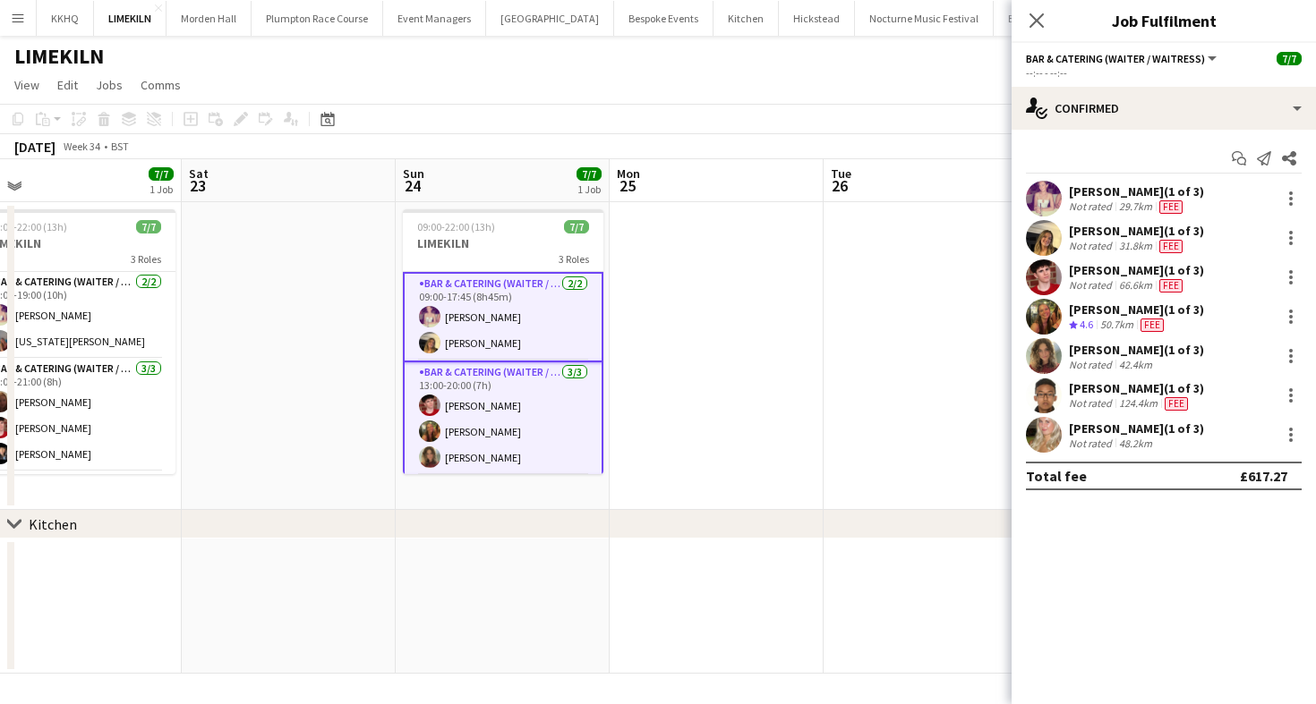
click at [657, 115] on app-toolbar "Copy Paste Paste Command V Paste with crew Command Shift V Paste linked Job [GE…" at bounding box center [658, 119] width 1316 height 30
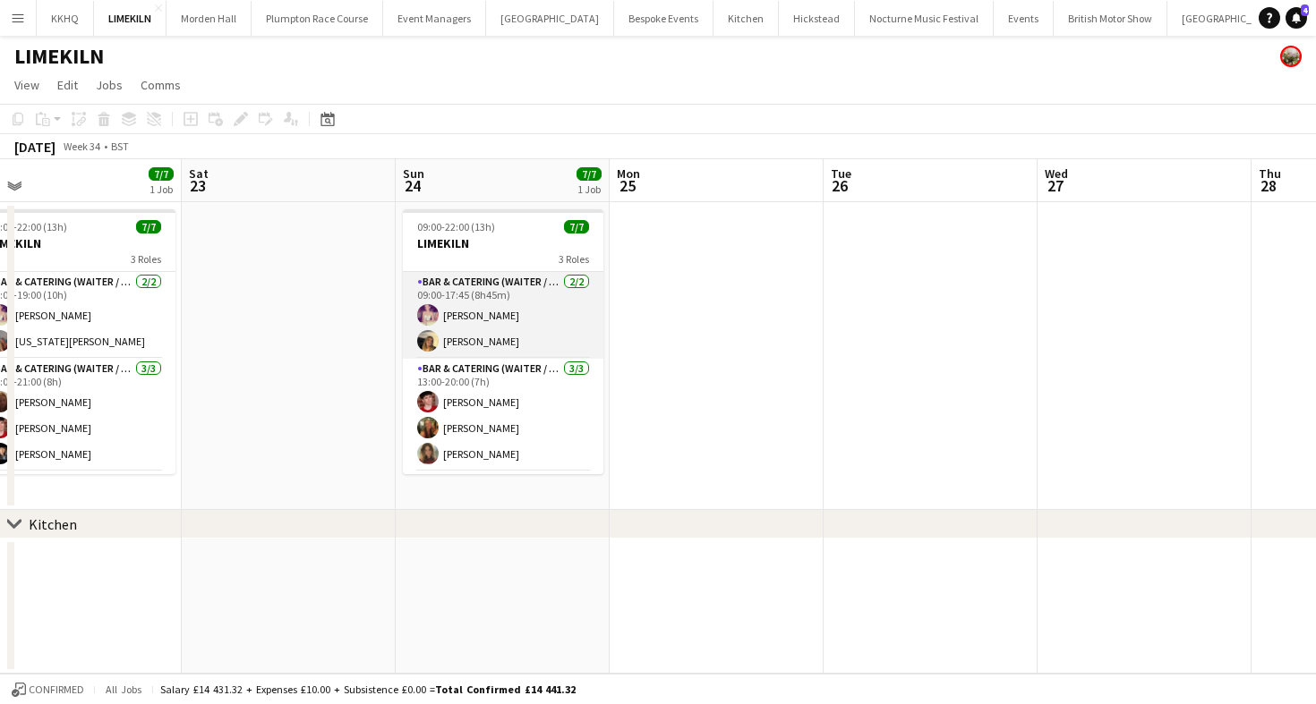
click at [490, 332] on app-card-role "Bar & Catering (Waiter / waitress) [DATE] 09:00-17:45 (8h45m) [PERSON_NAME] [PE…" at bounding box center [503, 315] width 200 height 87
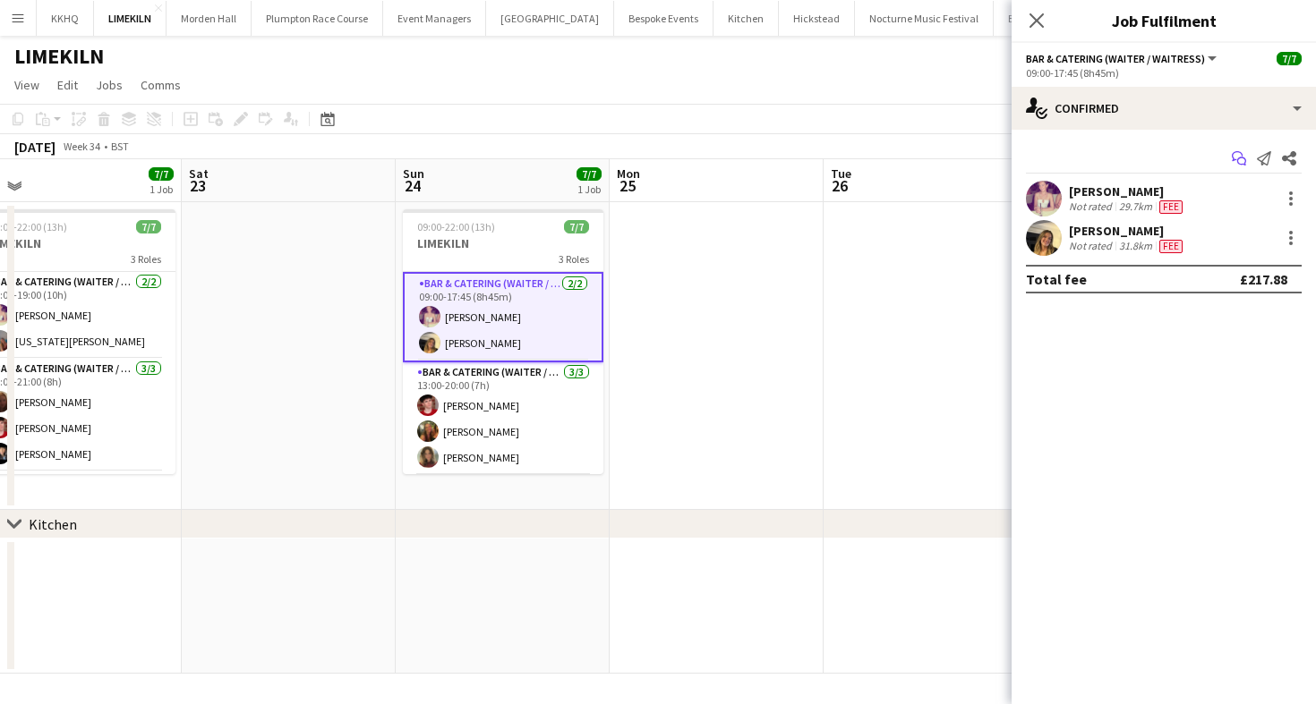
click at [1240, 157] on icon "Start chat" at bounding box center [1239, 158] width 14 height 14
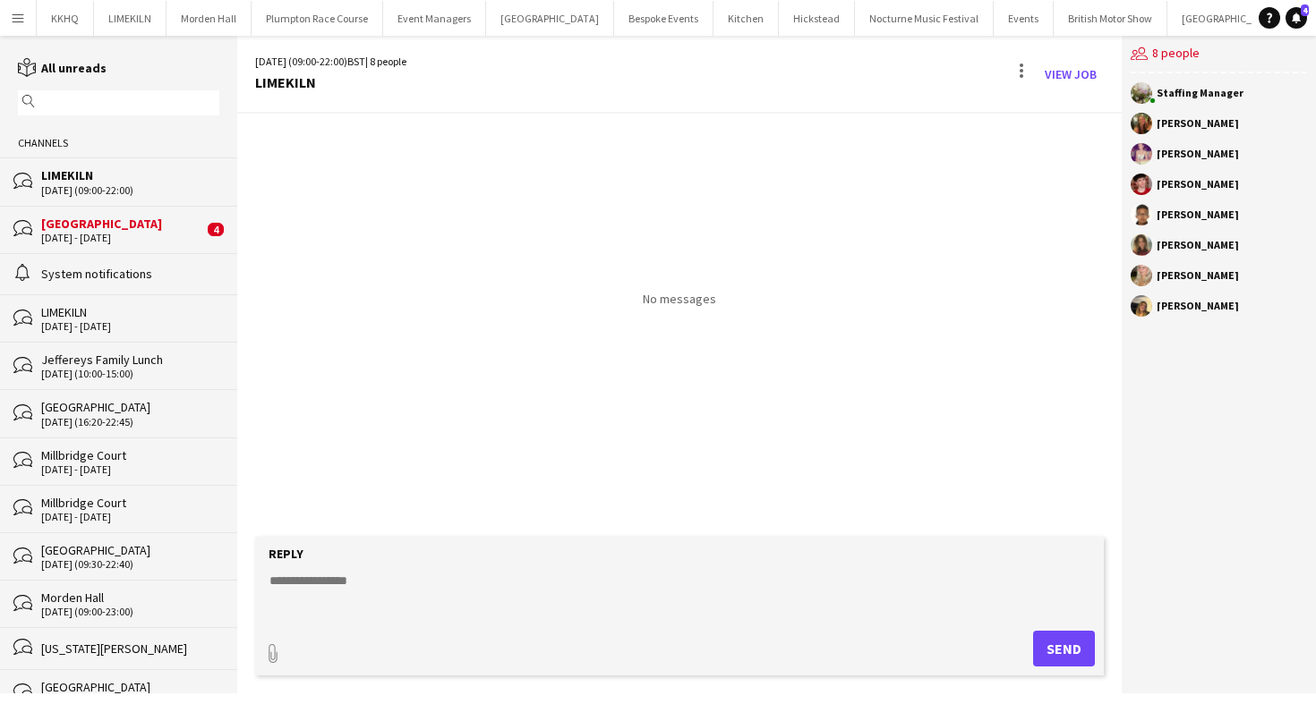
click at [91, 218] on div "[GEOGRAPHIC_DATA]" at bounding box center [122, 224] width 162 height 16
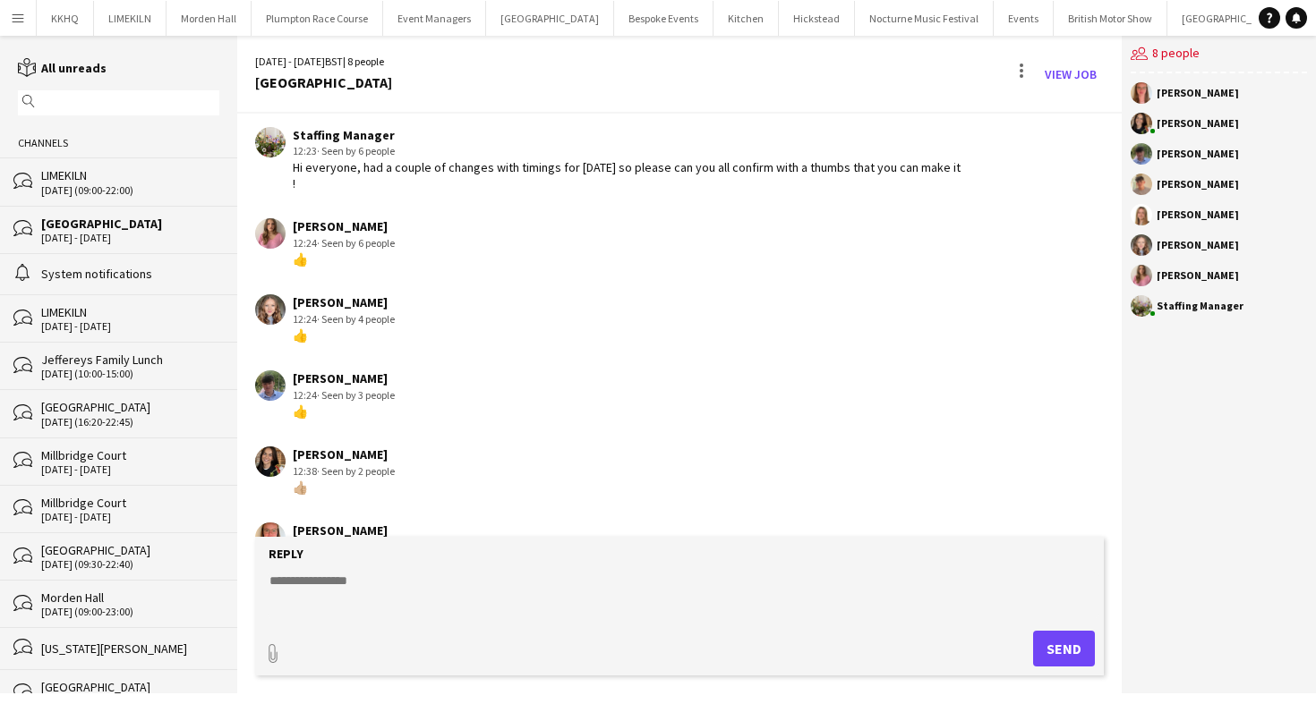
scroll to position [57, 0]
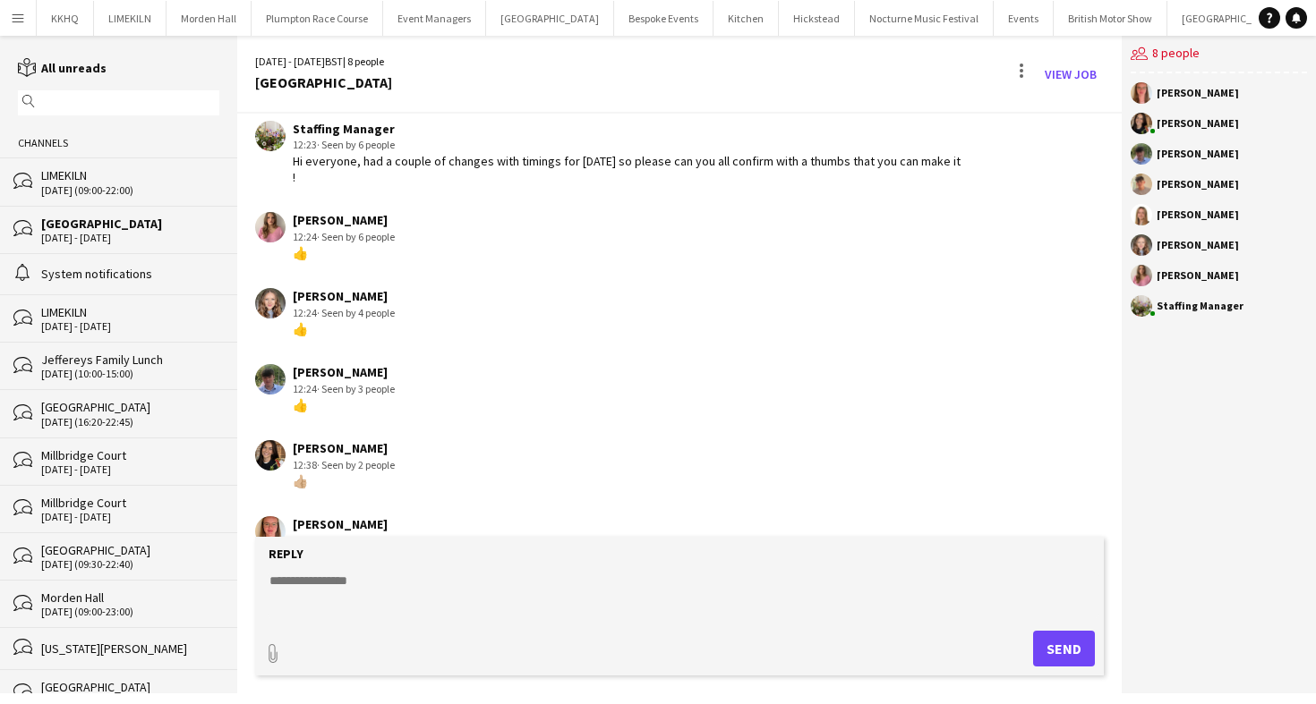
click at [131, 184] on div "[DATE] (09:00-22:00)" at bounding box center [130, 190] width 178 height 13
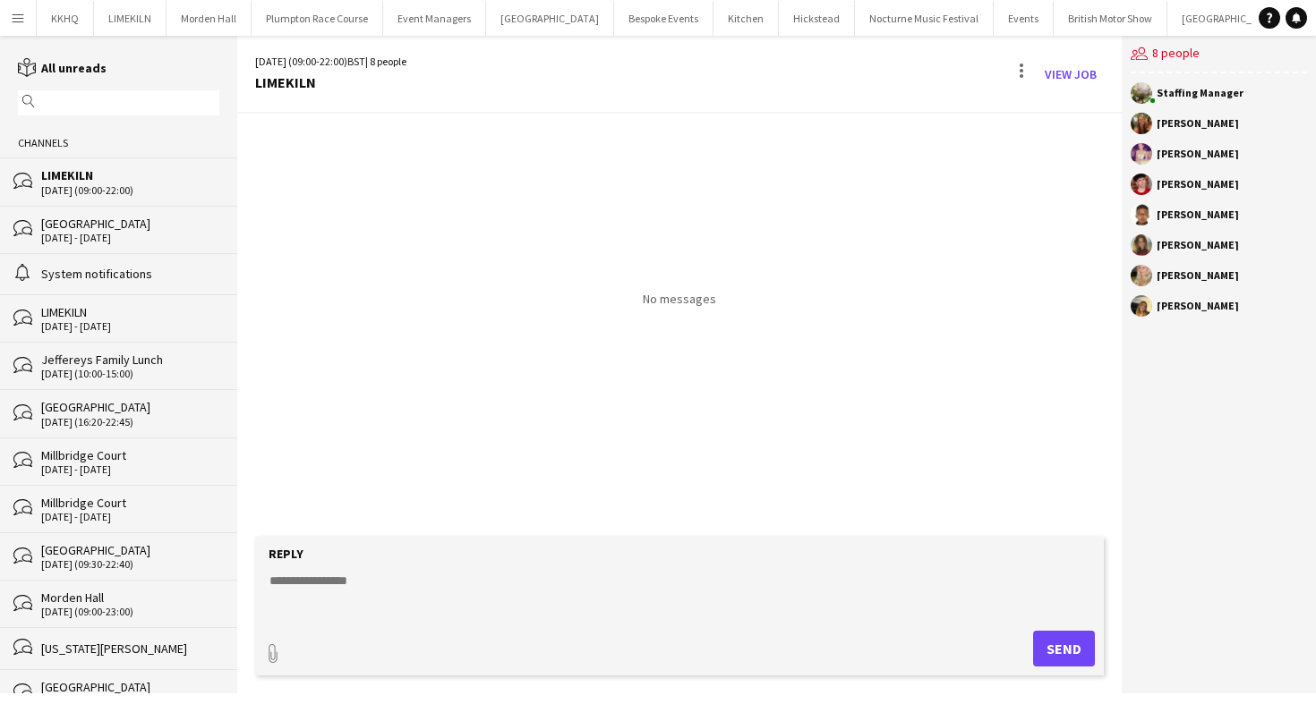
click at [307, 592] on textarea at bounding box center [683, 595] width 831 height 47
type textarea "***"
click at [128, 305] on div "LIMEKILN" at bounding box center [130, 312] width 178 height 16
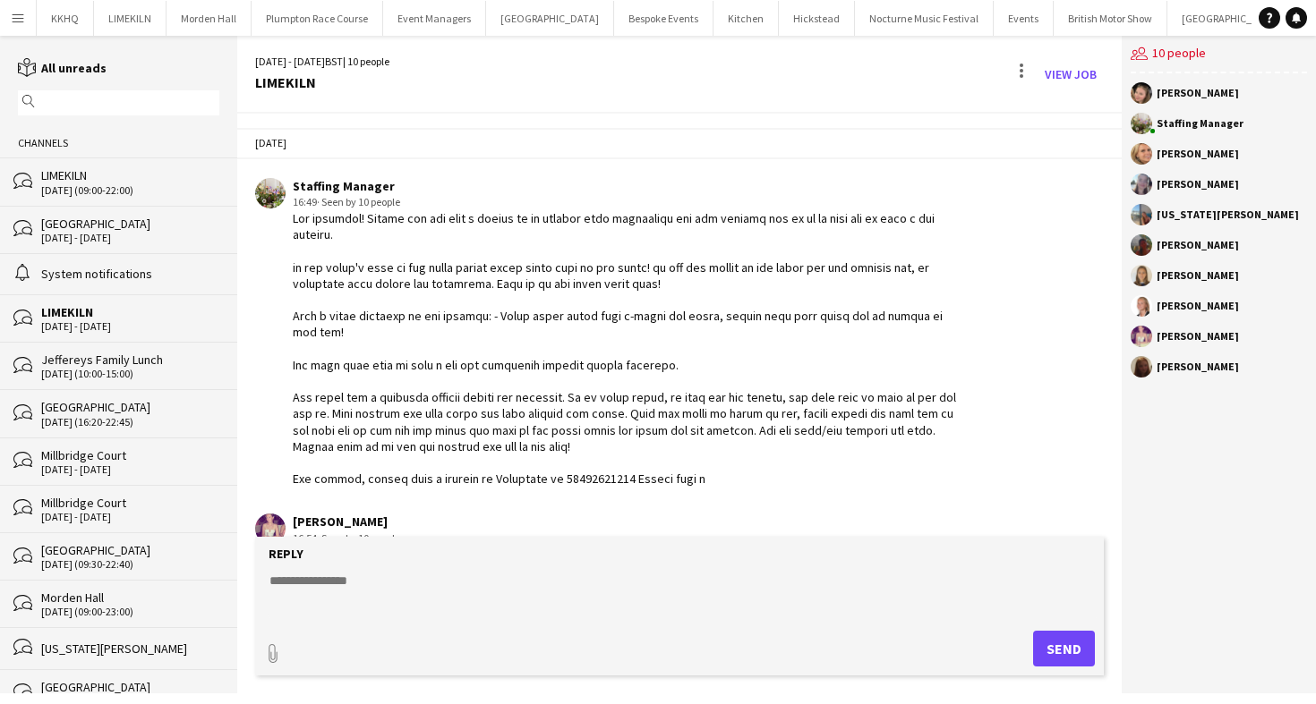
drag, startPoint x: 288, startPoint y: 217, endPoint x: 797, endPoint y: 463, distance: 564.4
click at [797, 463] on div "Staffing Manager 16:49 · Seen by 10 people" at bounding box center [609, 333] width 708 height 310
copy div "Hey everyone! Please can you send a thumbs up to confirm your attendance and th…"
click at [79, 184] on div "[DATE] (09:00-22:00)" at bounding box center [130, 190] width 178 height 13
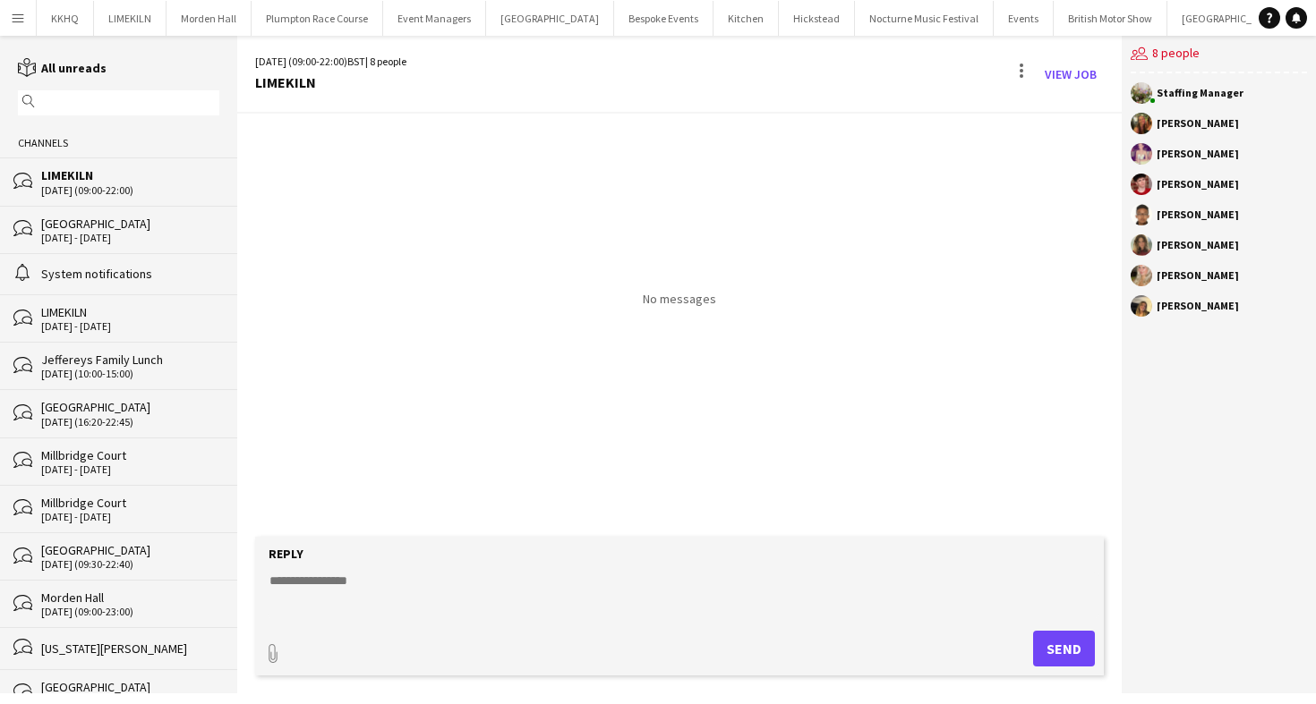
click at [344, 598] on textarea at bounding box center [683, 595] width 831 height 47
paste textarea "**********"
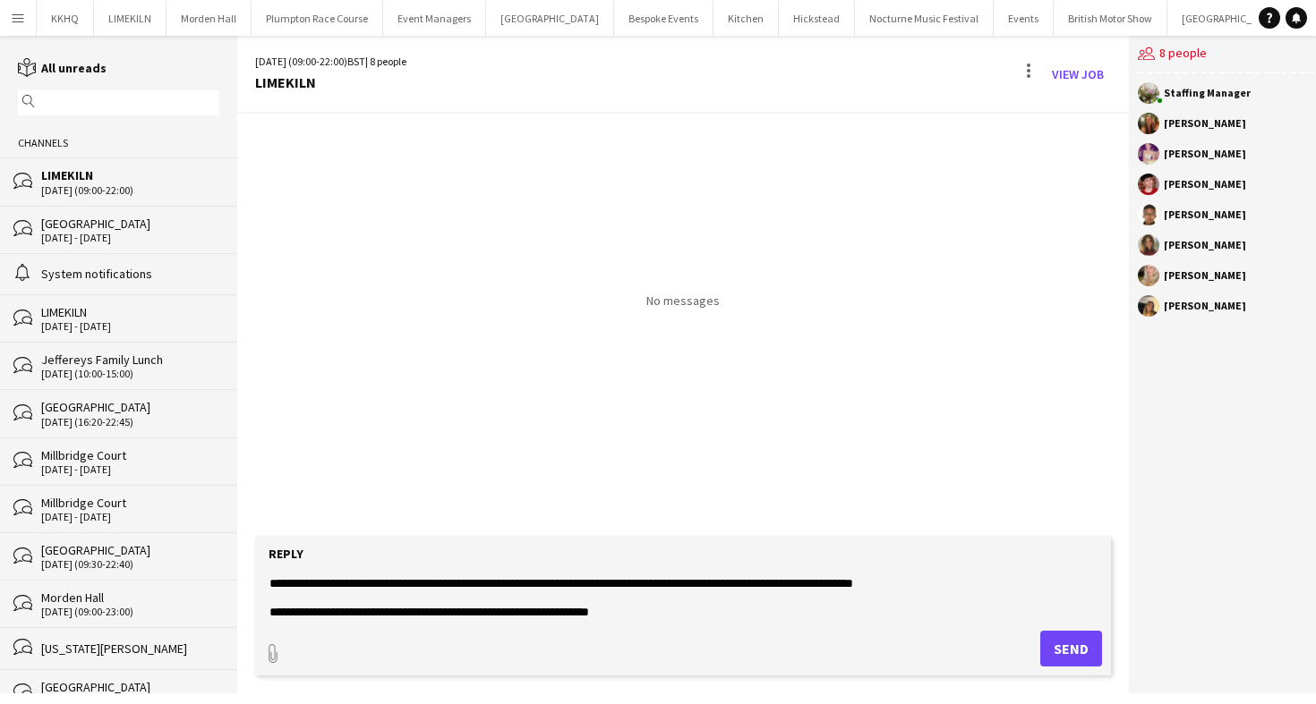
drag, startPoint x: 727, startPoint y: 584, endPoint x: 637, endPoint y: 576, distance: 89.9
click at [637, 576] on textarea at bounding box center [683, 595] width 831 height 47
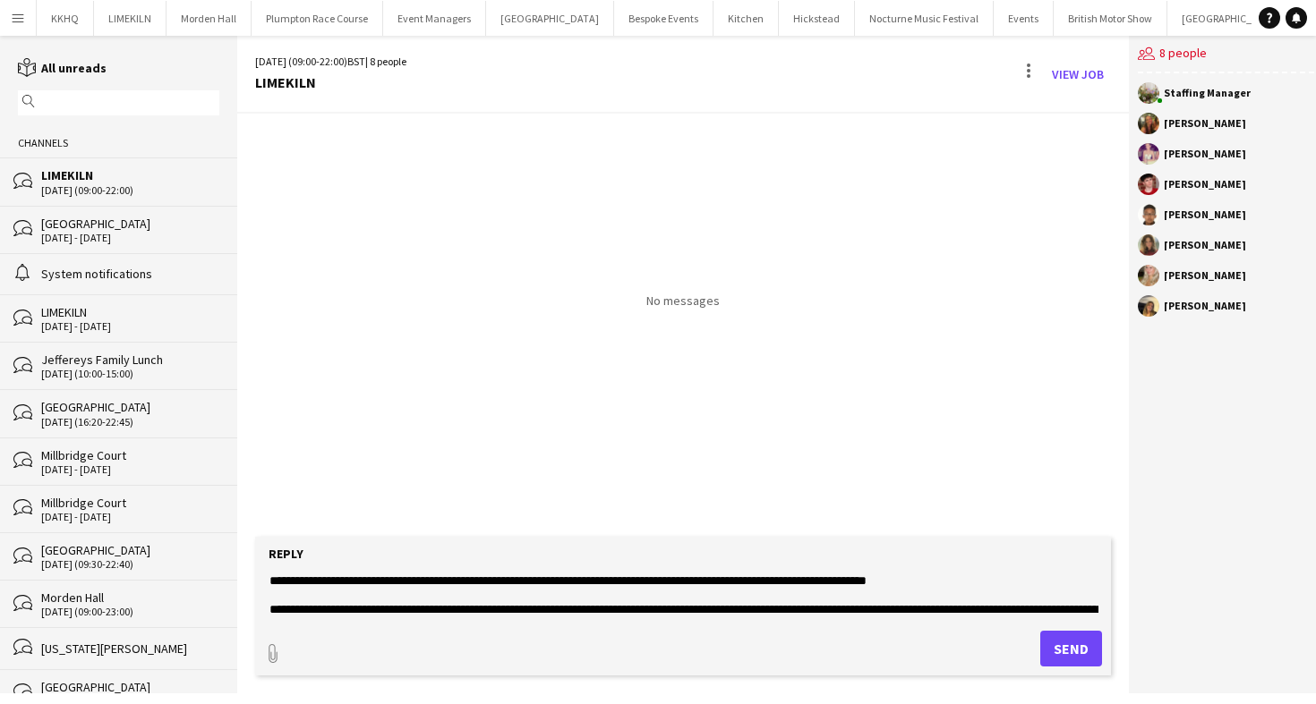
click at [638, 588] on textarea at bounding box center [683, 595] width 831 height 47
drag, startPoint x: 621, startPoint y: 588, endPoint x: 657, endPoint y: 582, distance: 36.3
click at [660, 583] on textarea at bounding box center [683, 595] width 831 height 47
click at [274, 608] on textarea at bounding box center [683, 595] width 831 height 47
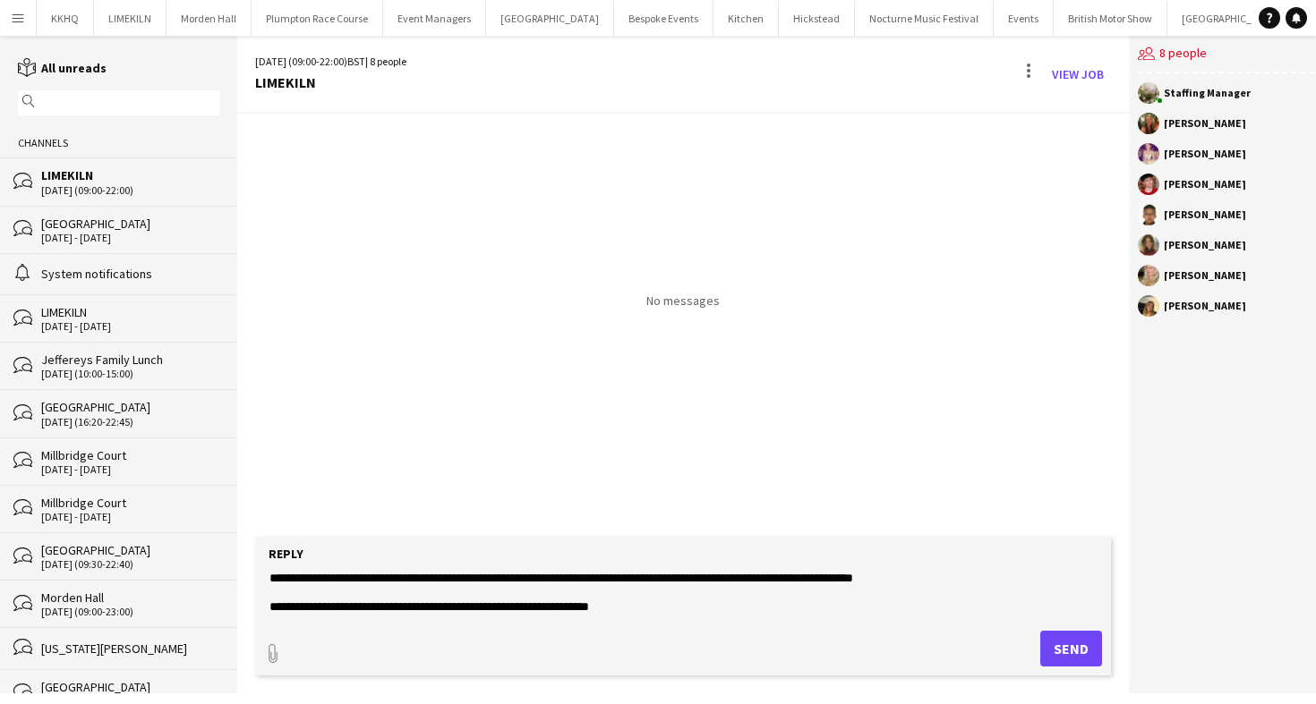
scroll to position [73, 0]
click at [668, 584] on textarea at bounding box center [683, 595] width 831 height 47
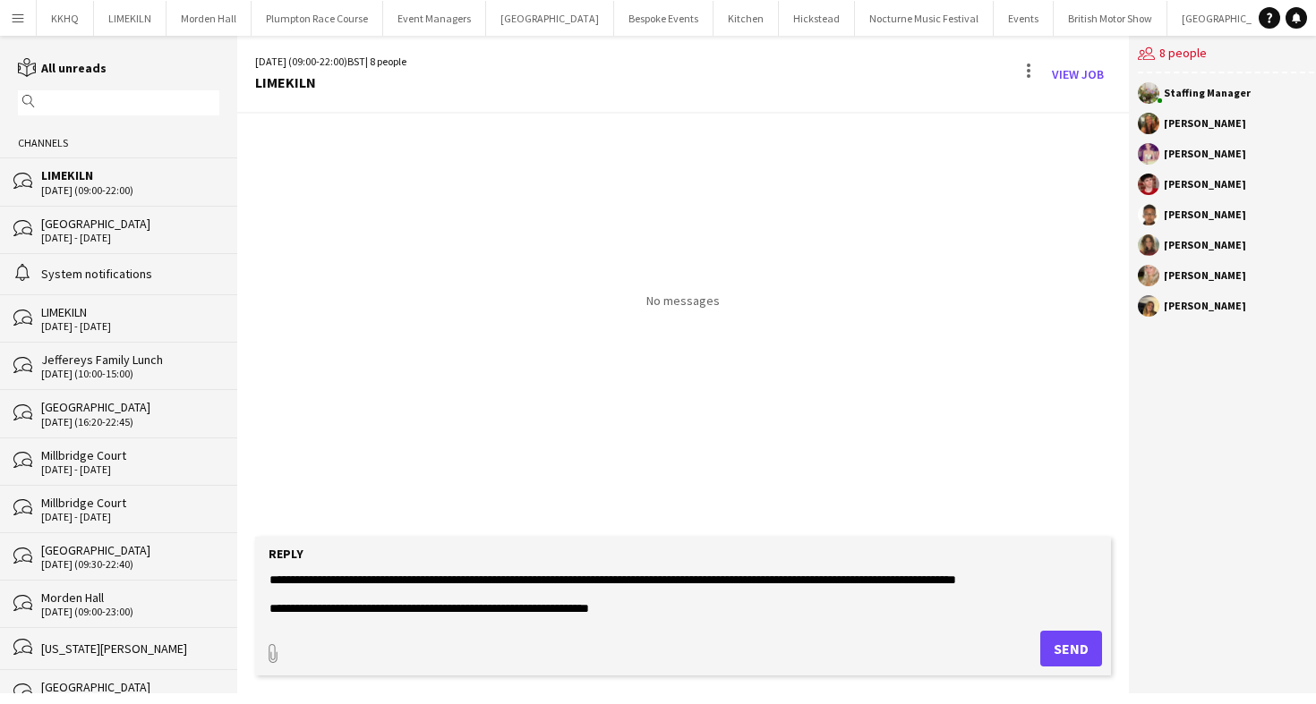
click at [731, 617] on textarea at bounding box center [683, 595] width 831 height 47
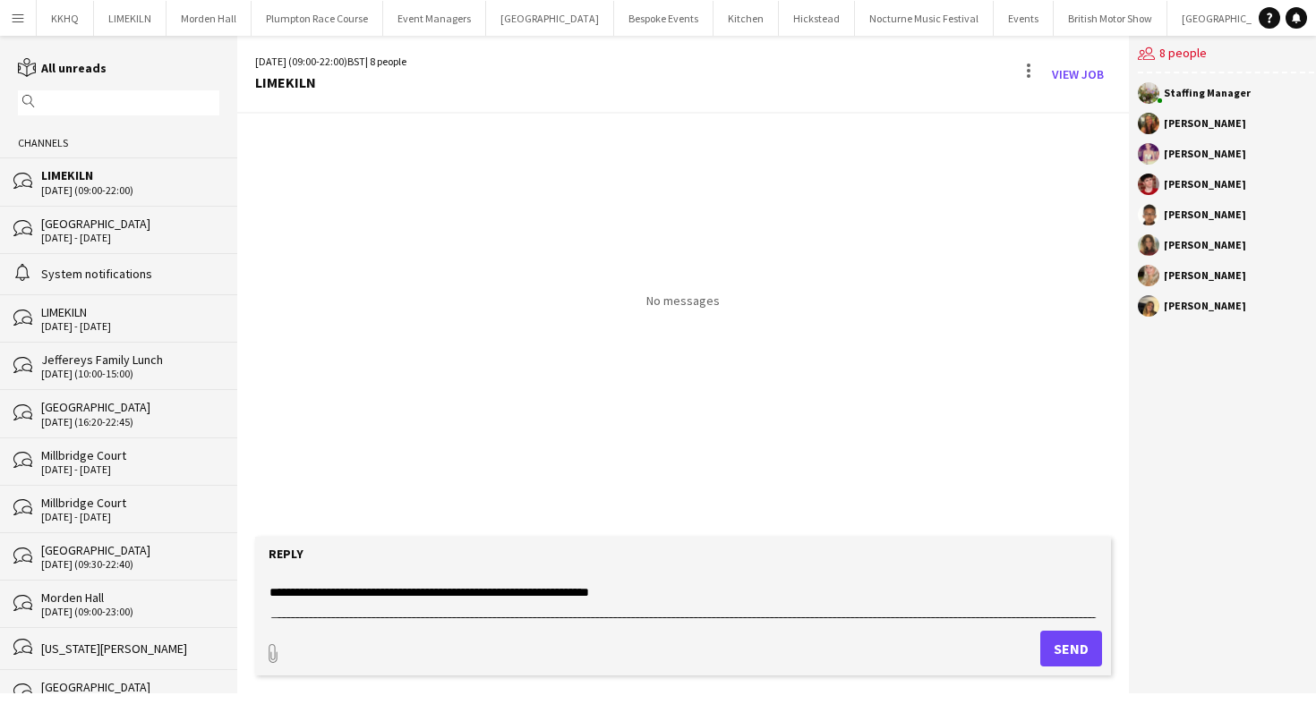
scroll to position [94, 0]
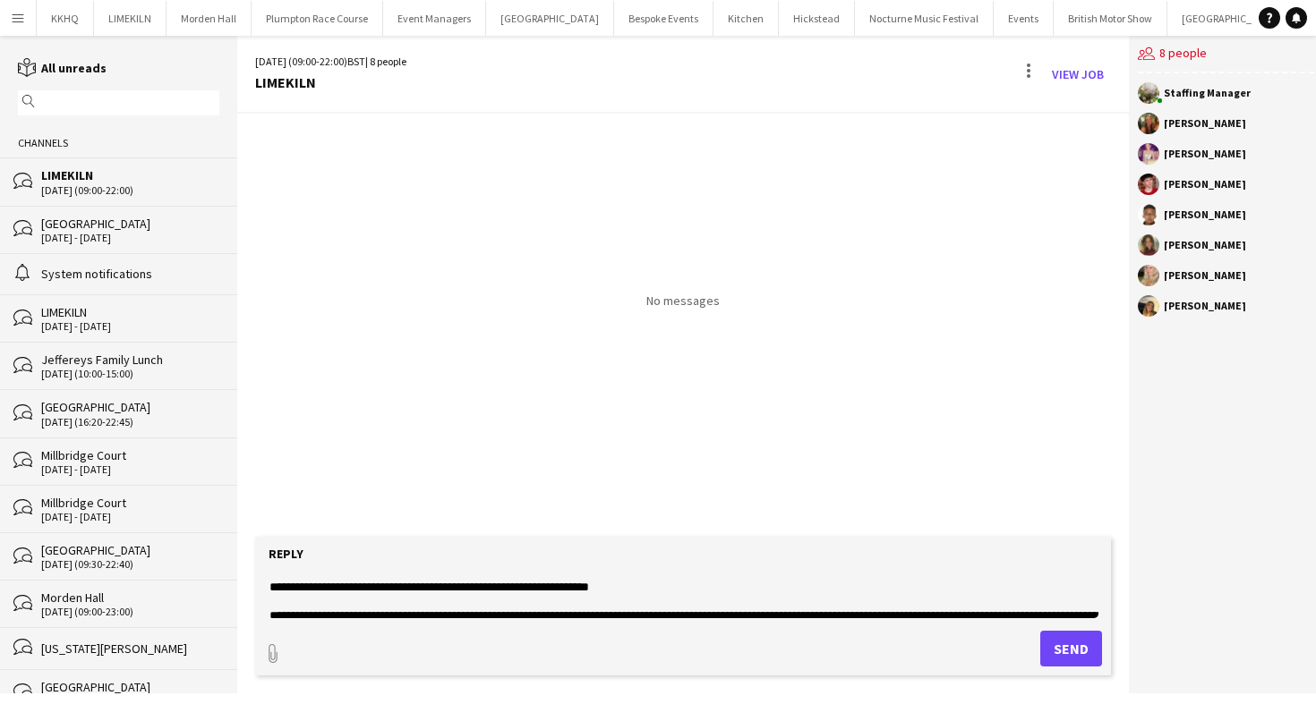
drag, startPoint x: 382, startPoint y: 584, endPoint x: 594, endPoint y: 585, distance: 212.1
click at [594, 585] on textarea at bounding box center [683, 595] width 831 height 47
click at [645, 591] on textarea at bounding box center [683, 595] width 831 height 47
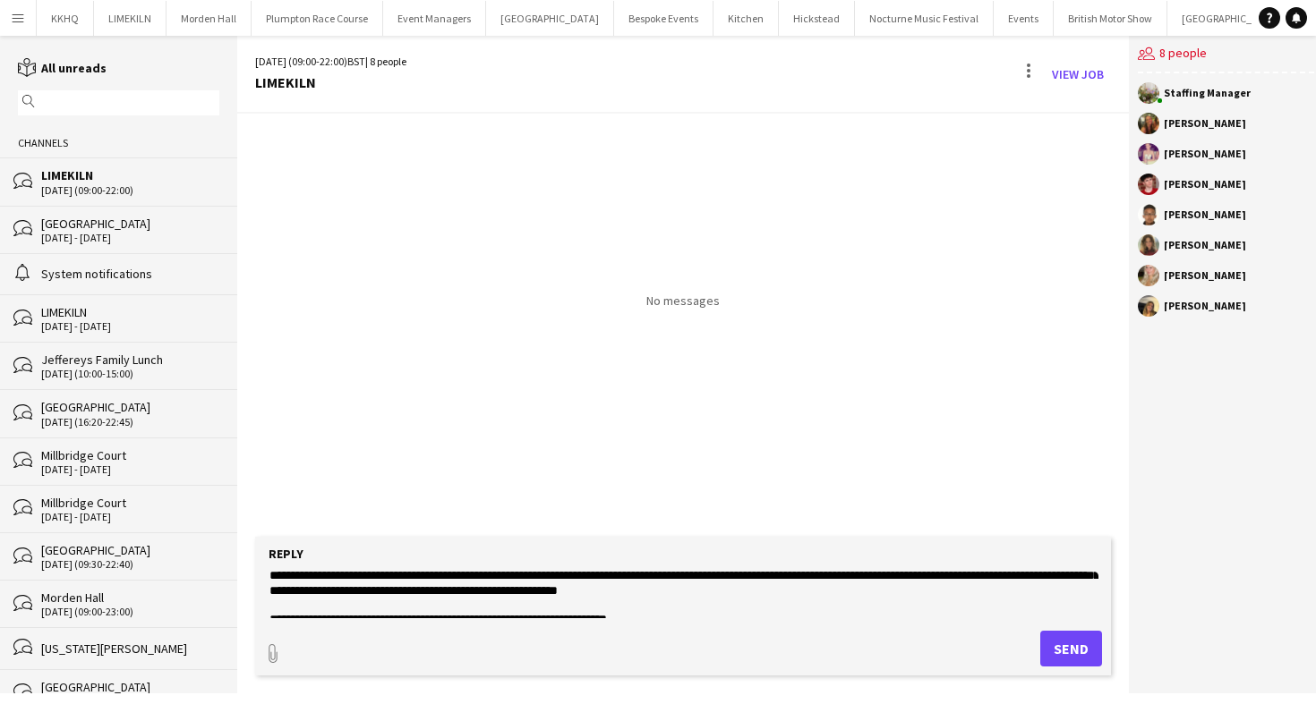
scroll to position [158, 0]
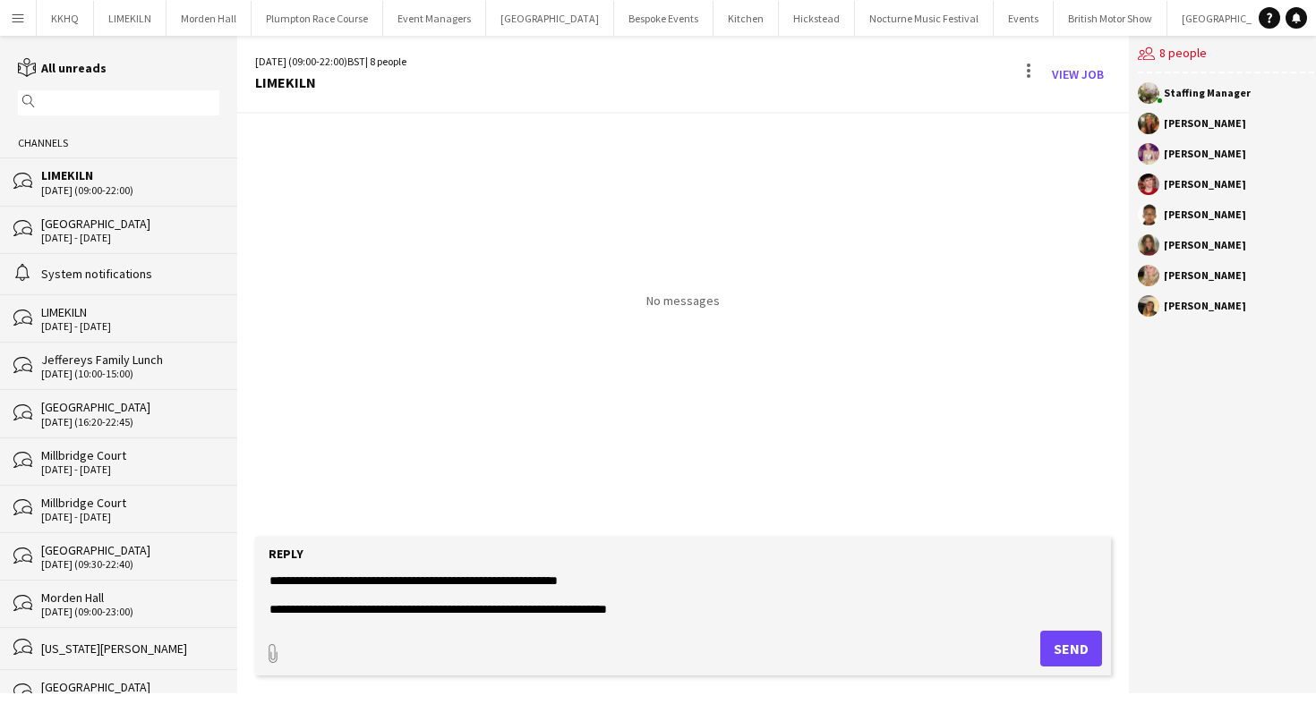
drag, startPoint x: 339, startPoint y: 612, endPoint x: 737, endPoint y: 612, distance: 397.4
click at [737, 612] on textarea at bounding box center [683, 595] width 831 height 47
click at [733, 612] on textarea at bounding box center [683, 595] width 831 height 47
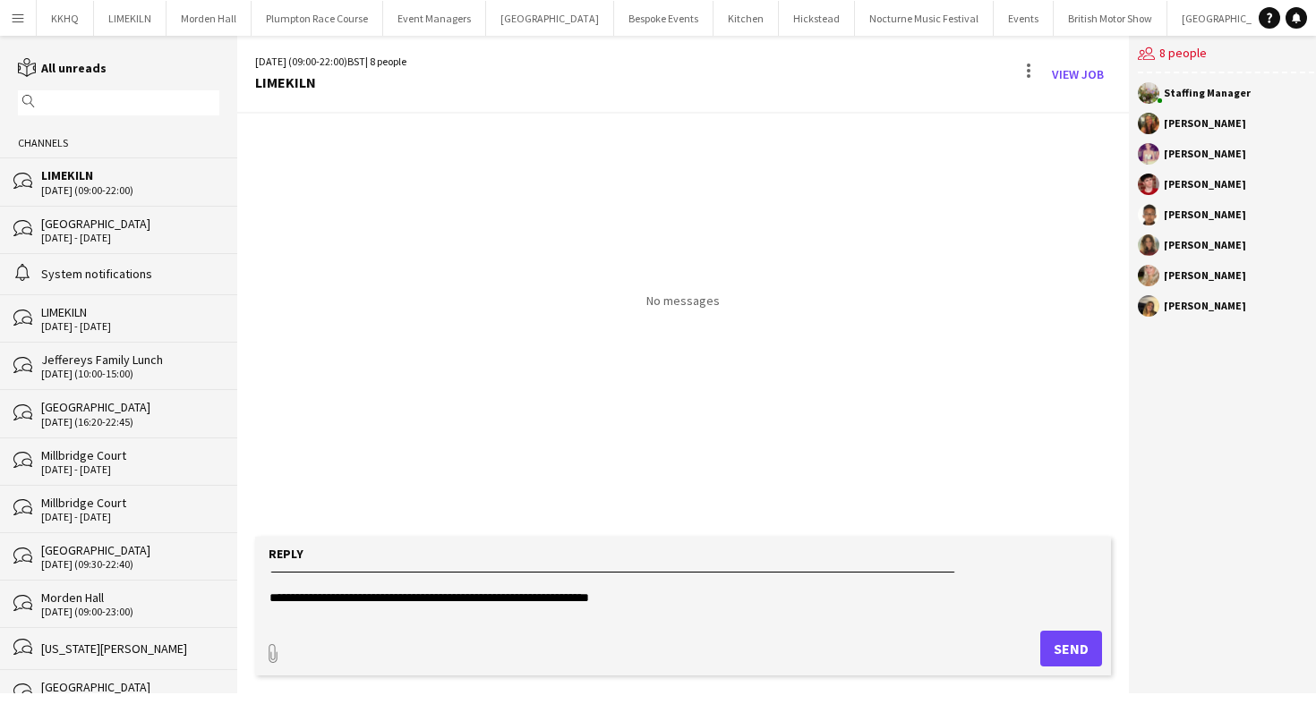
scroll to position [82, 0]
click at [656, 597] on textarea at bounding box center [683, 595] width 831 height 47
type textarea "**********"
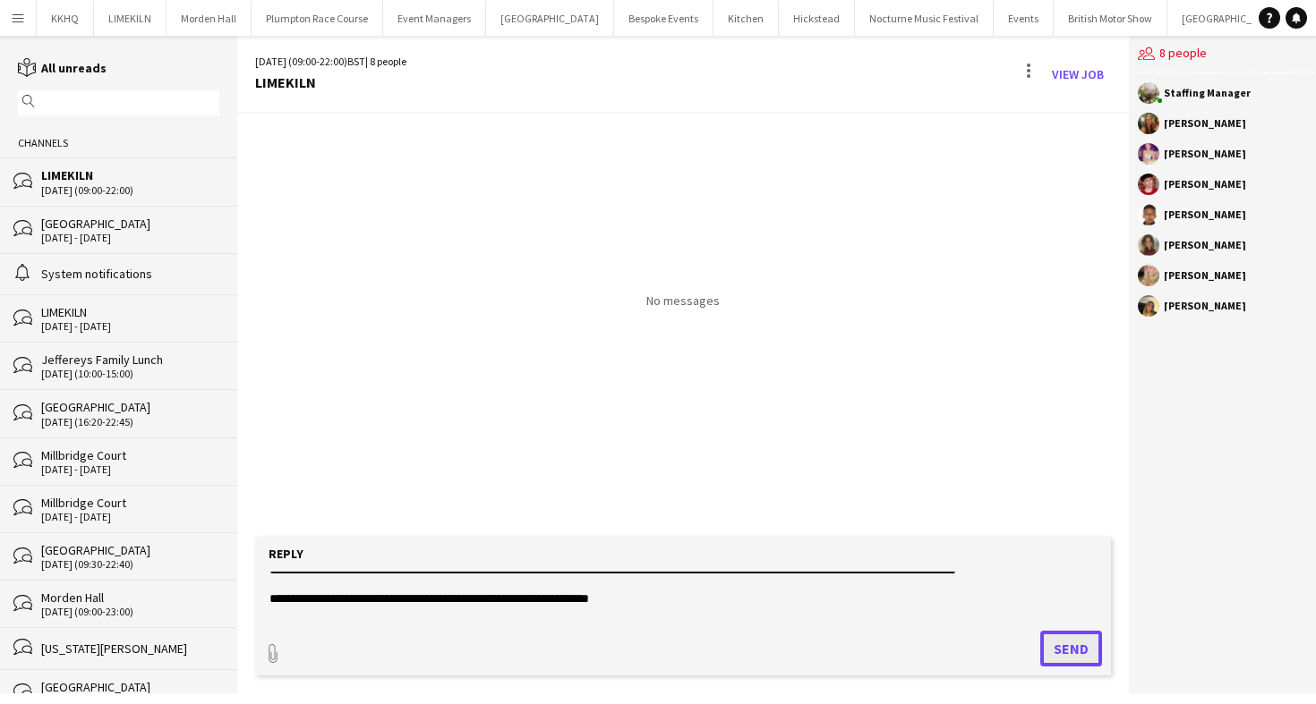
click at [1062, 650] on button "Send" at bounding box center [1071, 649] width 62 height 36
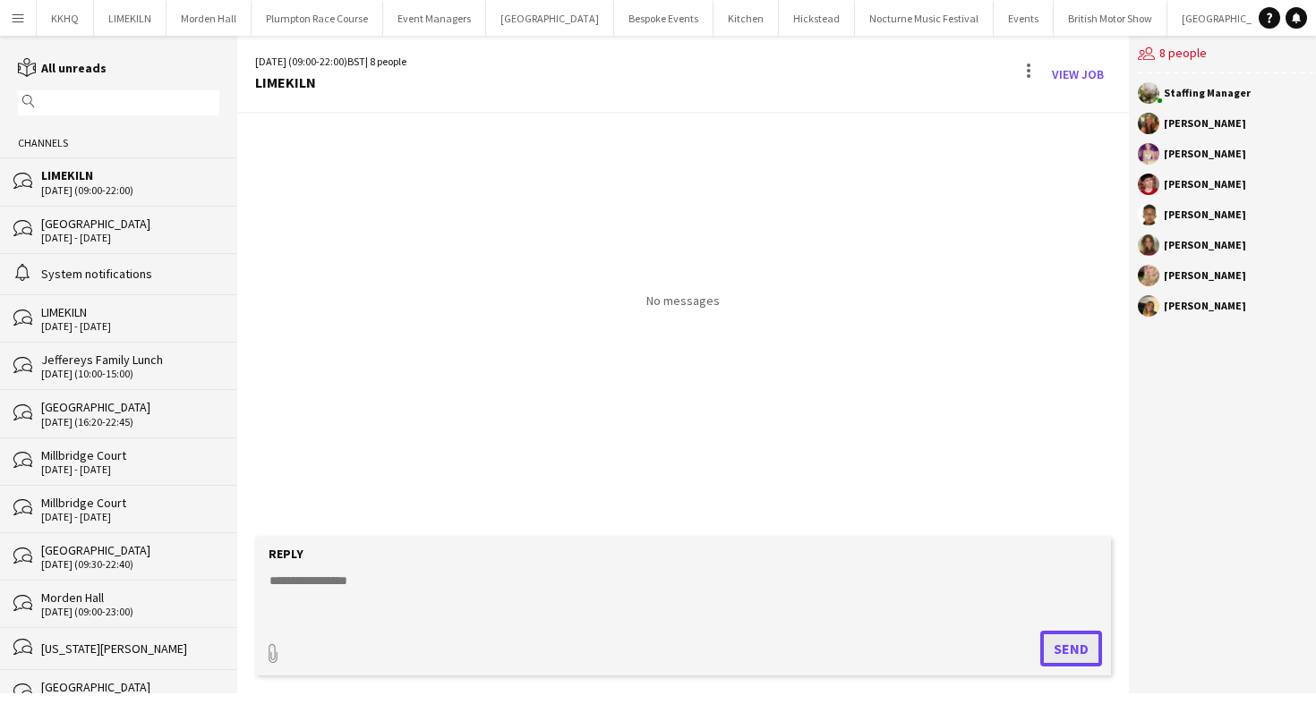
scroll to position [0, 0]
